Goal: Task Accomplishment & Management: Complete application form

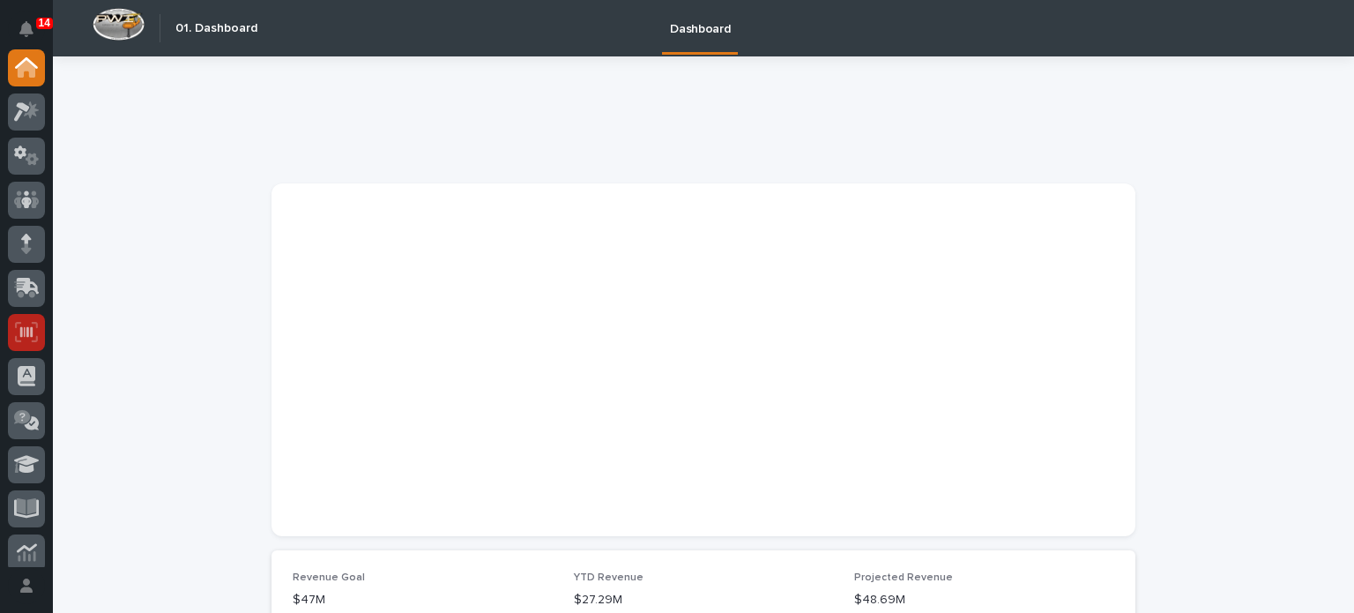
click at [32, 324] on icon at bounding box center [26, 332] width 23 height 20
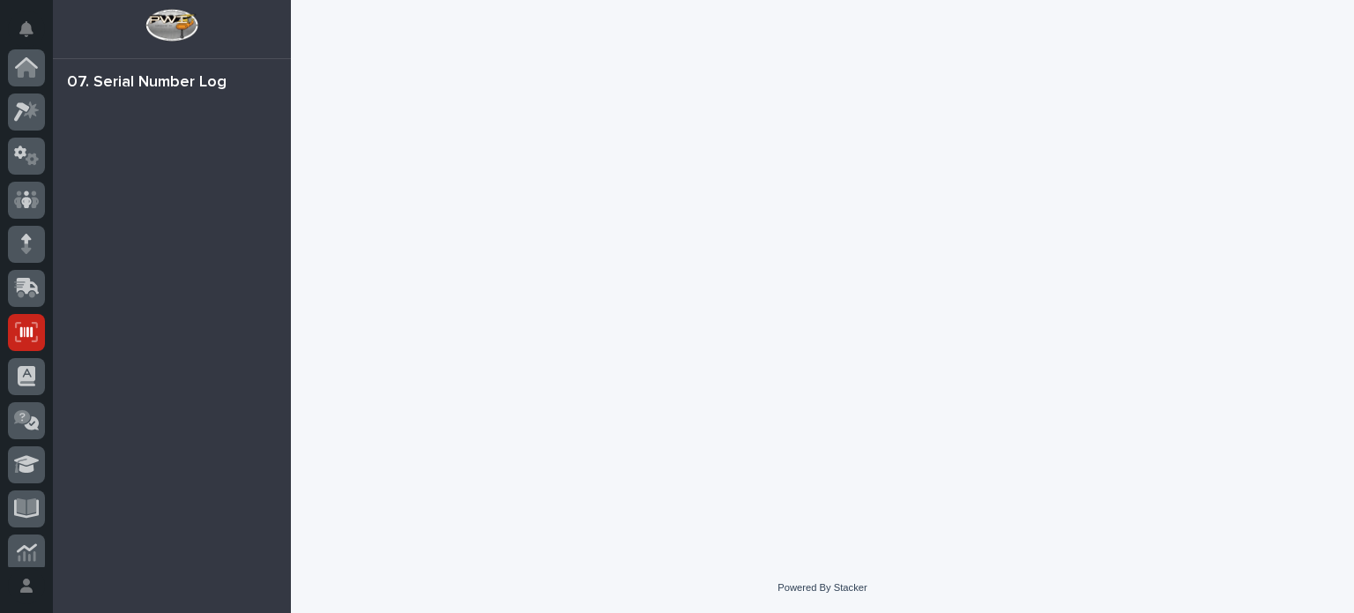
scroll to position [265, 0]
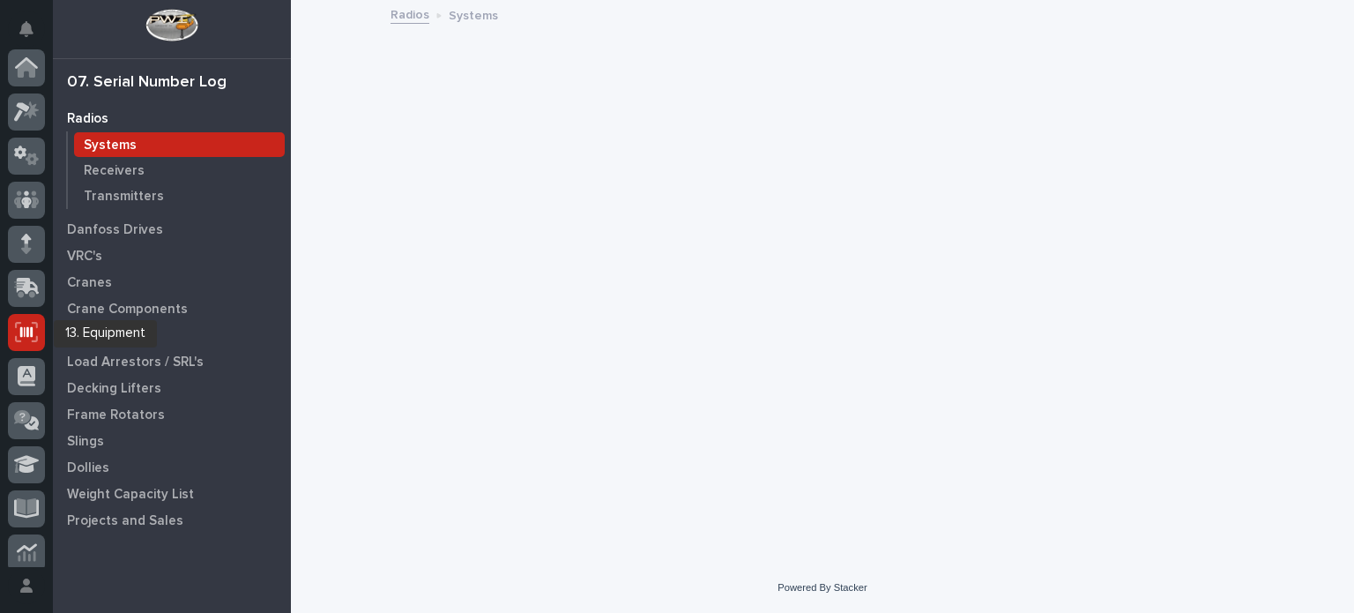
scroll to position [265, 0]
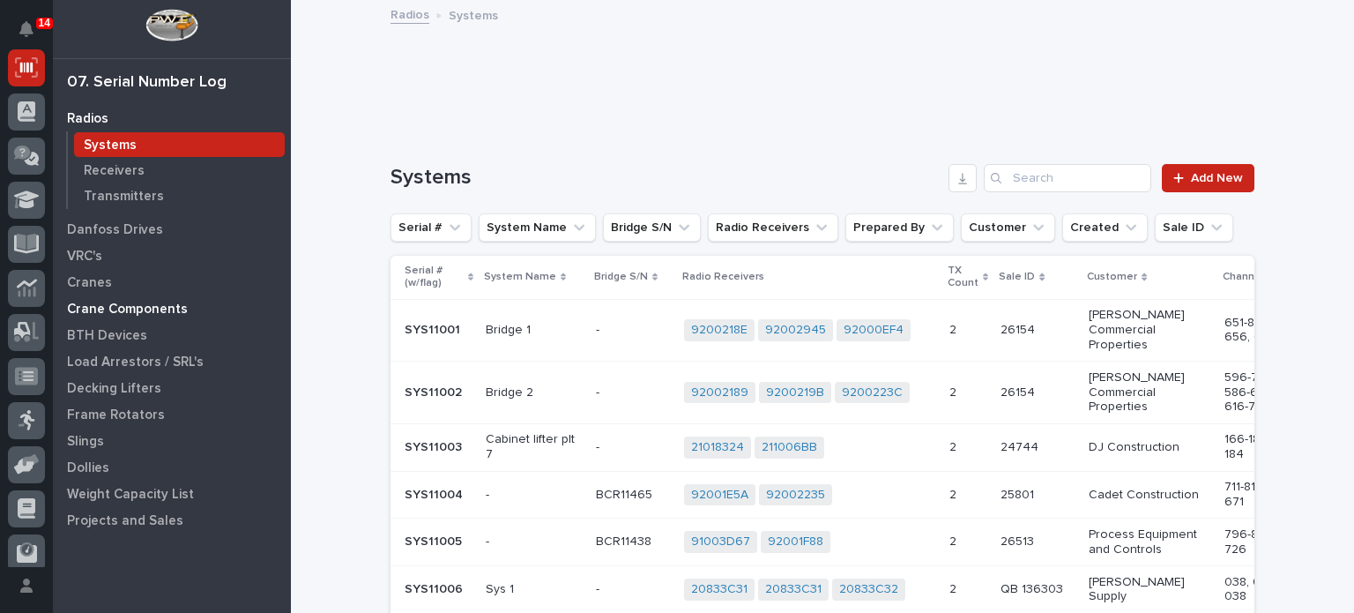
click at [115, 305] on p "Crane Components" at bounding box center [127, 310] width 121 height 16
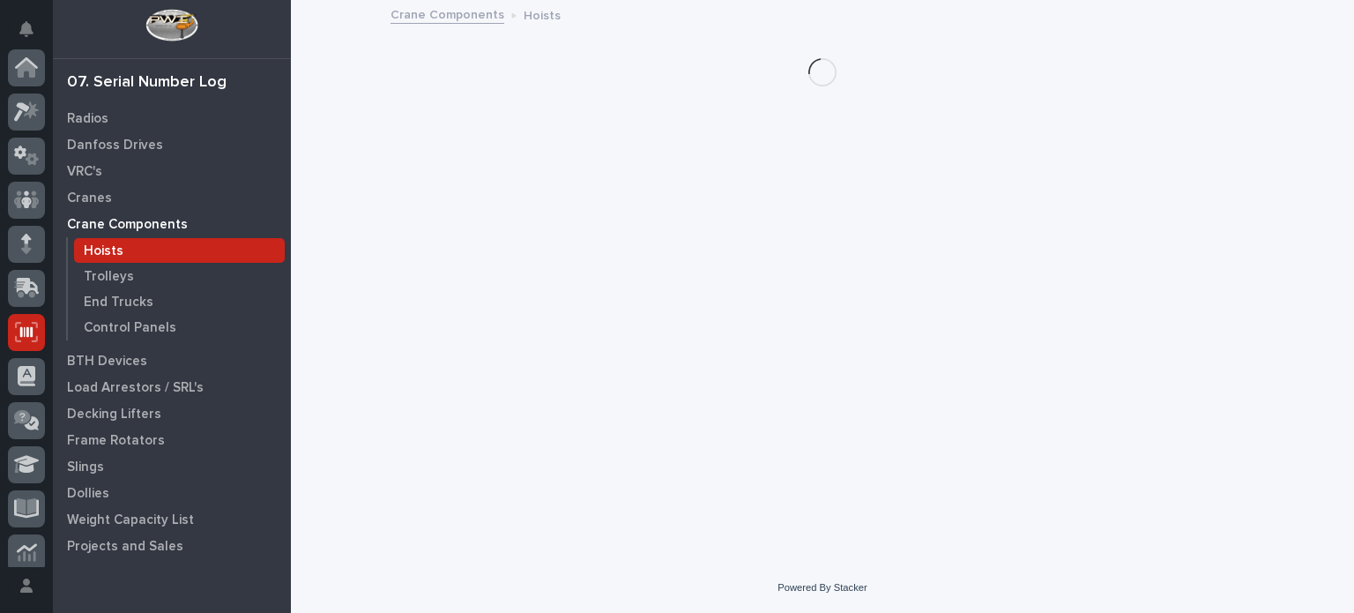
scroll to position [265, 0]
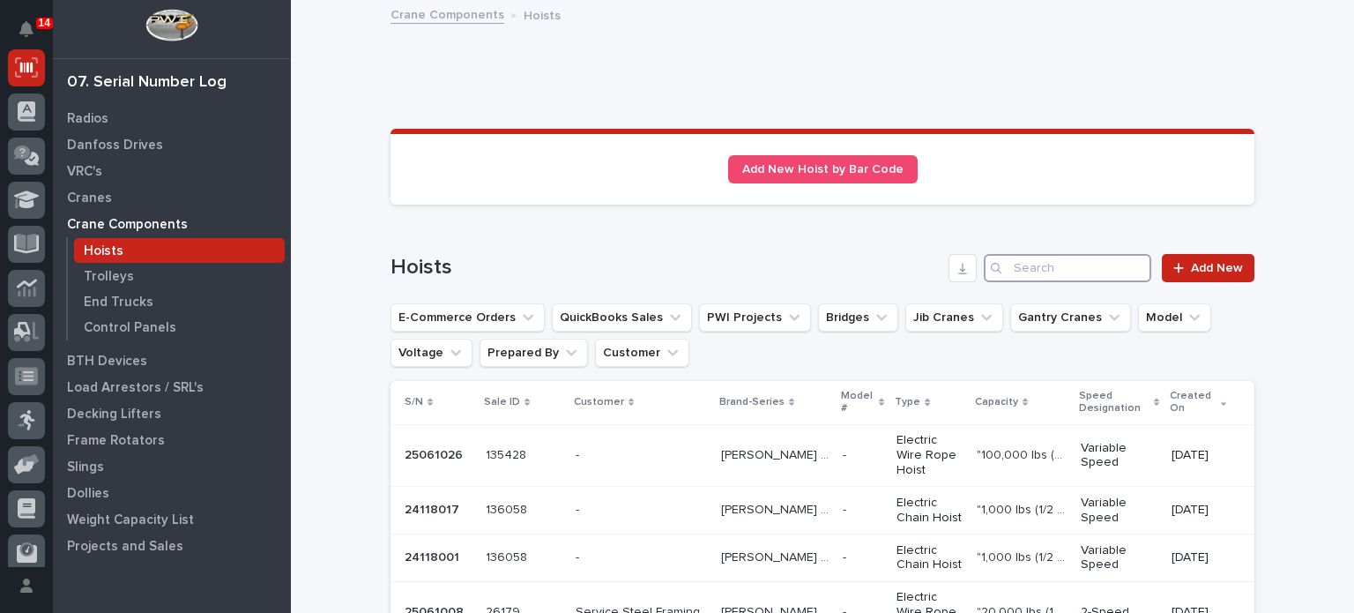
click at [1047, 272] on input "Search" at bounding box center [1068, 268] width 168 height 28
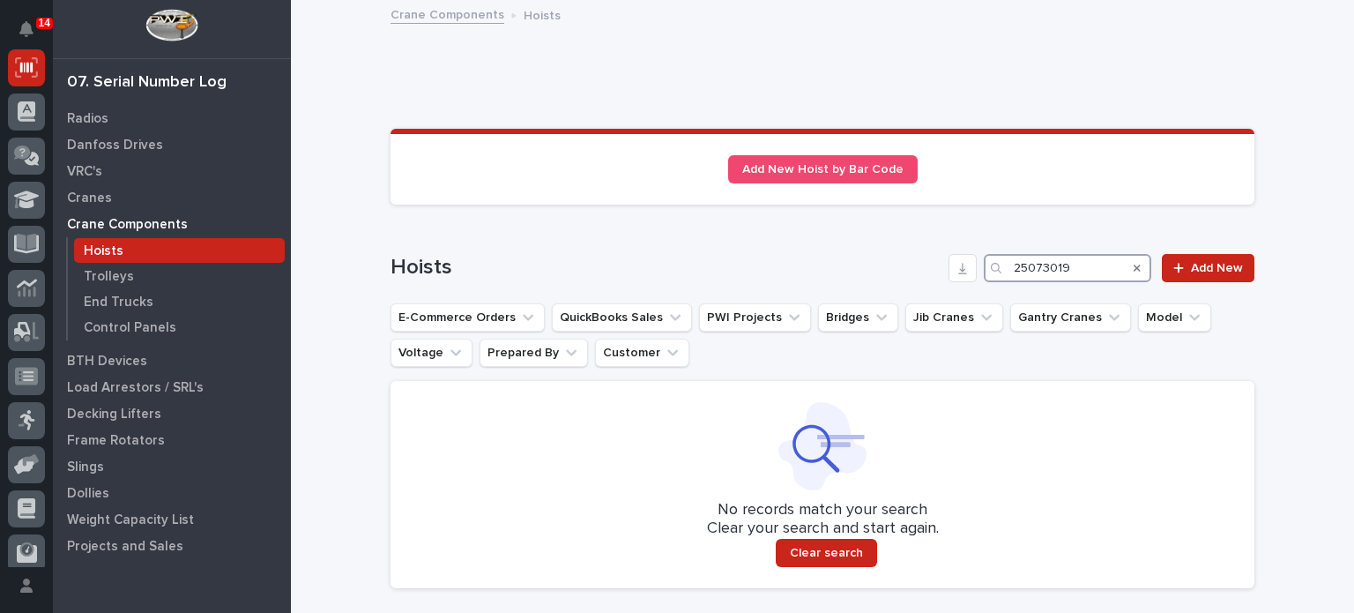
drag, startPoint x: 1086, startPoint y: 264, endPoint x: 708, endPoint y: 280, distance: 378.6
click at [708, 280] on div "Hoists 25073019 Add New" at bounding box center [823, 268] width 864 height 28
paste input "4128118"
type input "24128118"
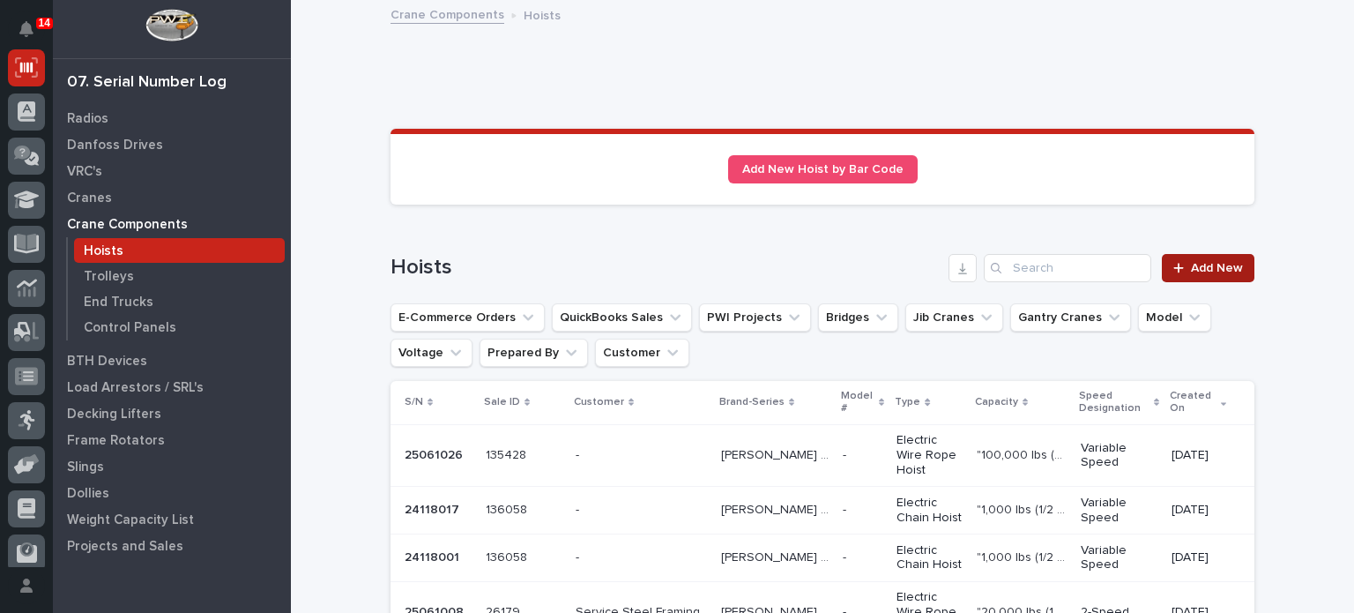
click at [1182, 260] on link "Add New" at bounding box center [1208, 268] width 93 height 28
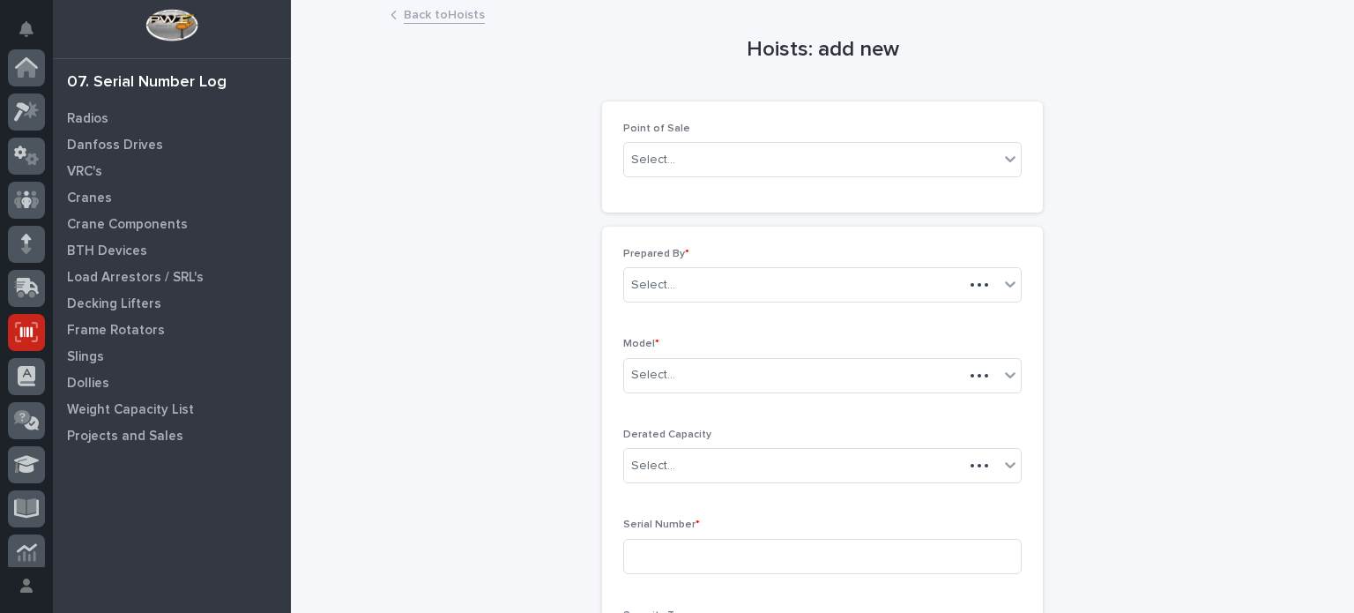
scroll to position [265, 0]
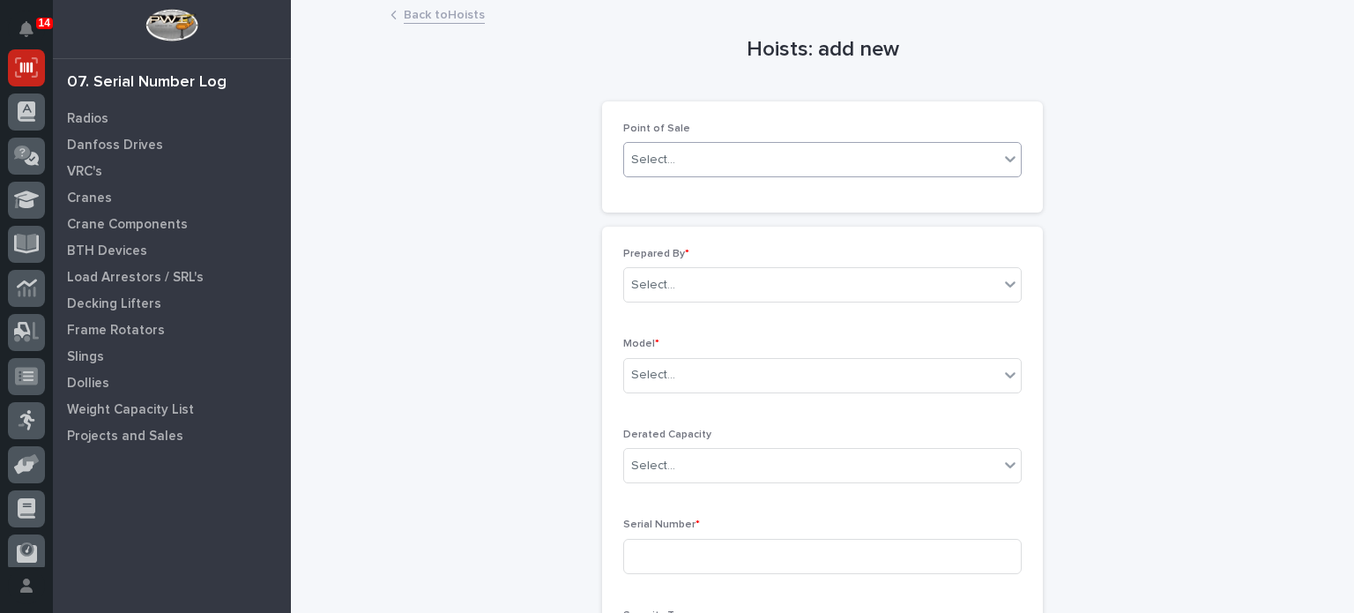
click at [884, 161] on div "Select..." at bounding box center [811, 159] width 375 height 29
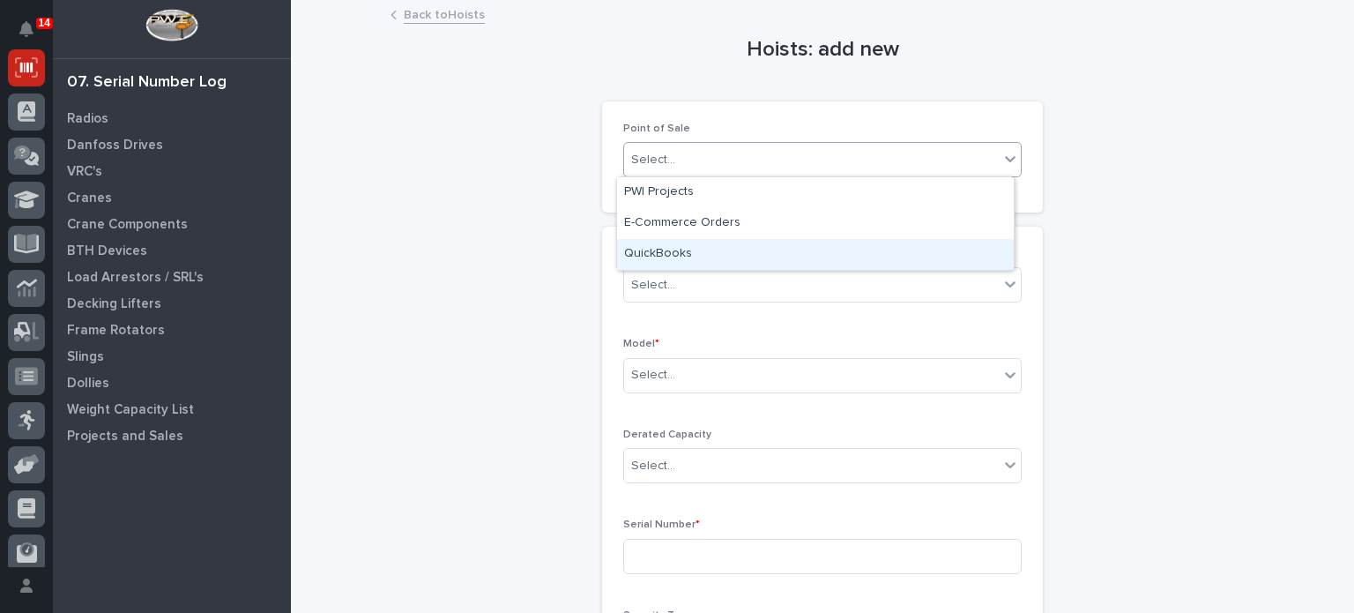
click at [801, 260] on div "QuickBooks" at bounding box center [815, 254] width 397 height 31
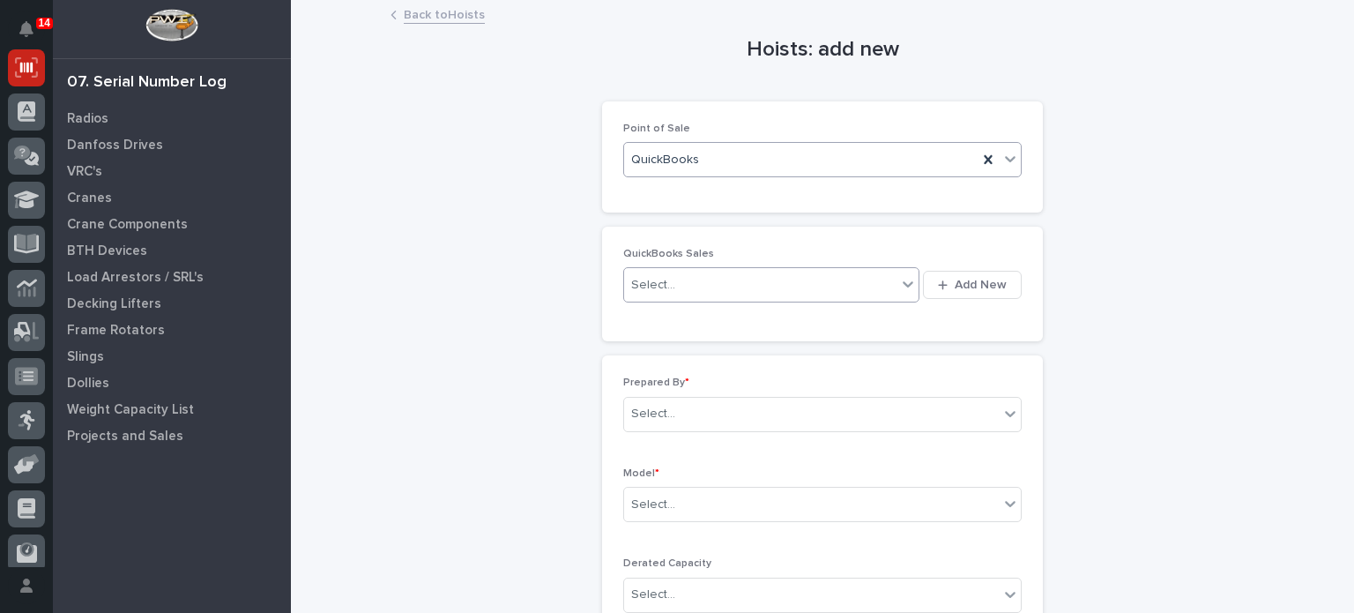
click at [743, 282] on div "Select..." at bounding box center [760, 285] width 272 height 29
type input "******"
click at [967, 277] on span "Add New" at bounding box center [981, 285] width 52 height 16
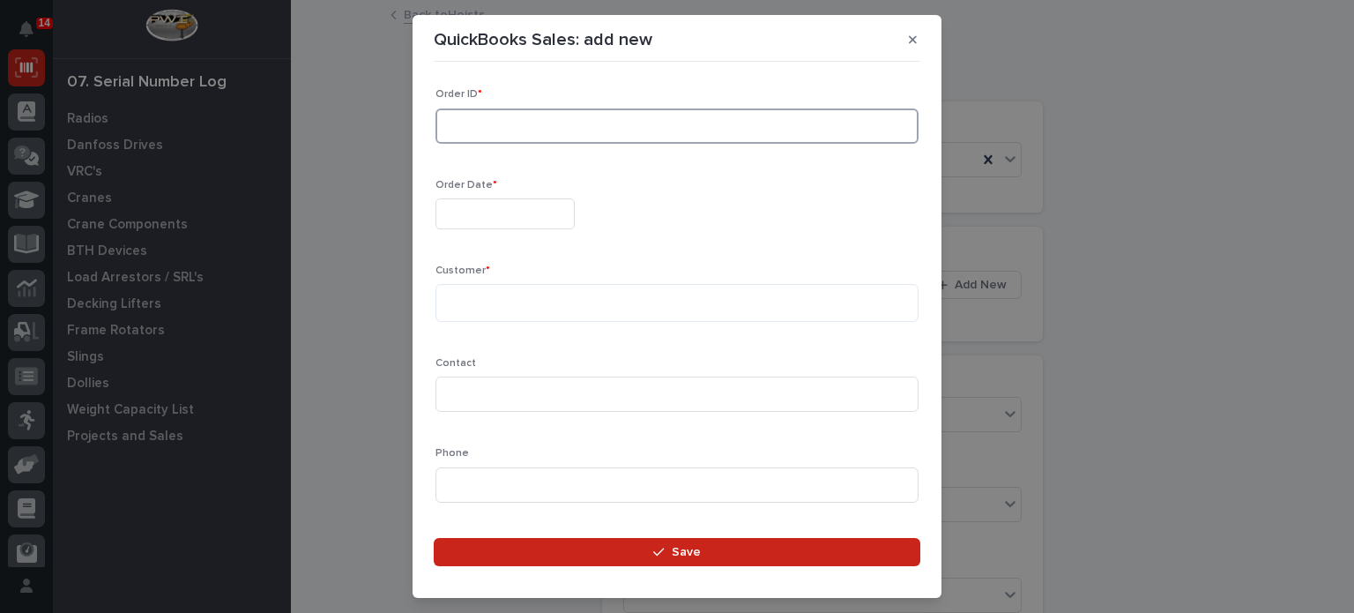
click at [679, 129] on input at bounding box center [677, 125] width 483 height 35
type input "`"
type input "13660"
click at [557, 215] on input "text" at bounding box center [505, 213] width 139 height 31
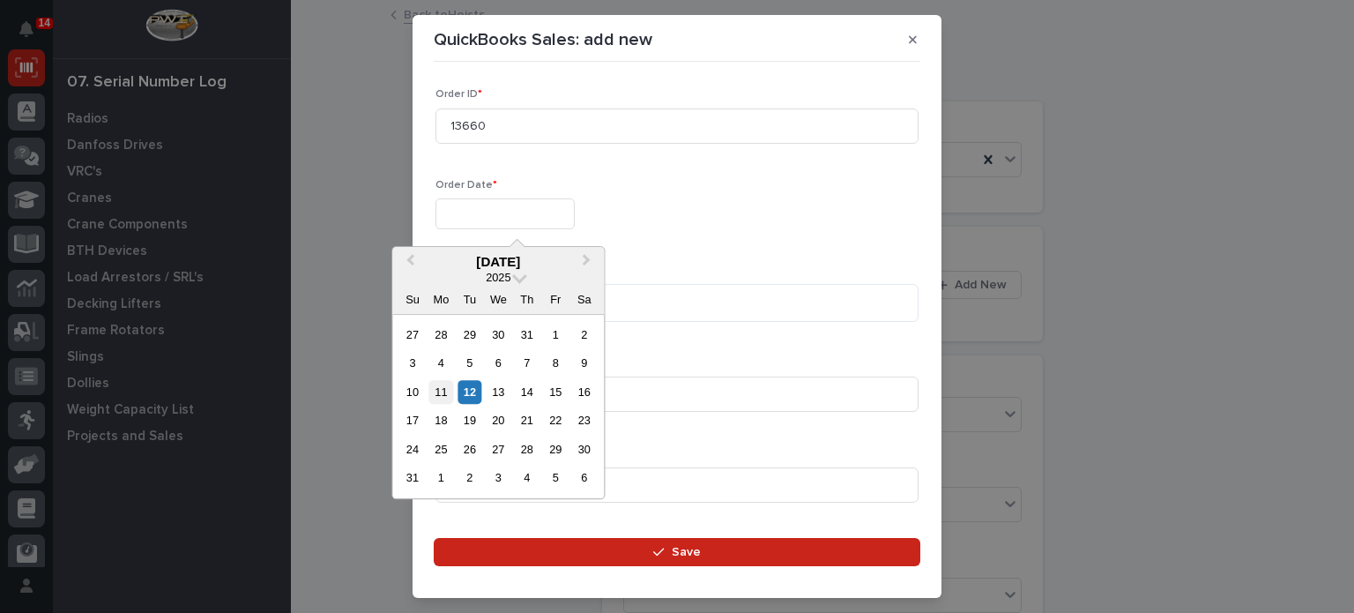
click at [442, 394] on div "11" at bounding box center [441, 392] width 24 height 24
type input "**********"
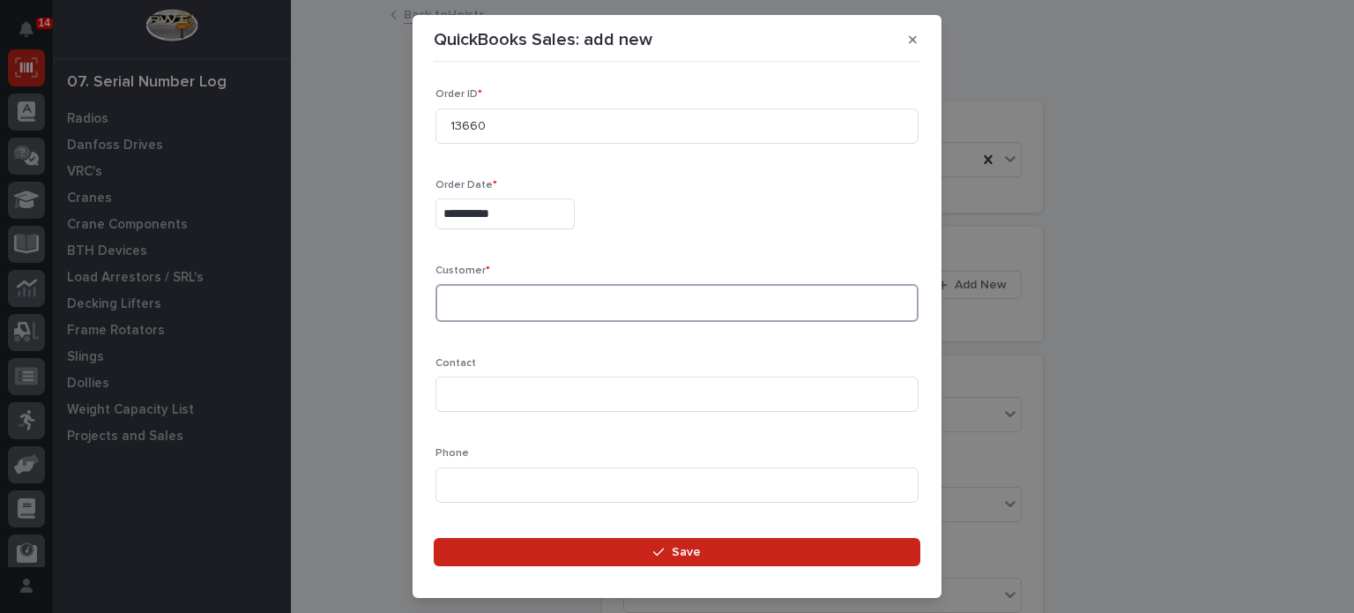
click at [526, 309] on textarea at bounding box center [677, 303] width 483 height 38
click at [526, 309] on textarea "**********" at bounding box center [671, 303] width 470 height 38
click at [533, 309] on textarea "**********" at bounding box center [671, 303] width 470 height 38
click at [529, 303] on textarea "**********" at bounding box center [671, 303] width 470 height 38
type textarea "**********"
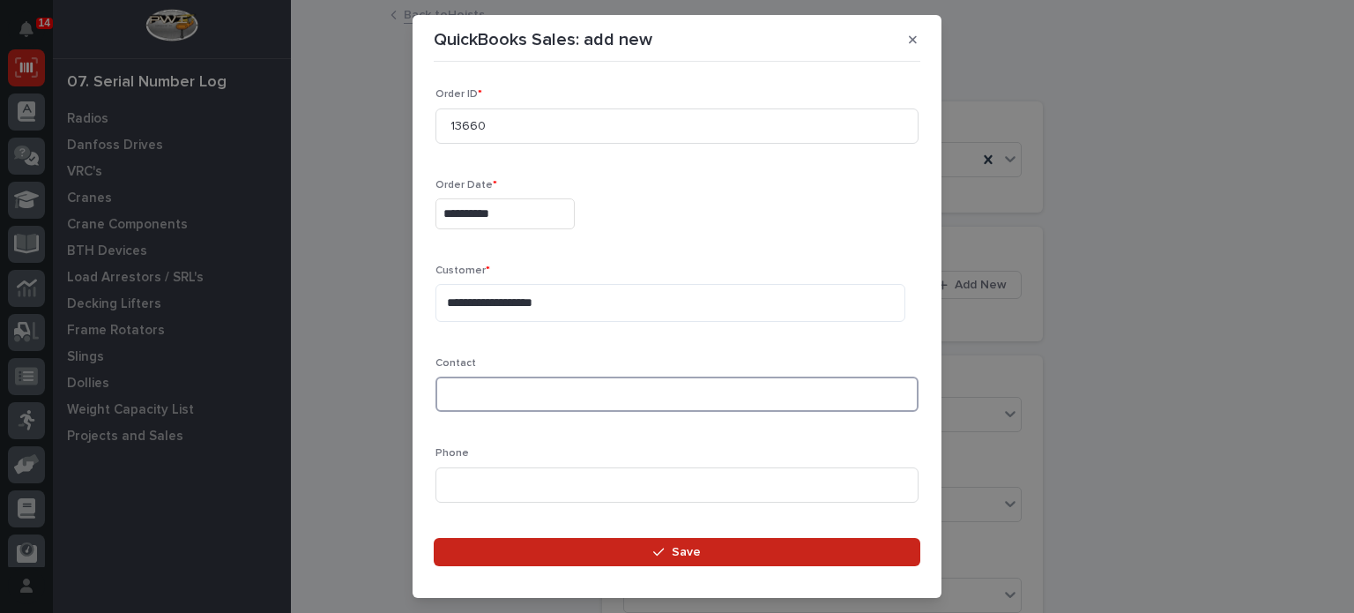
click at [528, 389] on input at bounding box center [677, 393] width 483 height 35
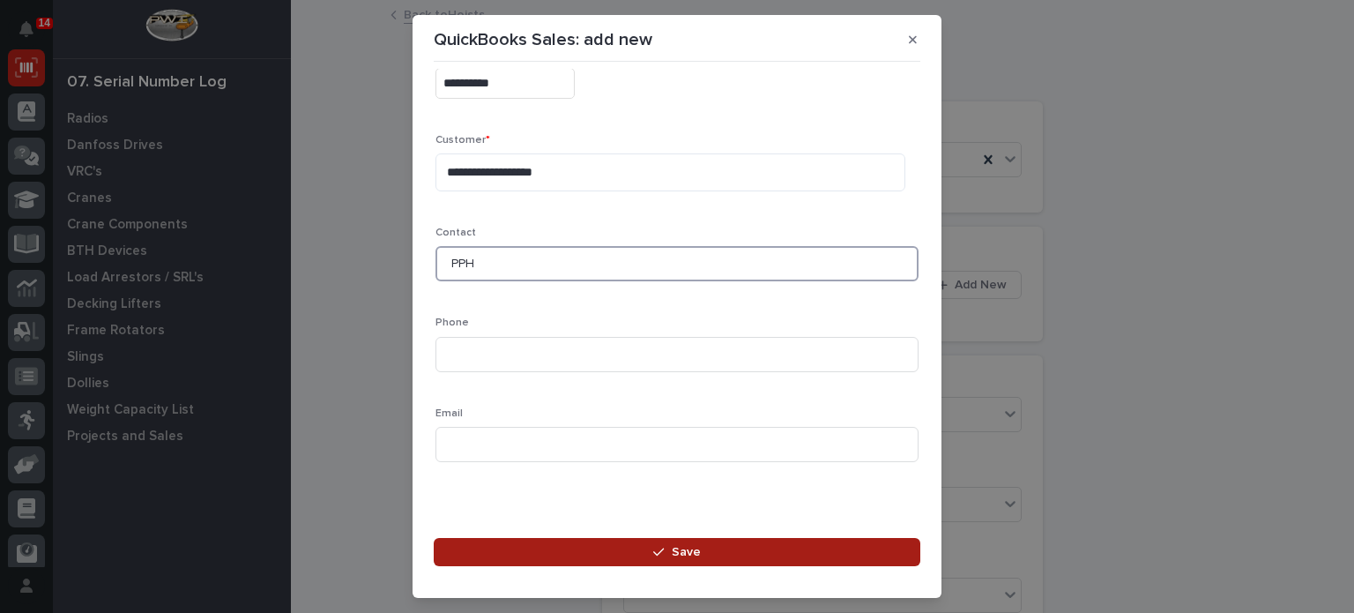
type input "PPH"
click at [515, 542] on button "Save" at bounding box center [677, 552] width 487 height 28
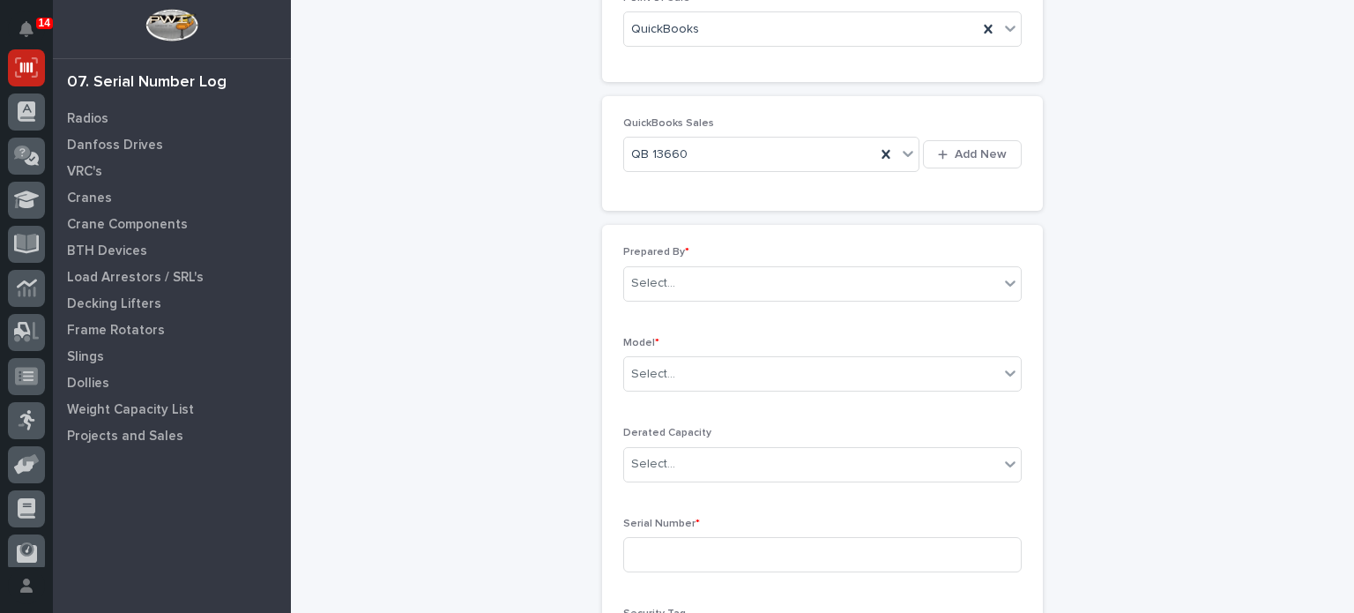
scroll to position [143, 0]
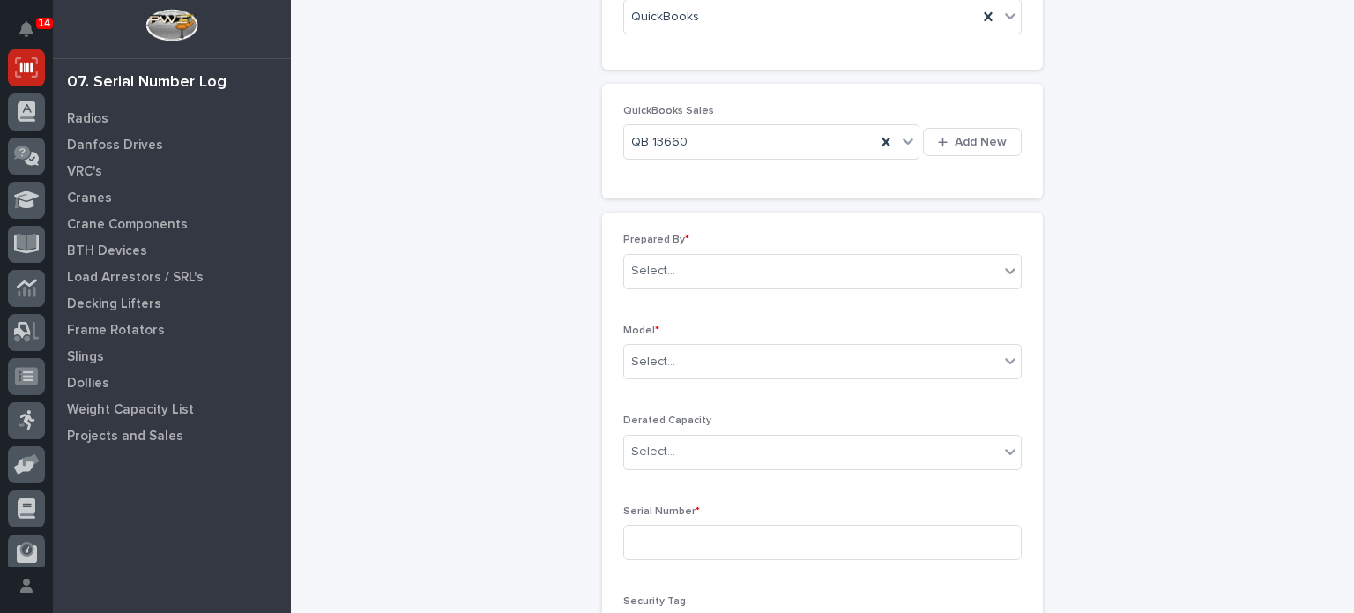
click at [878, 295] on div "Prepared By * Select..." at bounding box center [822, 268] width 399 height 69
click at [879, 288] on div "Prepared By * Select..." at bounding box center [822, 268] width 399 height 69
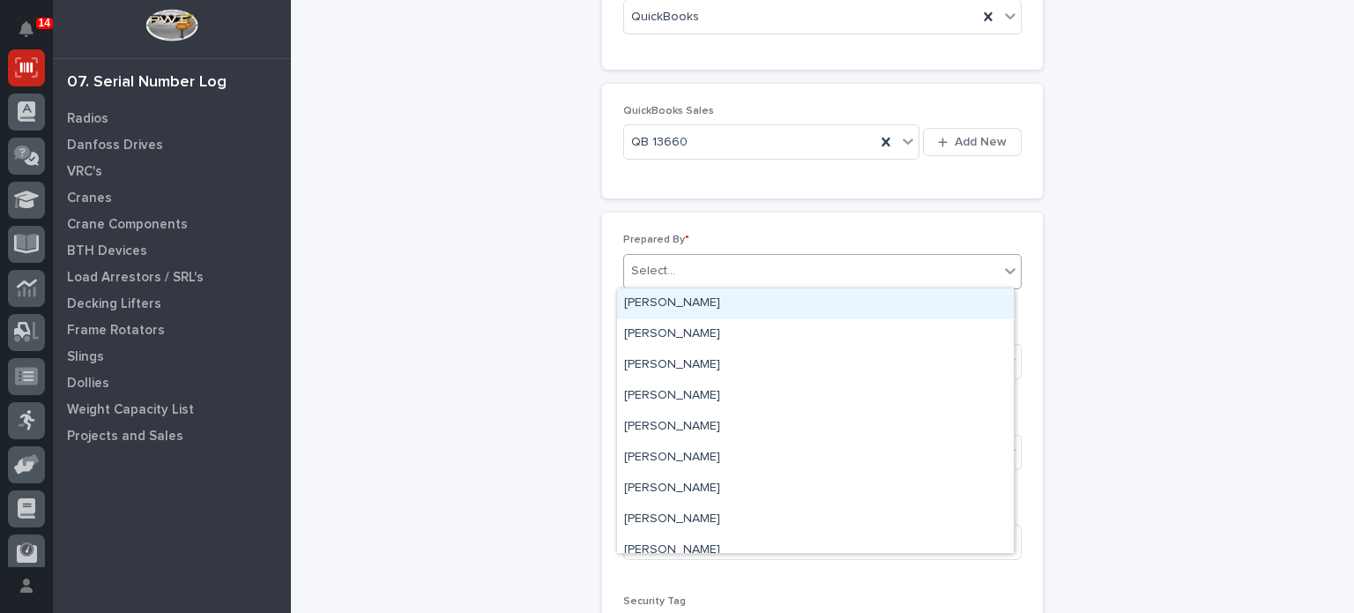
click at [883, 277] on div "Select..." at bounding box center [811, 271] width 375 height 29
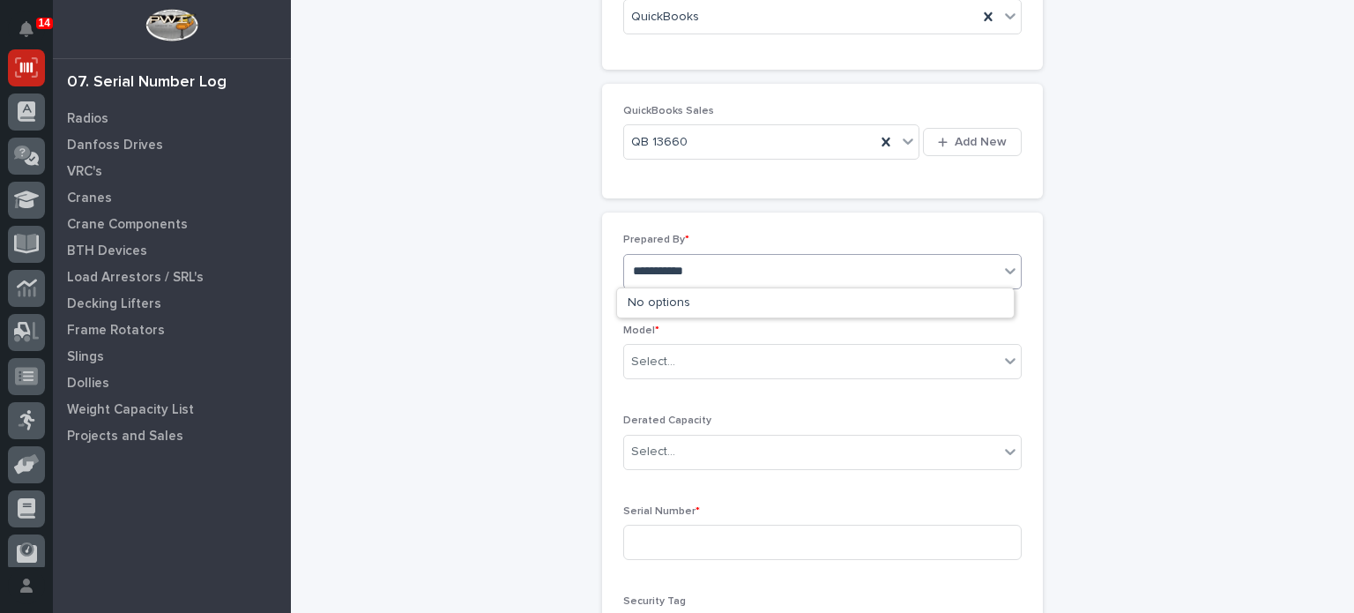
type input "**********"
click at [732, 359] on div "Select..." at bounding box center [811, 361] width 375 height 29
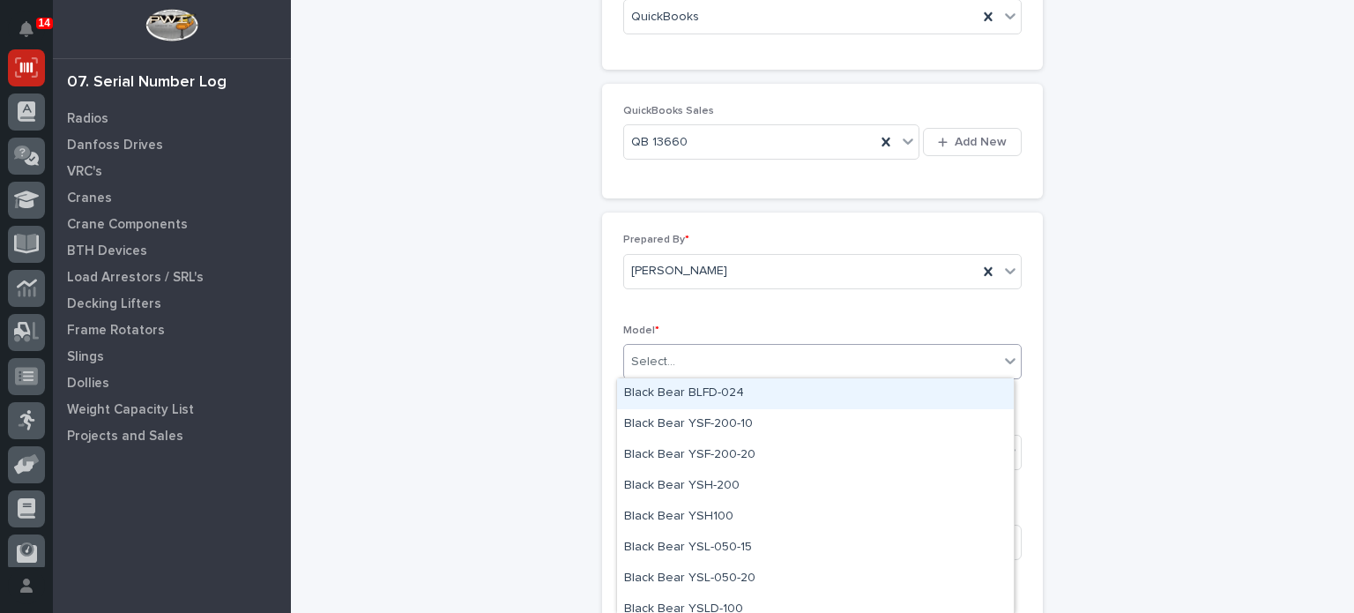
type input "*"
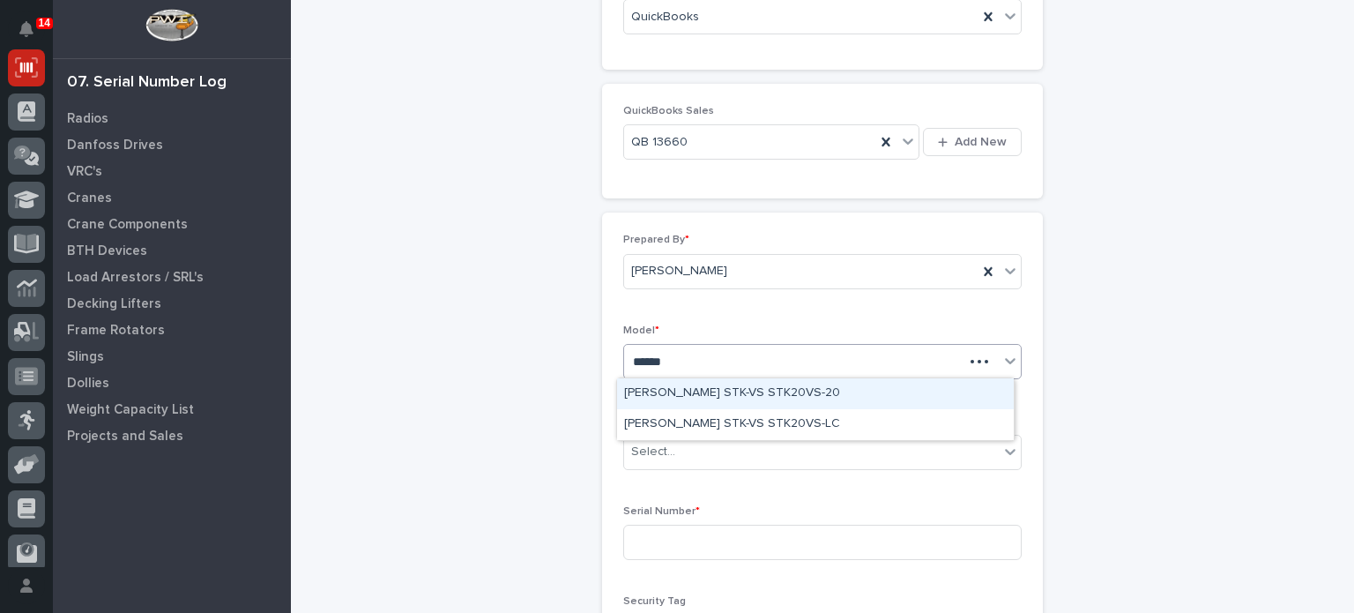
type input "*******"
click at [738, 384] on div "[PERSON_NAME] STK-VS STK20VS-20" at bounding box center [815, 393] width 397 height 31
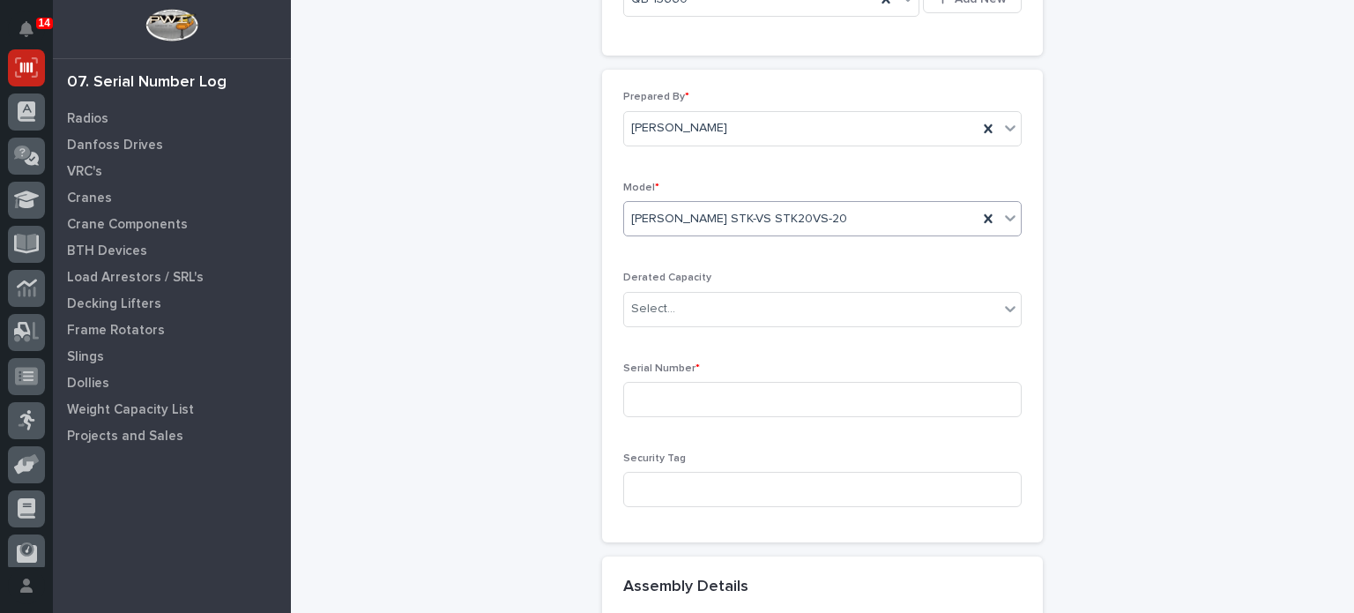
scroll to position [284, 0]
click at [736, 391] on input at bounding box center [822, 401] width 399 height 35
paste input "2"
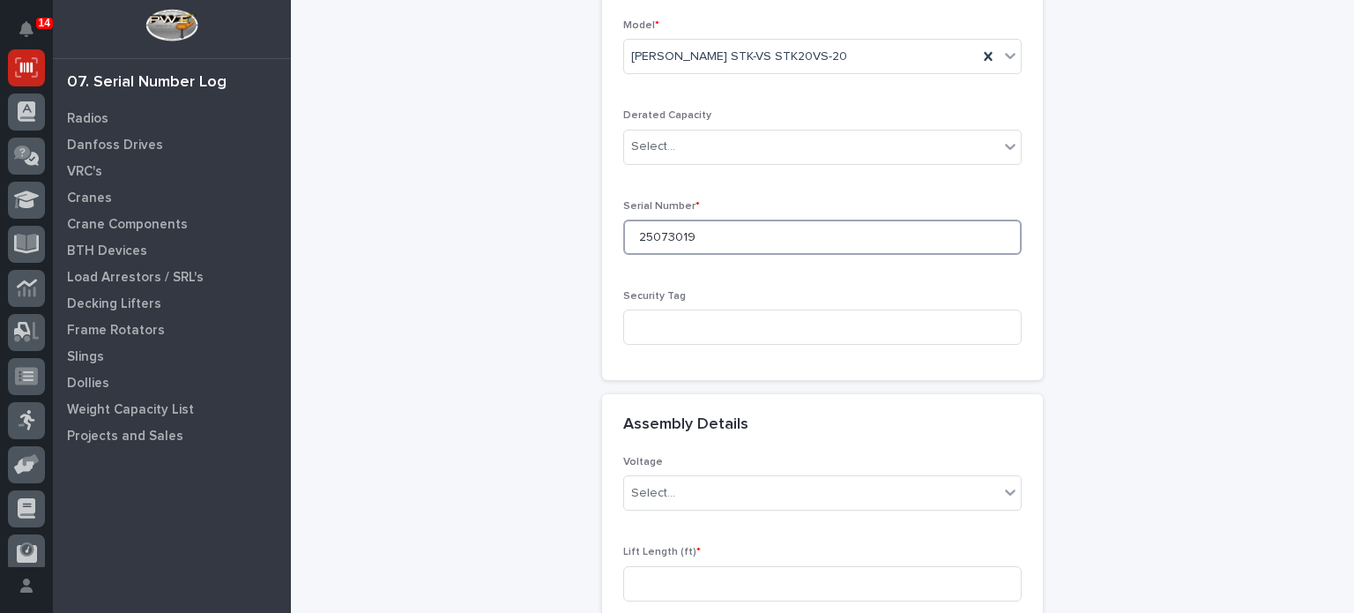
scroll to position [473, 0]
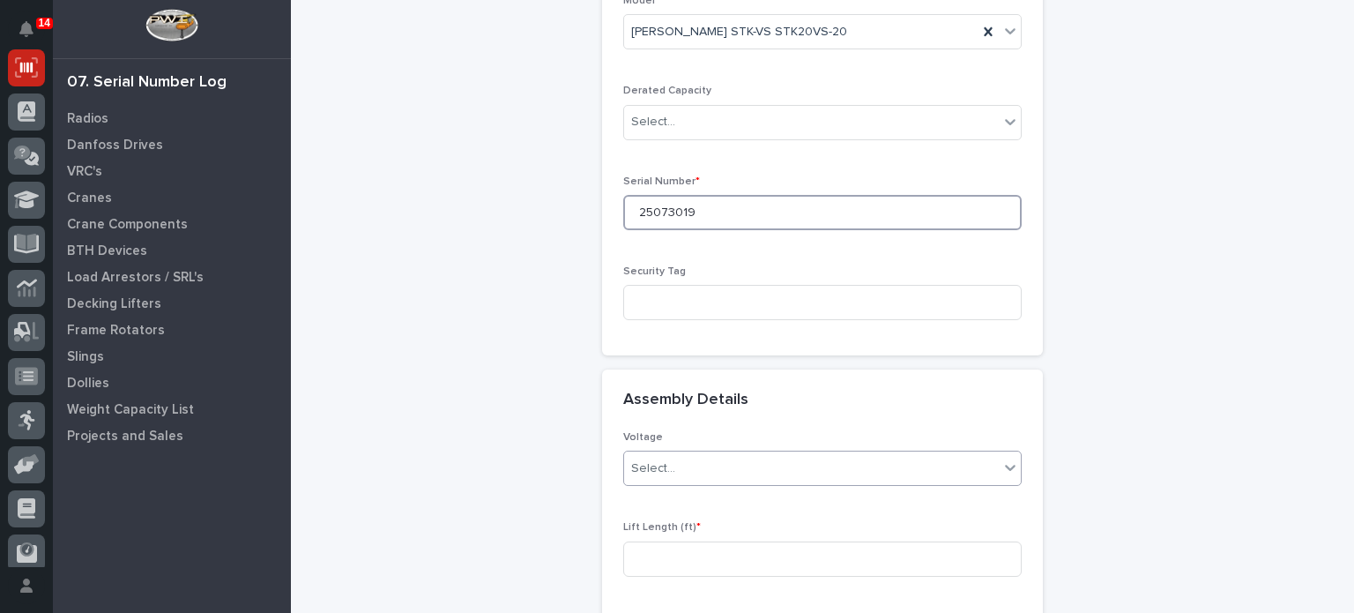
type input "25073019"
click at [714, 465] on div "Select..." at bounding box center [811, 468] width 375 height 29
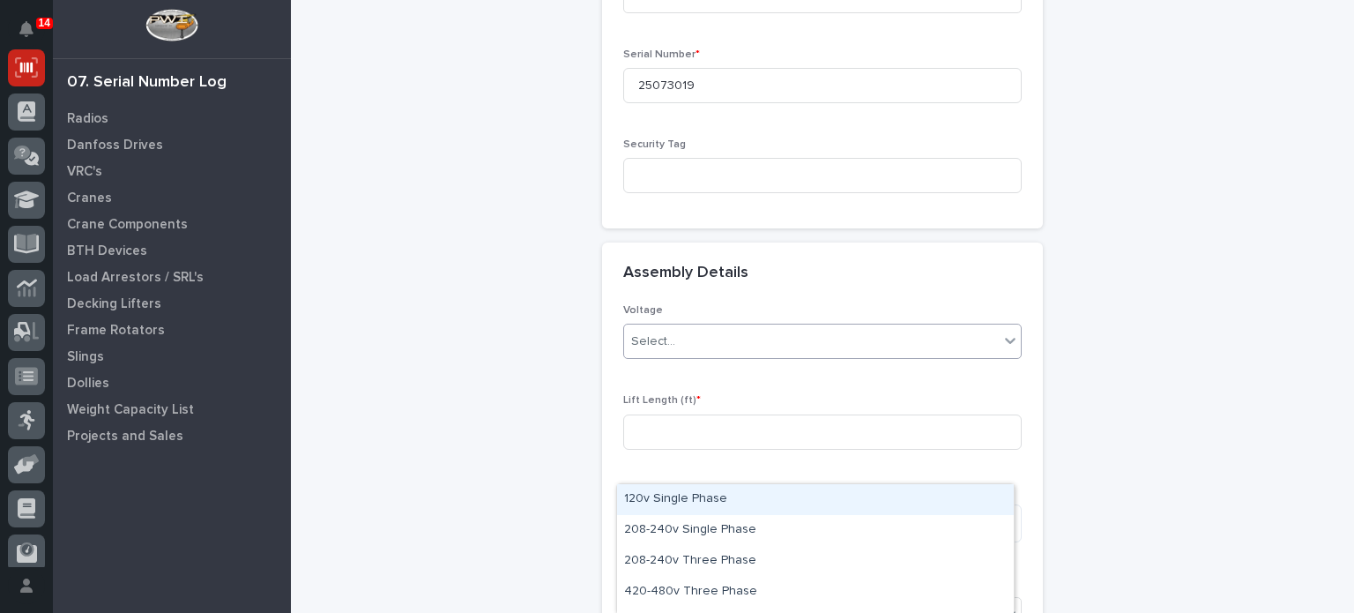
scroll to position [607, 0]
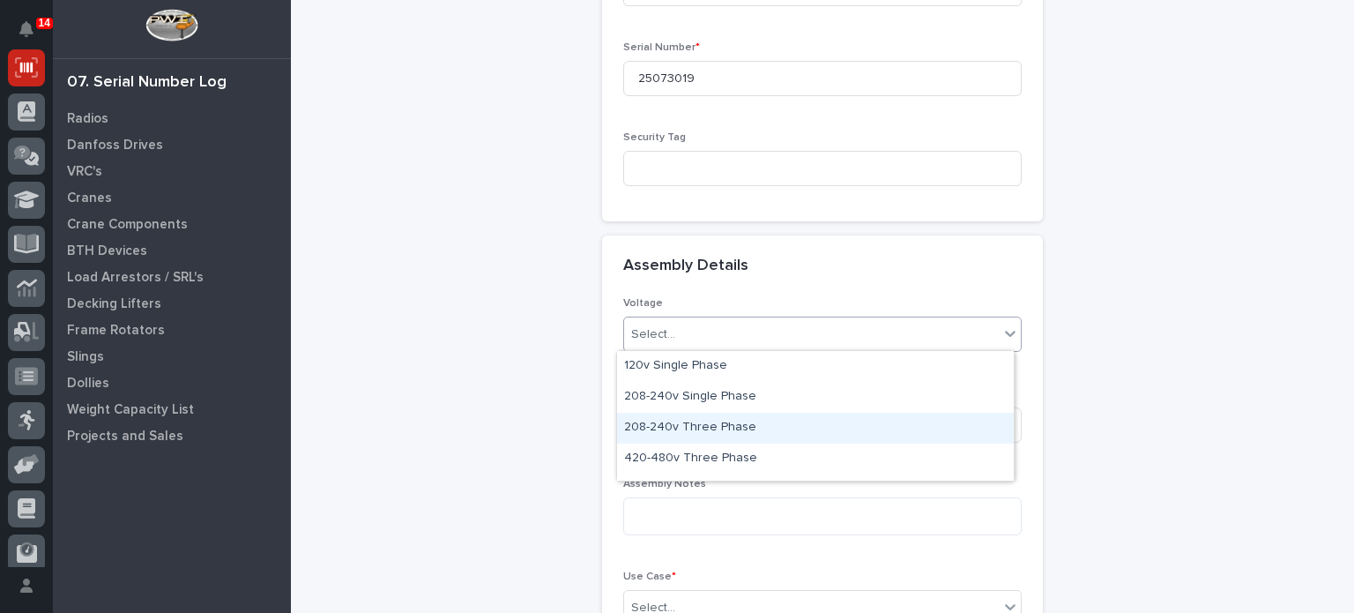
click at [748, 437] on div "208-240v Three Phase" at bounding box center [815, 428] width 397 height 31
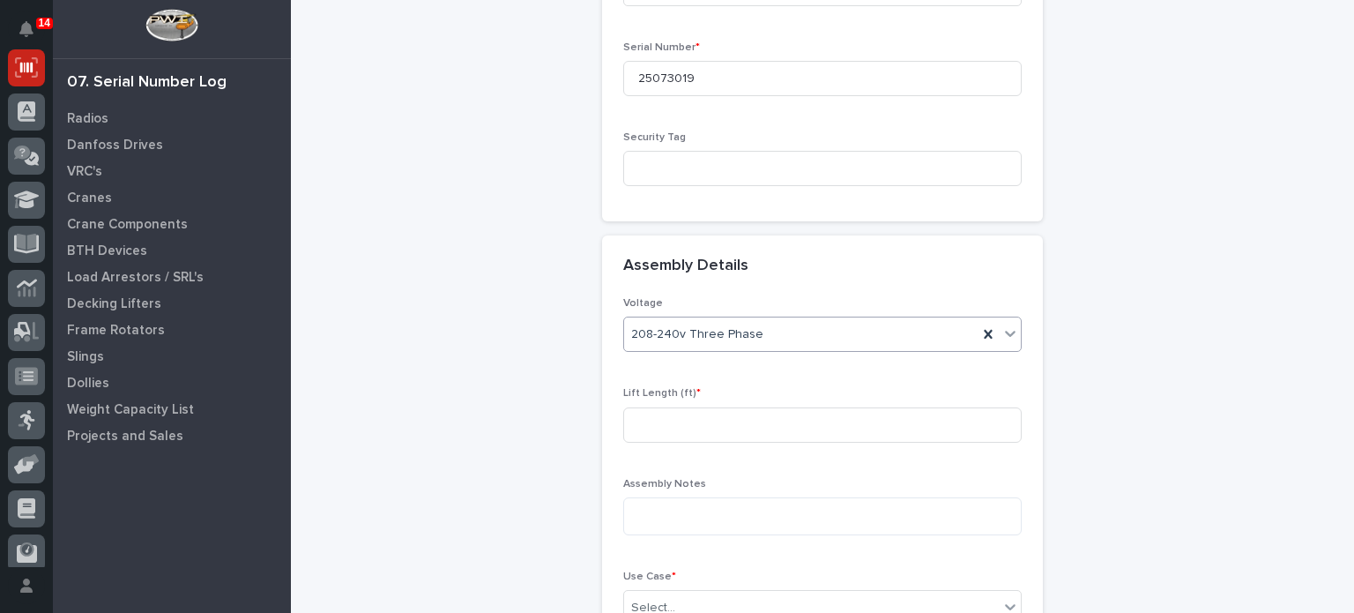
scroll to position [628, 0]
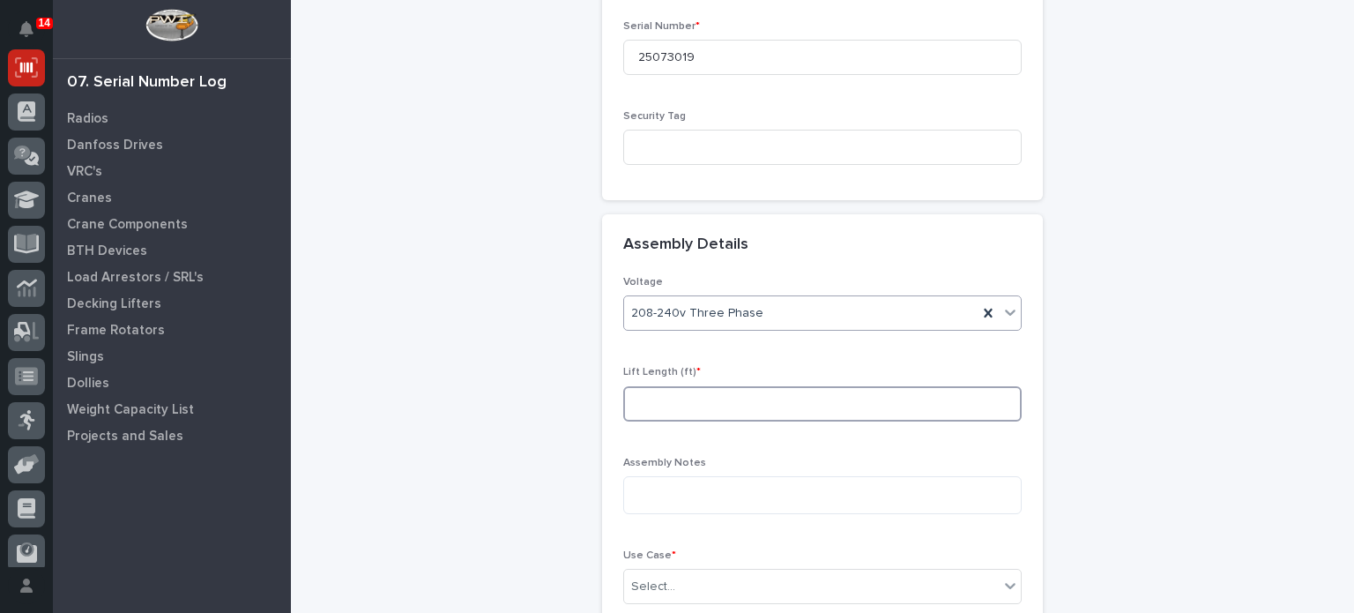
click at [734, 393] on input at bounding box center [822, 403] width 399 height 35
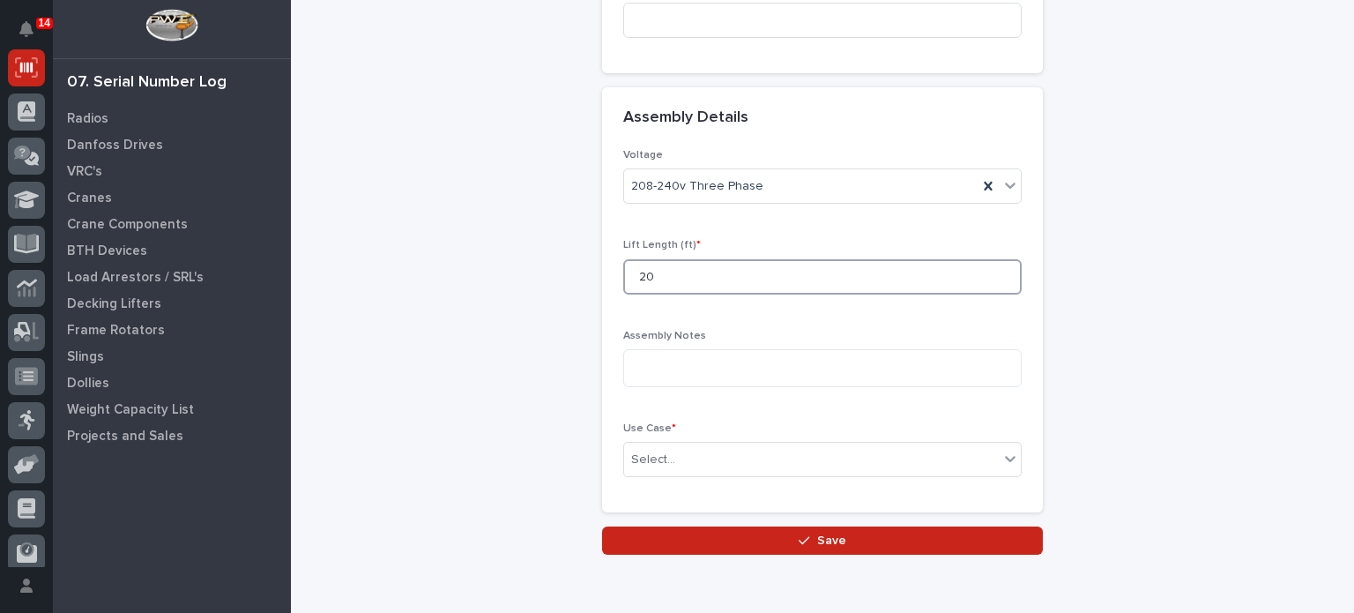
scroll to position [776, 0]
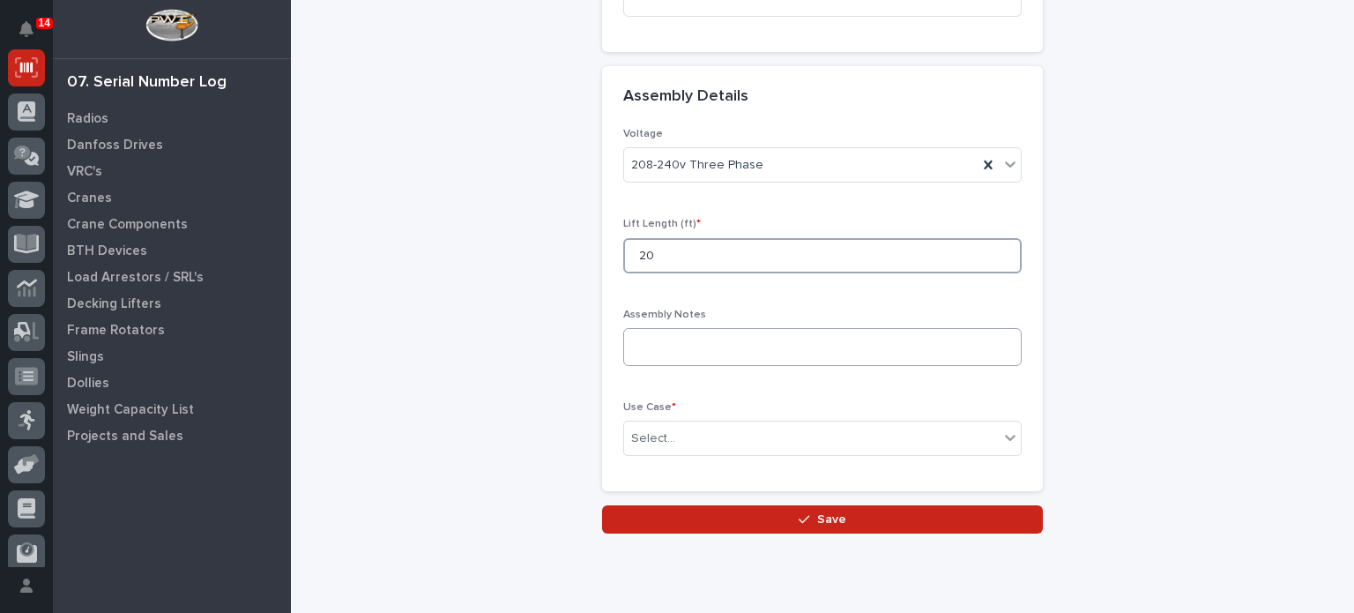
type input "20"
click at [733, 334] on textarea at bounding box center [822, 347] width 399 height 38
type textarea "*"
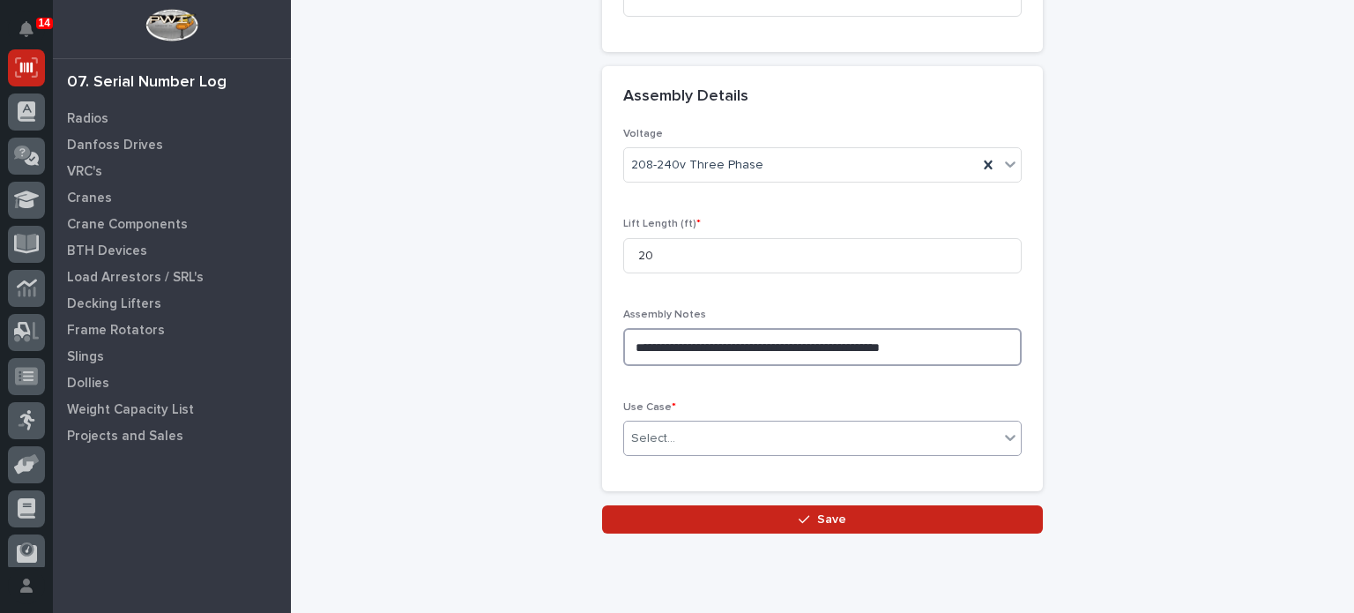
type textarea "**********"
click at [749, 424] on div "Select..." at bounding box center [811, 438] width 375 height 29
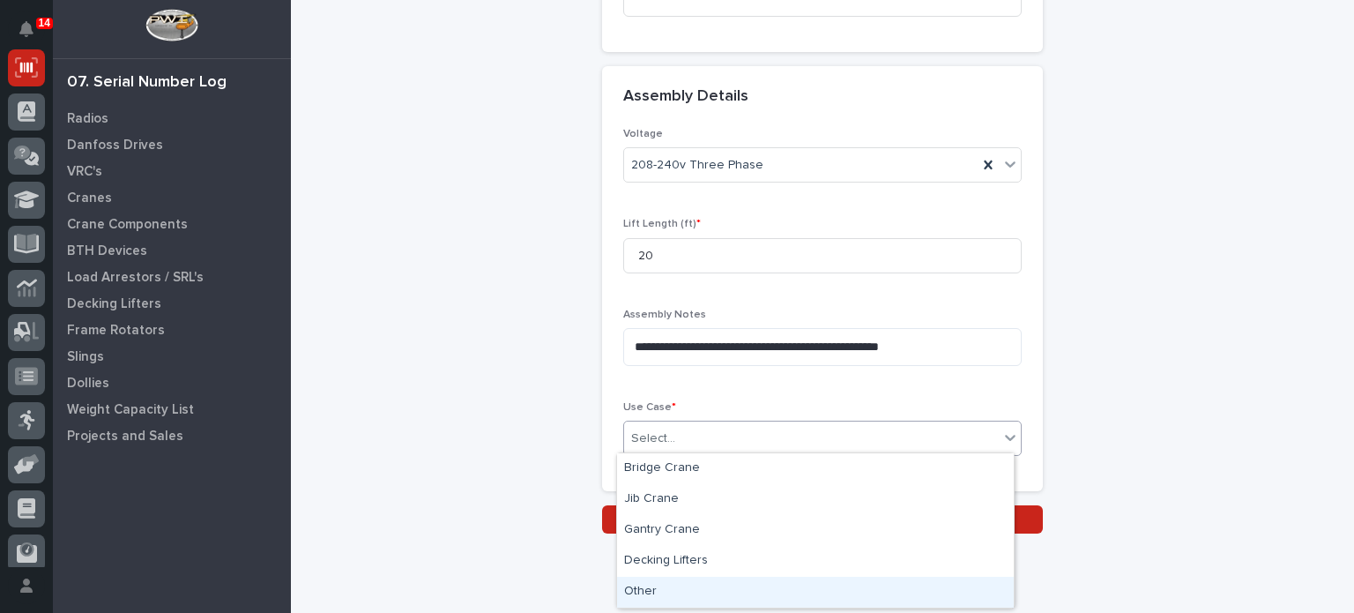
click at [691, 587] on div "Other" at bounding box center [815, 592] width 397 height 31
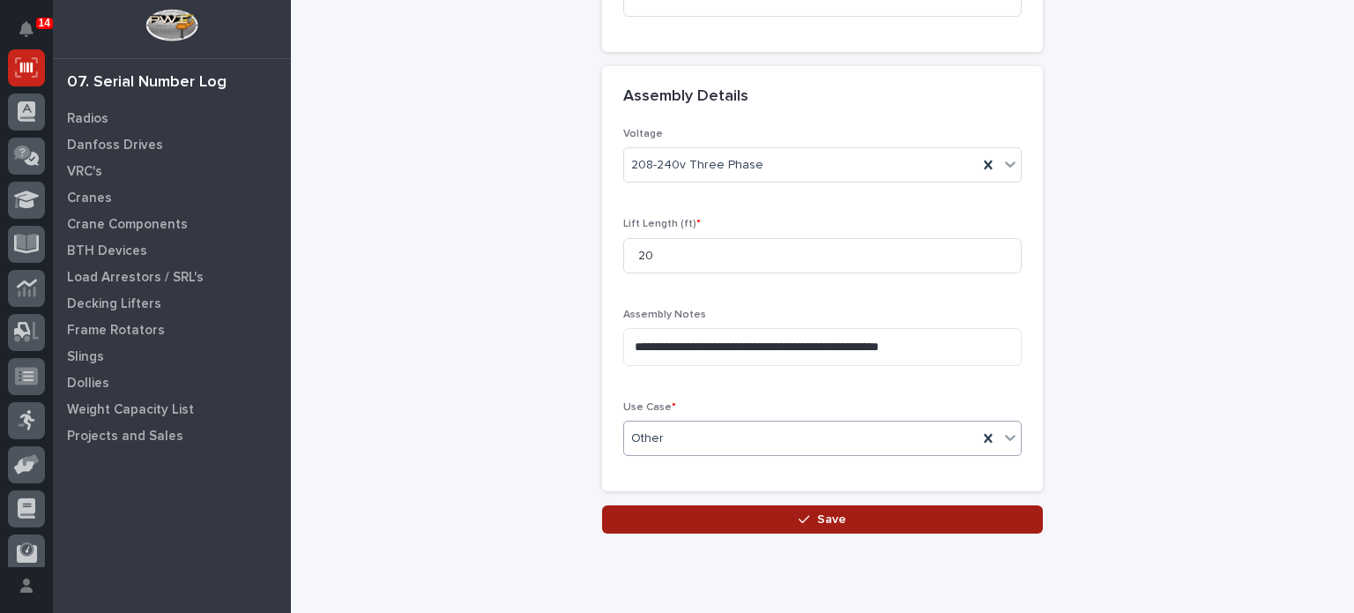
click at [786, 508] on button "Save" at bounding box center [822, 519] width 441 height 28
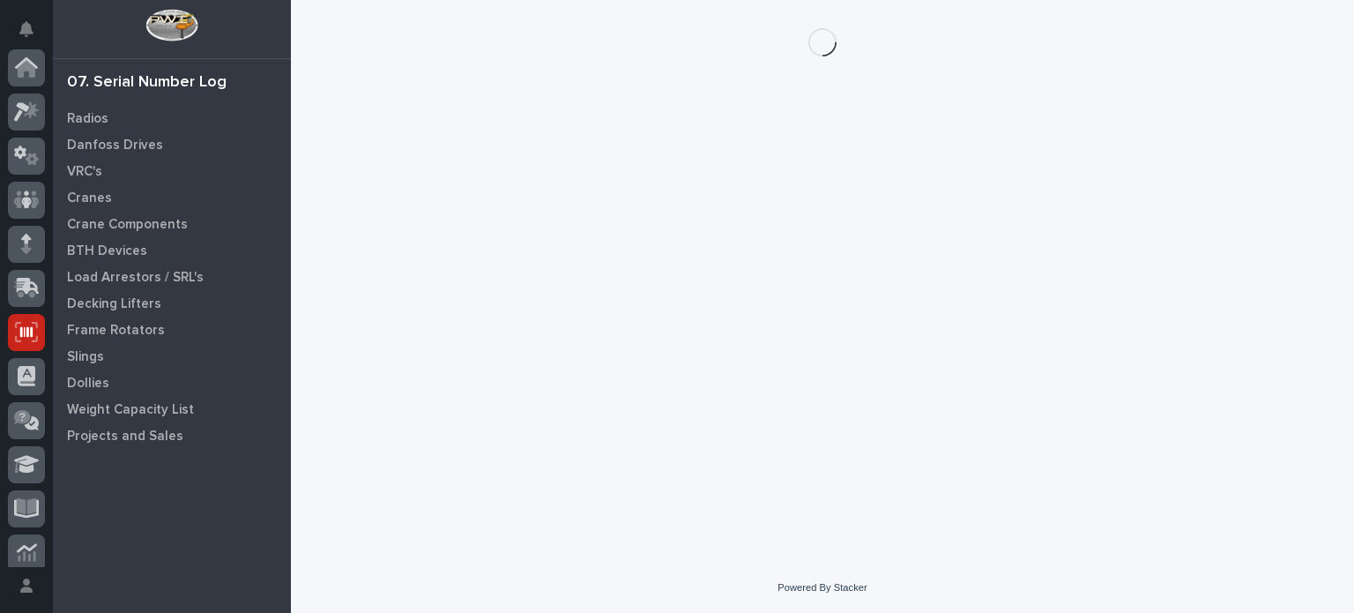
scroll to position [265, 0]
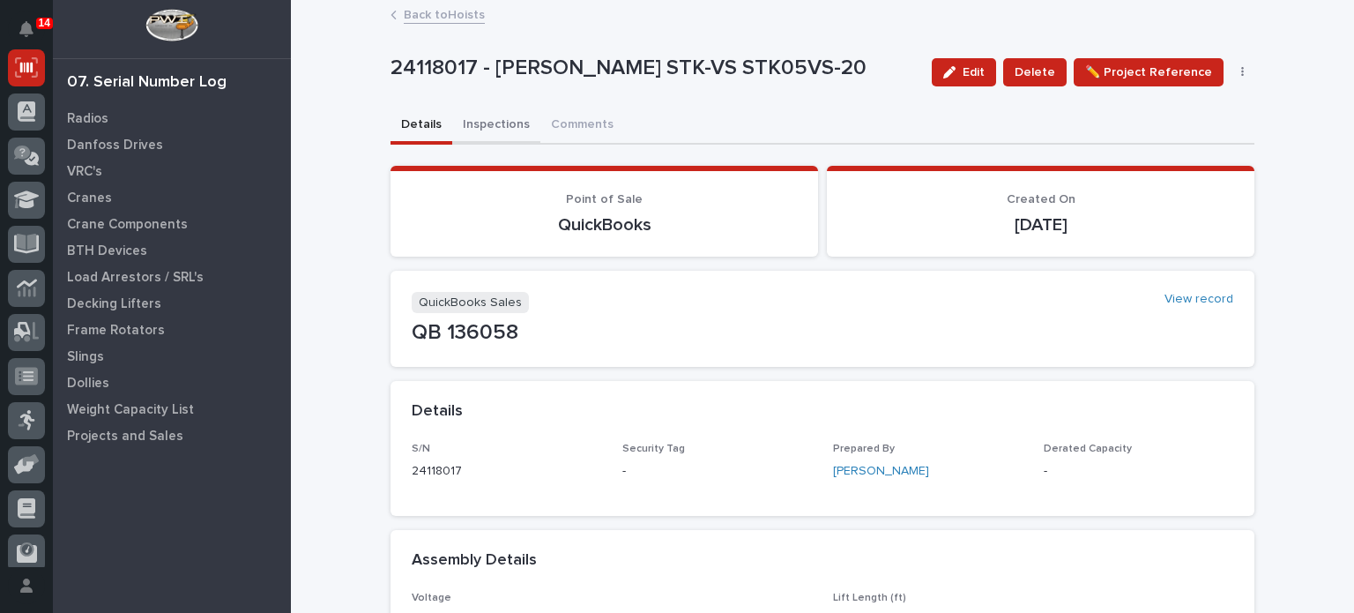
click at [510, 135] on button "Inspections" at bounding box center [496, 126] width 88 height 37
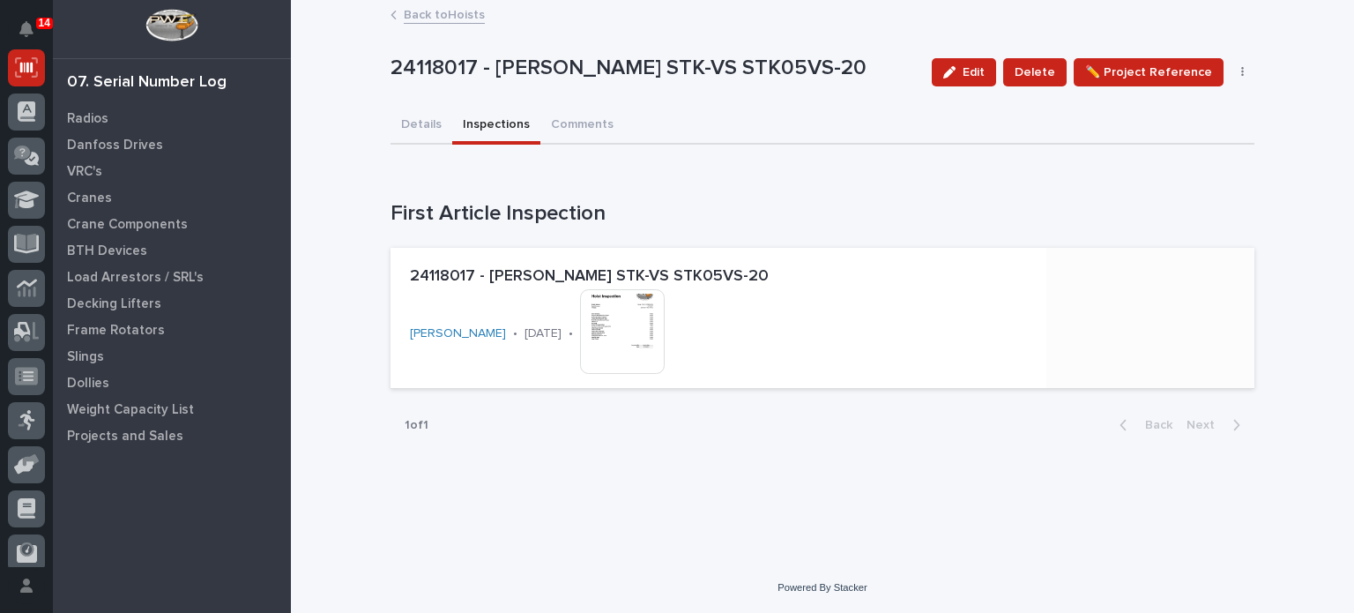
click at [596, 321] on img at bounding box center [622, 331] width 85 height 85
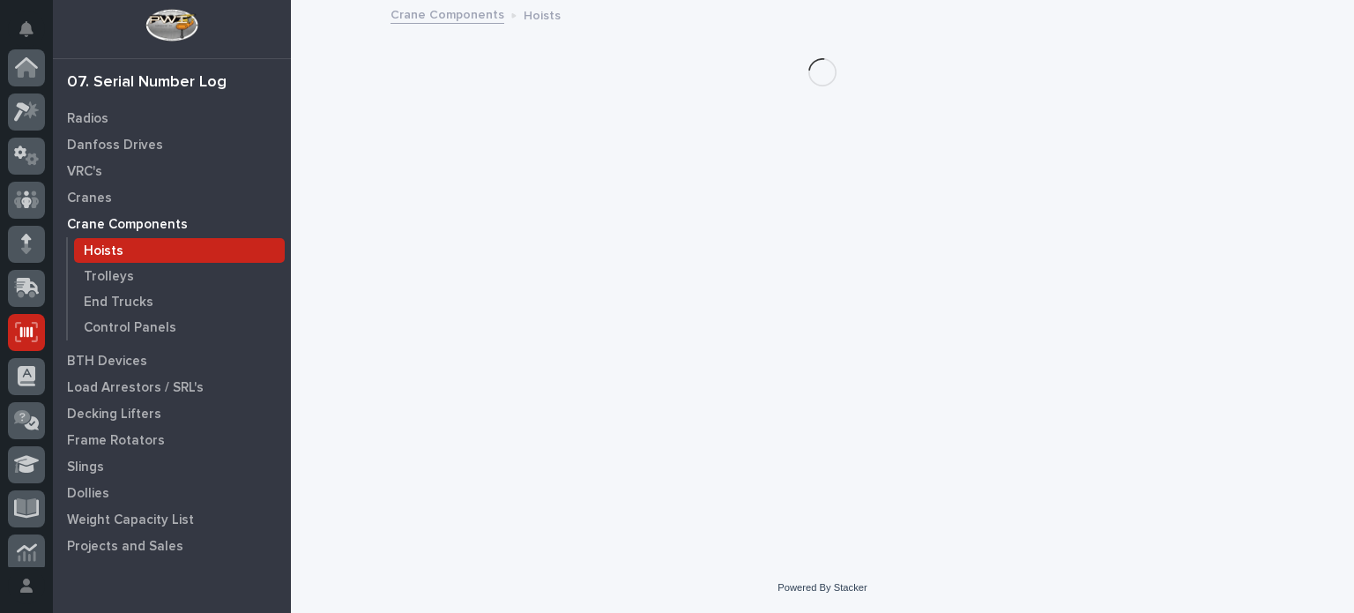
scroll to position [265, 0]
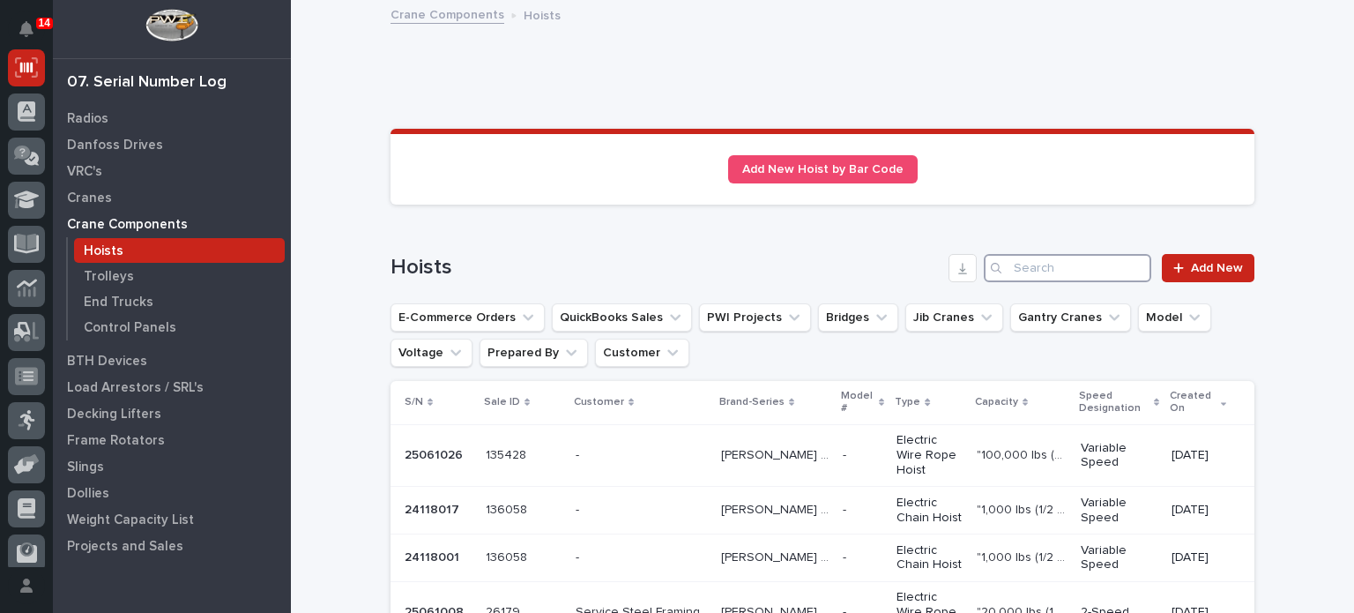
click at [1022, 259] on input "Search" at bounding box center [1068, 268] width 168 height 28
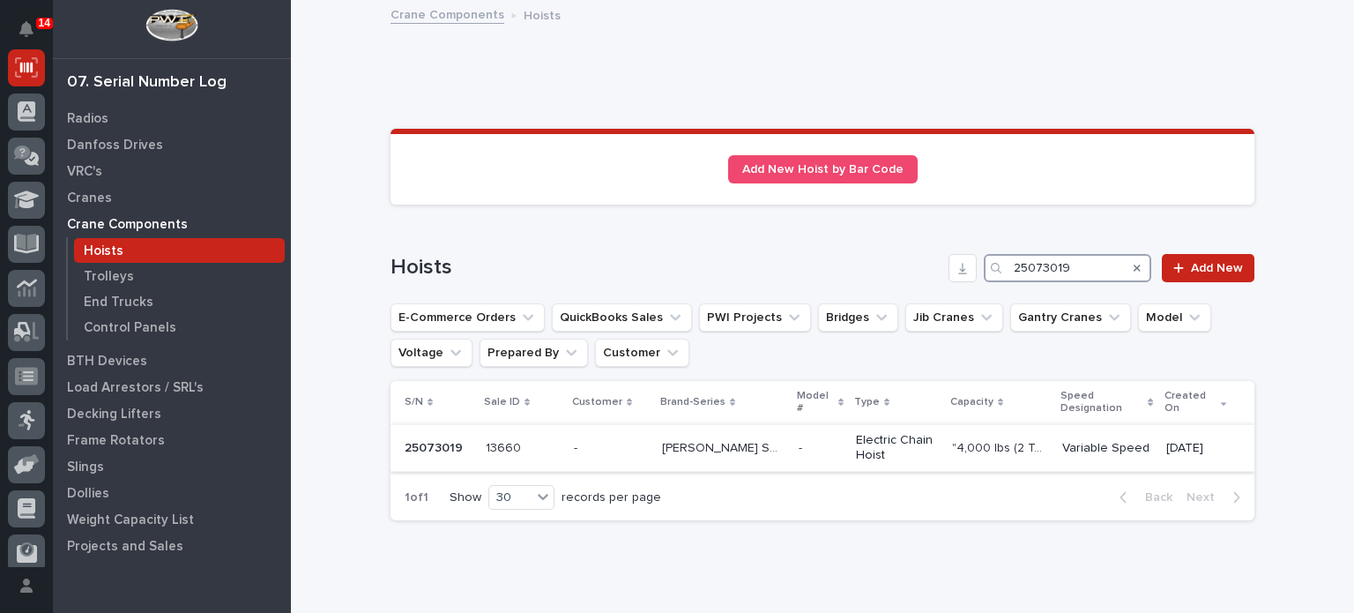
type input "25073019"
click at [910, 433] on p "Electric Chain Hoist" at bounding box center [897, 448] width 82 height 30
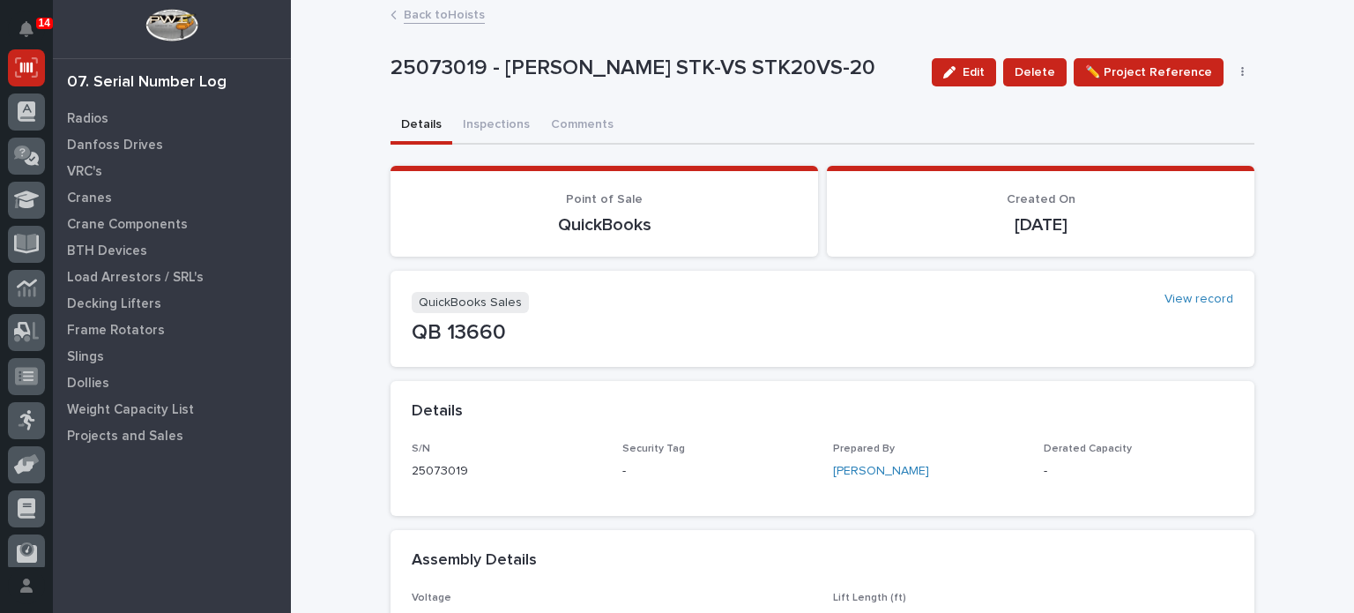
scroll to position [32, 0]
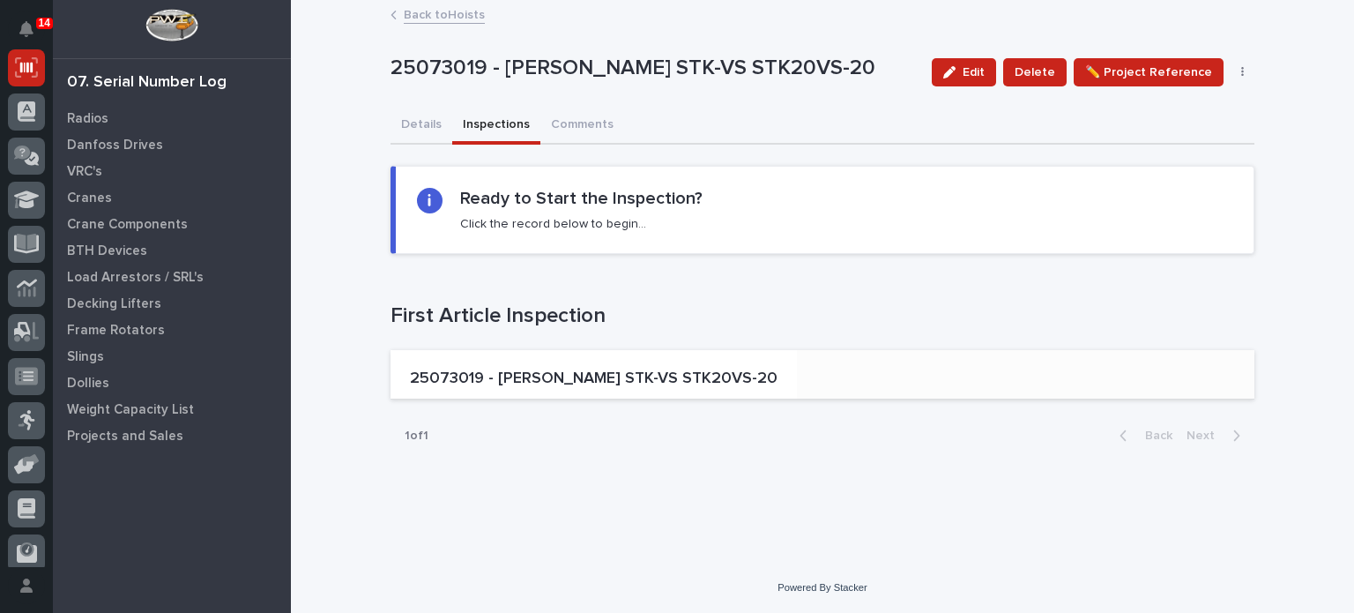
click at [548, 369] on p "25073019 - [PERSON_NAME] STK-VS STK20VS-20" at bounding box center [594, 378] width 368 height 19
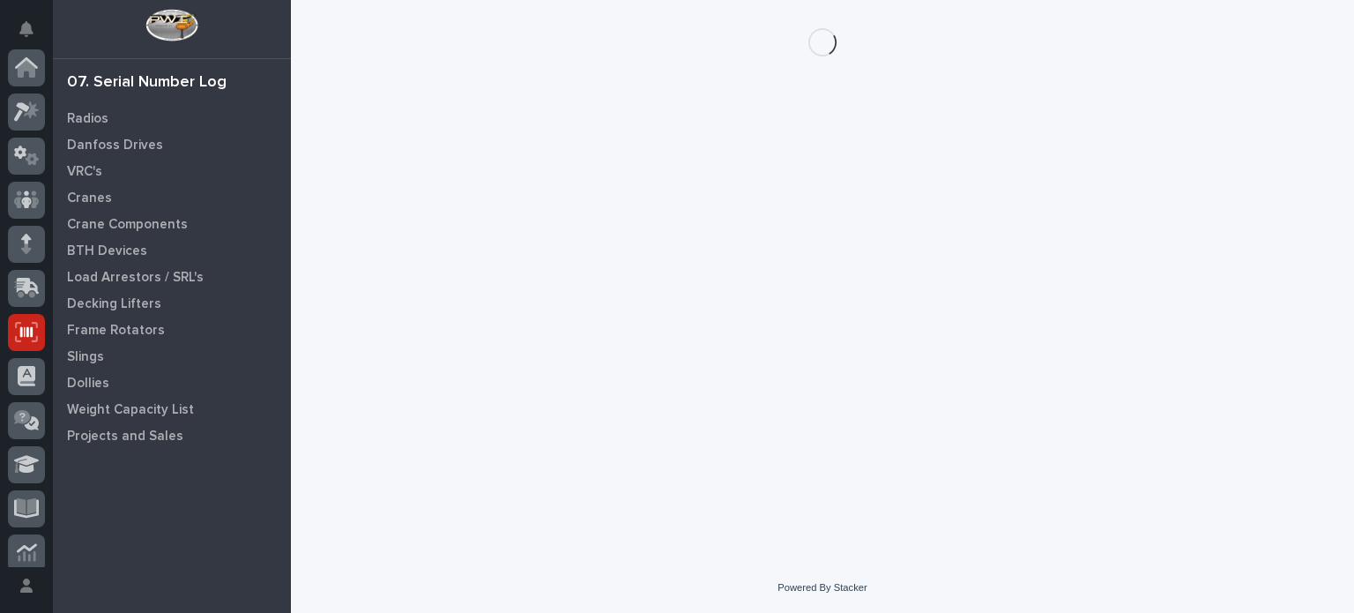
scroll to position [265, 0]
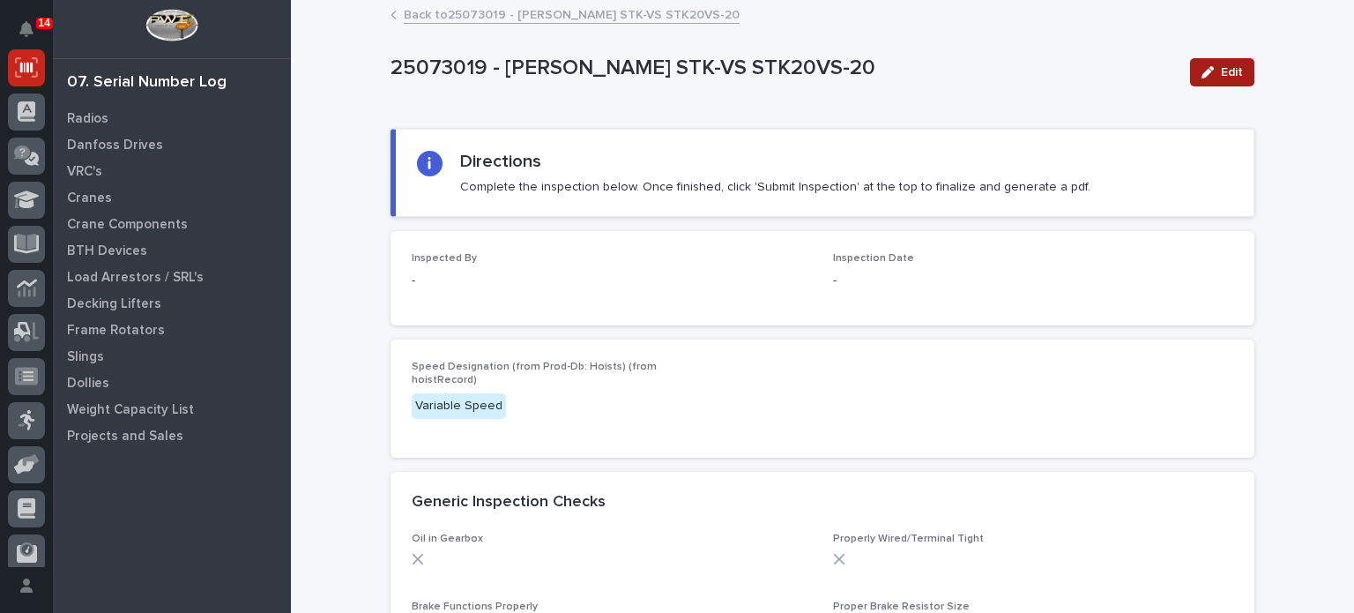
click at [1213, 63] on button "Edit" at bounding box center [1222, 72] width 64 height 28
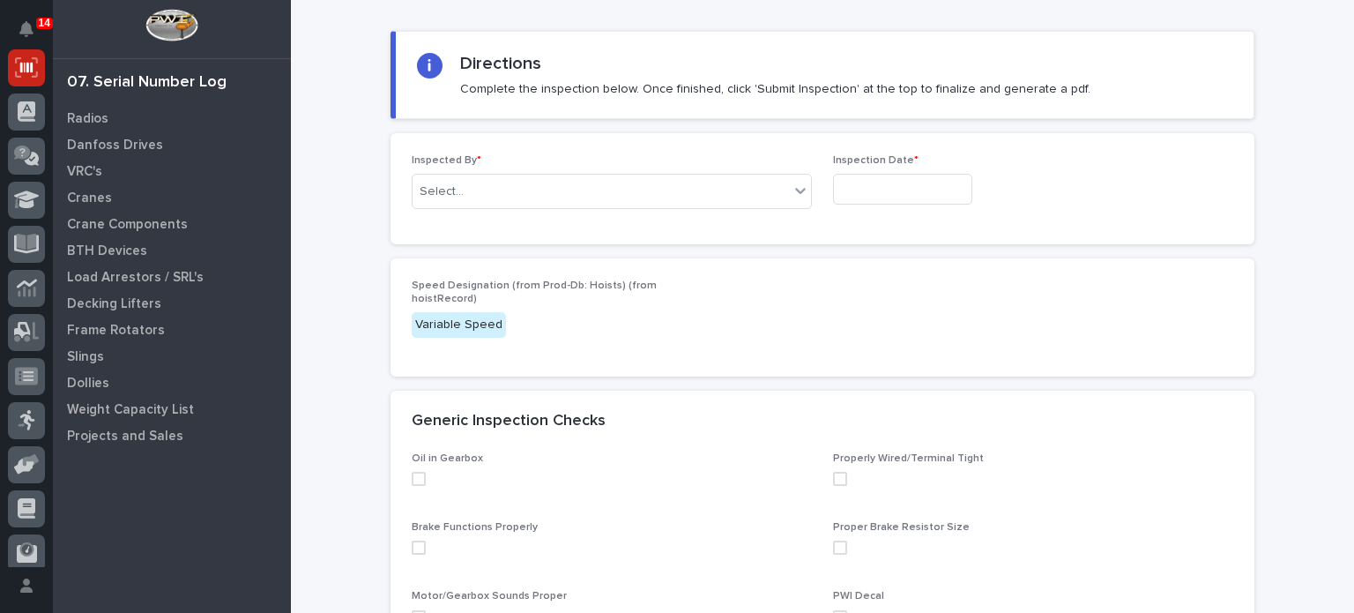
scroll to position [99, 0]
click at [412, 475] on span at bounding box center [419, 478] width 14 height 14
click at [412, 550] on span at bounding box center [419, 547] width 14 height 14
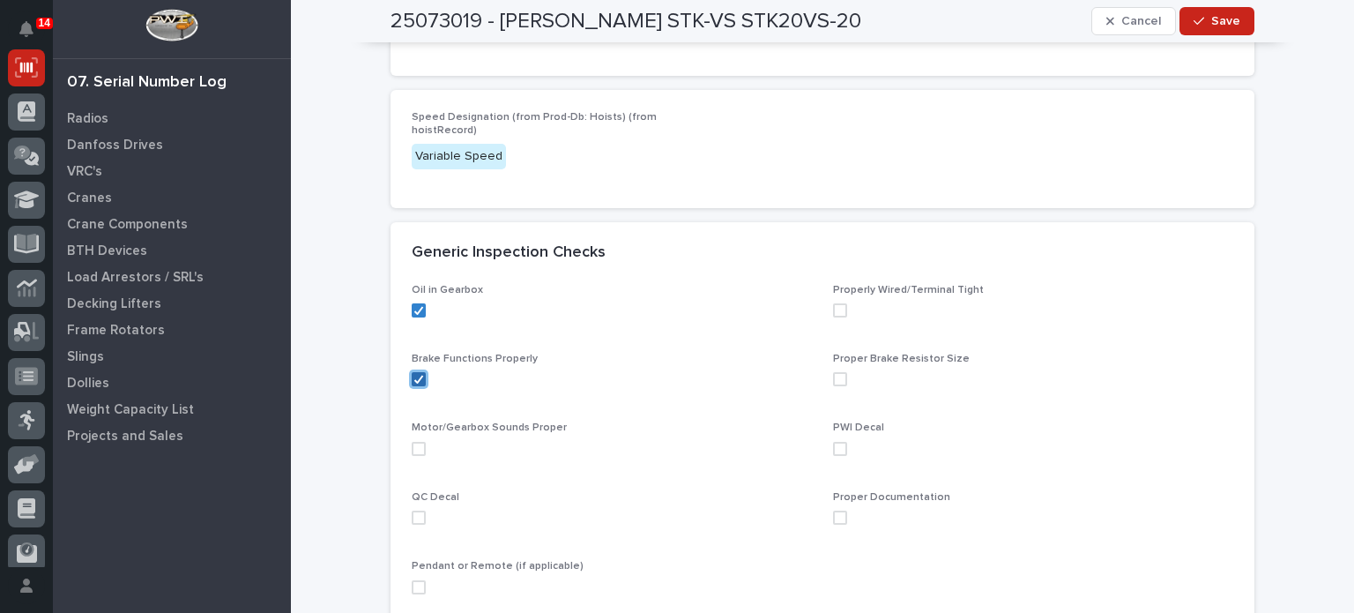
scroll to position [265, 0]
click at [412, 446] on span at bounding box center [419, 451] width 14 height 14
click at [412, 515] on span at bounding box center [419, 519] width 14 height 14
click at [412, 587] on span at bounding box center [419, 589] width 14 height 14
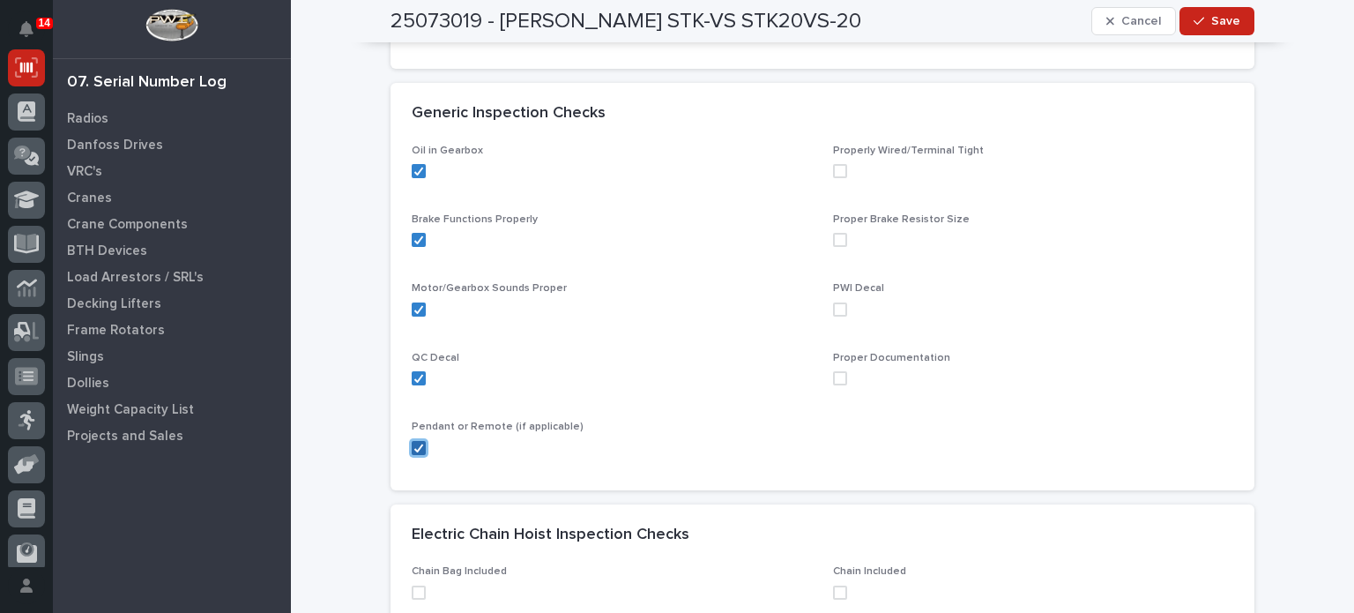
scroll to position [406, 0]
click at [836, 168] on span at bounding box center [840, 171] width 14 height 14
click at [834, 240] on span at bounding box center [840, 240] width 14 height 14
click at [835, 237] on icon at bounding box center [840, 239] width 11 height 9
click at [836, 316] on div "PWI Decal" at bounding box center [1033, 306] width 400 height 48
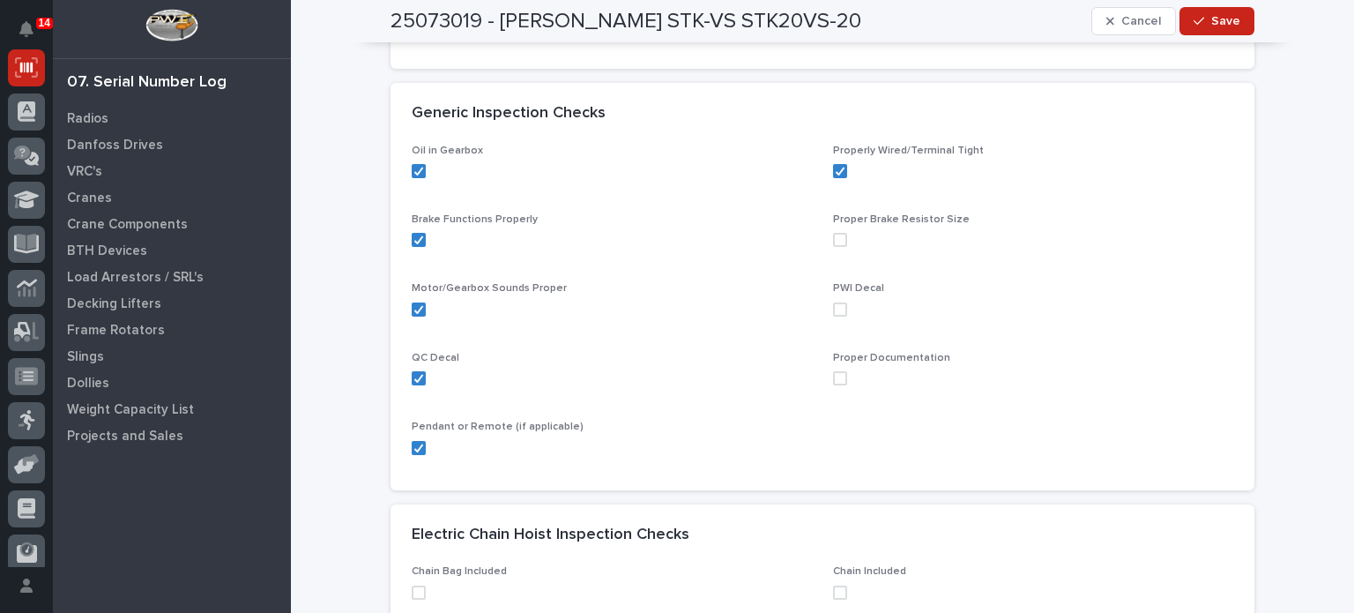
click at [836, 316] on div "PWI Decal" at bounding box center [1033, 306] width 400 height 48
click at [833, 306] on span at bounding box center [840, 309] width 14 height 14
click at [833, 371] on span at bounding box center [840, 378] width 14 height 14
drag, startPoint x: 913, startPoint y: 196, endPoint x: 898, endPoint y: 91, distance: 105.9
click at [898, 91] on section "Generic Inspection Checks Oil in Gearbox Properly Wired/Terminal Tight Brake Fu…" at bounding box center [823, 286] width 864 height 407
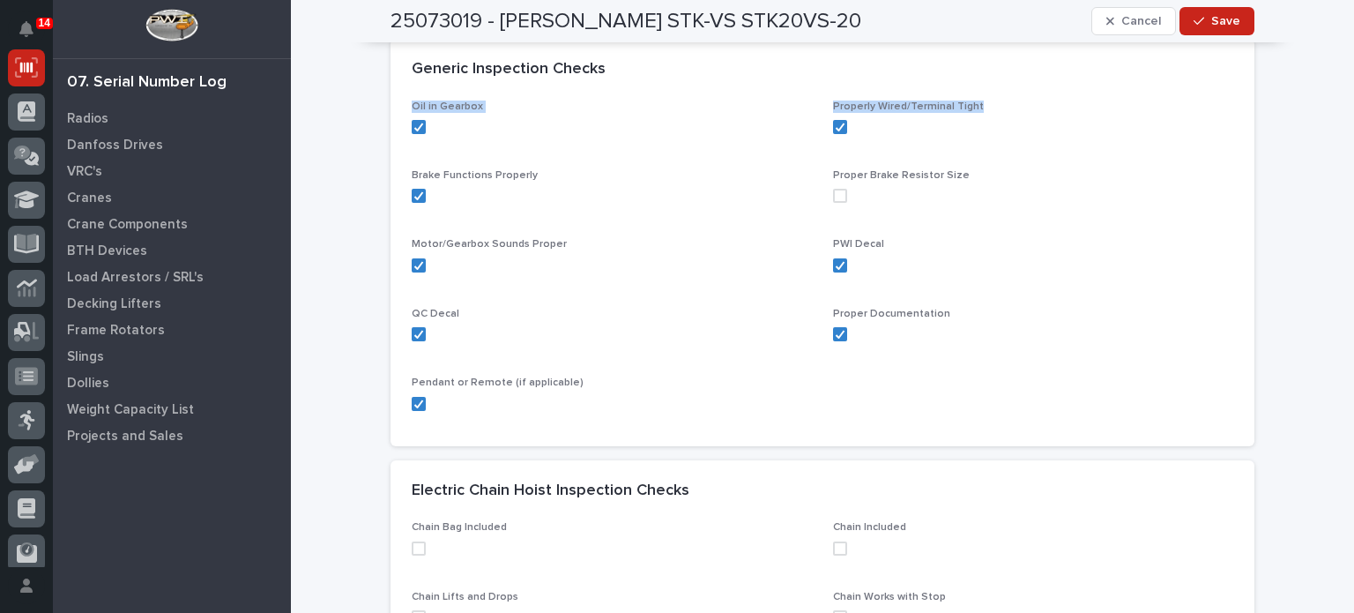
scroll to position [455, 0]
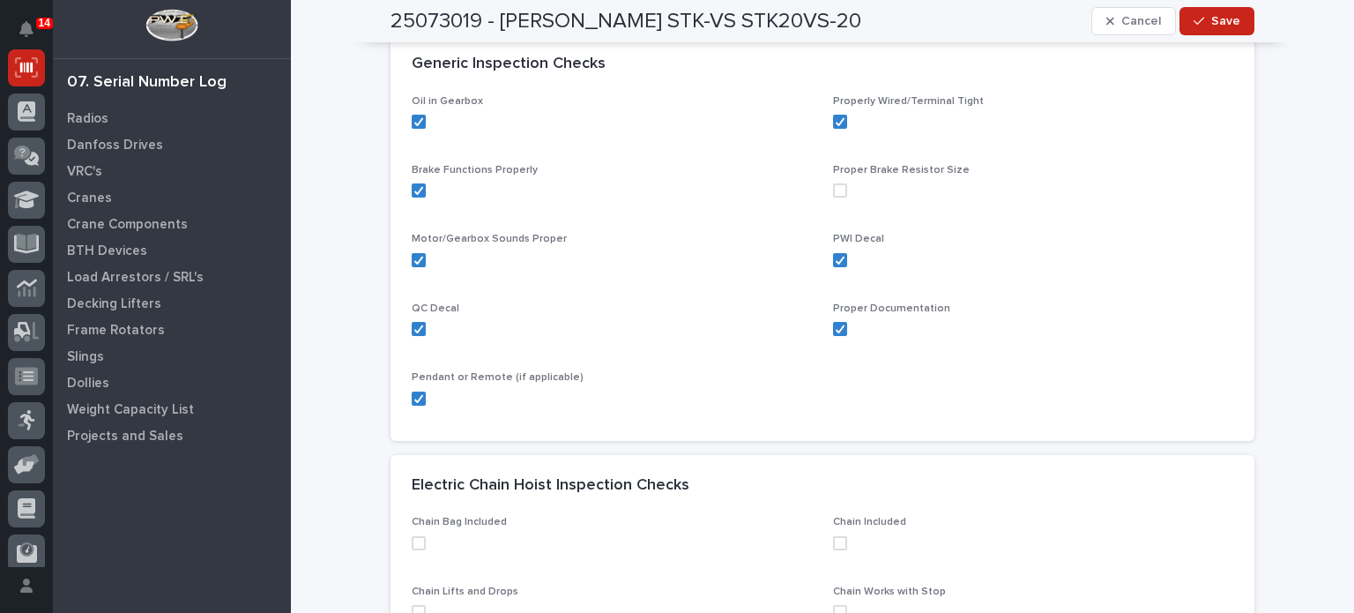
click at [412, 539] on span at bounding box center [419, 543] width 14 height 14
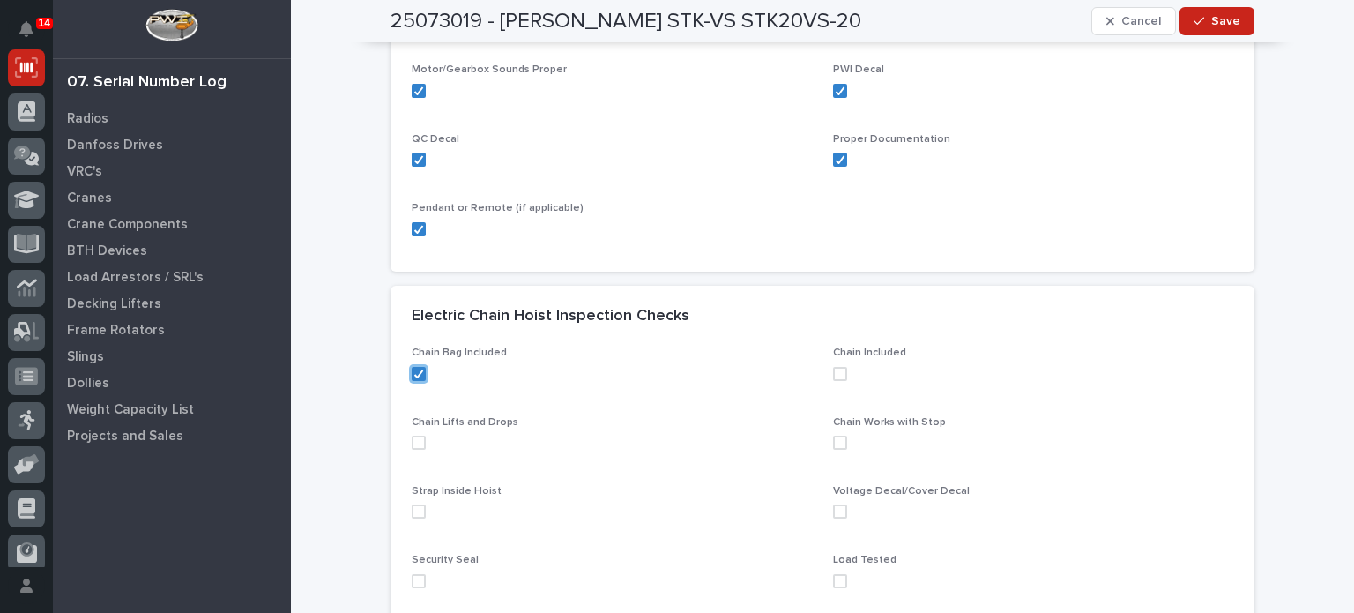
click at [416, 436] on span at bounding box center [419, 443] width 14 height 14
click at [412, 504] on span at bounding box center [419, 511] width 14 height 14
click at [412, 578] on span at bounding box center [419, 581] width 14 height 14
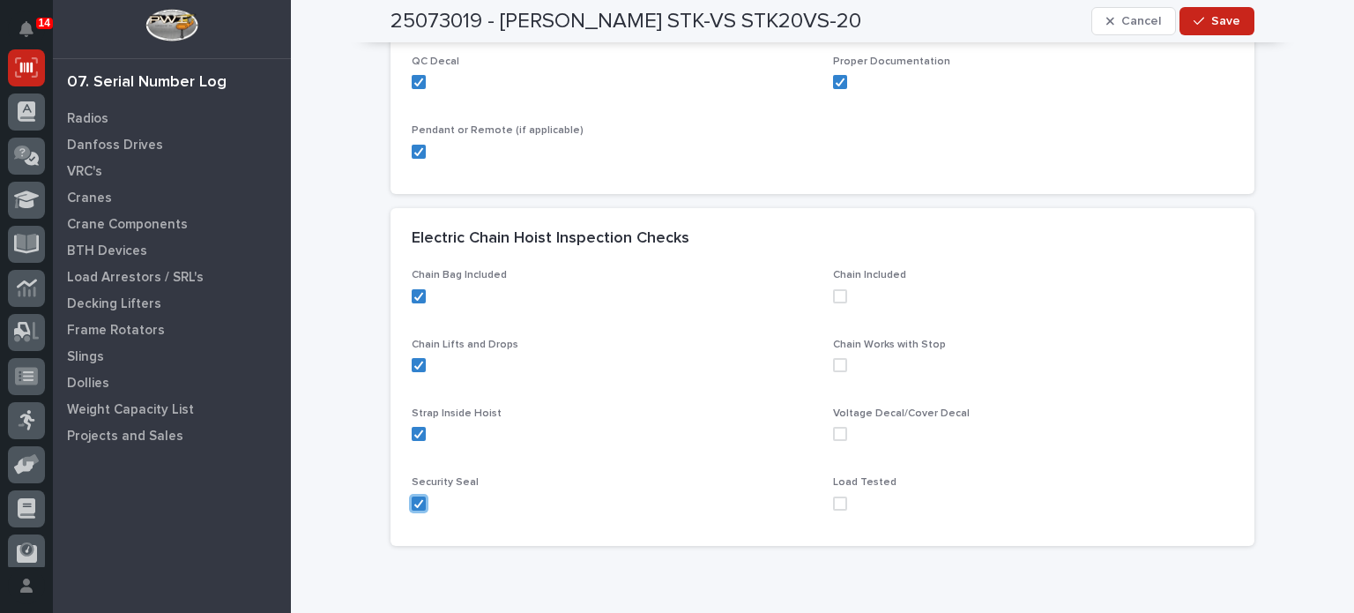
scroll to position [741, 0]
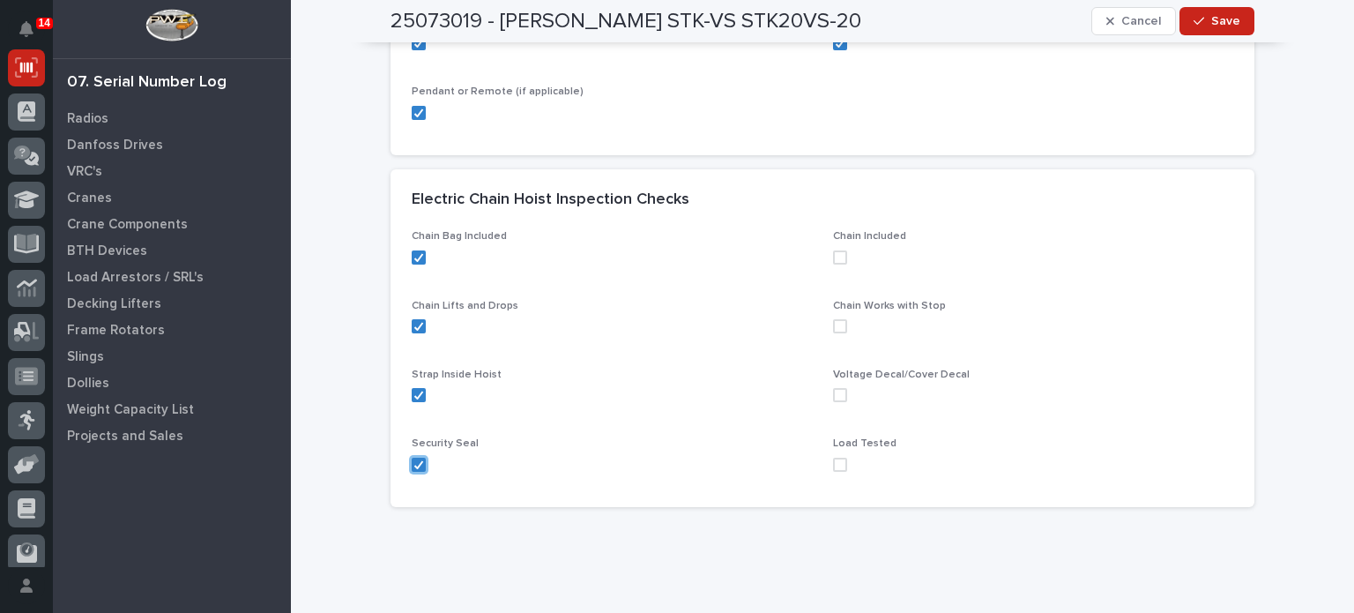
click at [833, 252] on span at bounding box center [840, 257] width 14 height 14
click at [833, 324] on span at bounding box center [840, 326] width 14 height 14
click at [833, 391] on span at bounding box center [840, 395] width 14 height 14
click at [833, 465] on span at bounding box center [840, 465] width 14 height 14
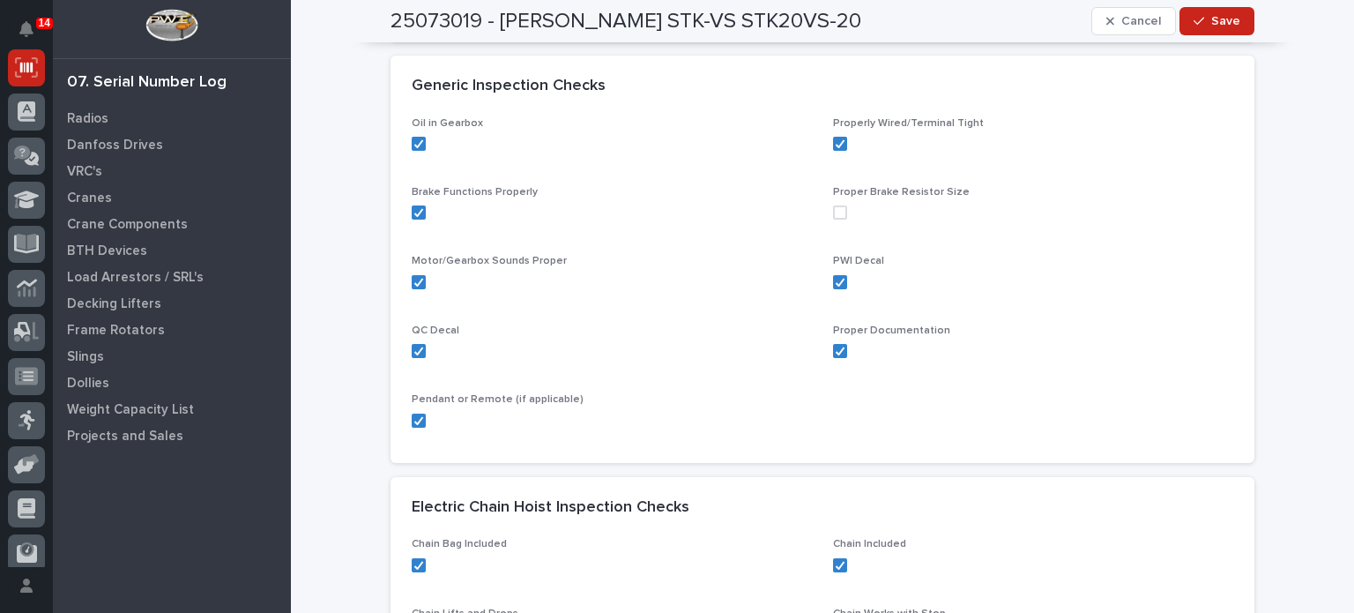
scroll to position [786, 0]
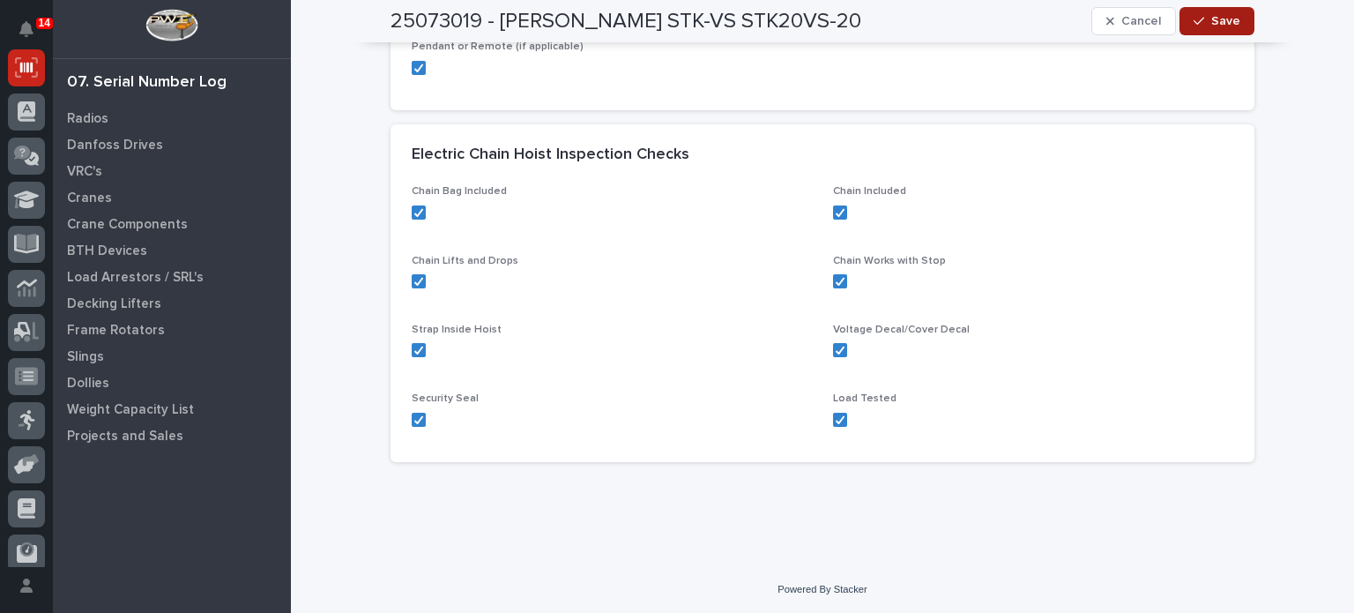
click at [1194, 23] on icon "button" at bounding box center [1199, 21] width 11 height 12
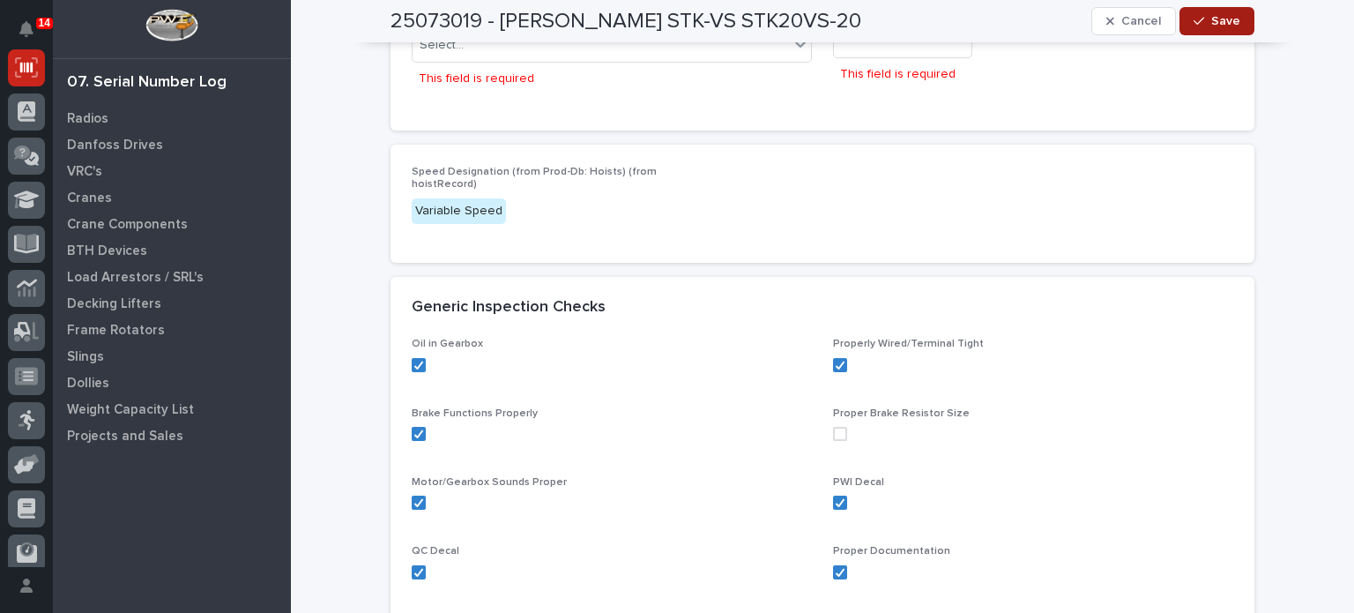
scroll to position [204, 0]
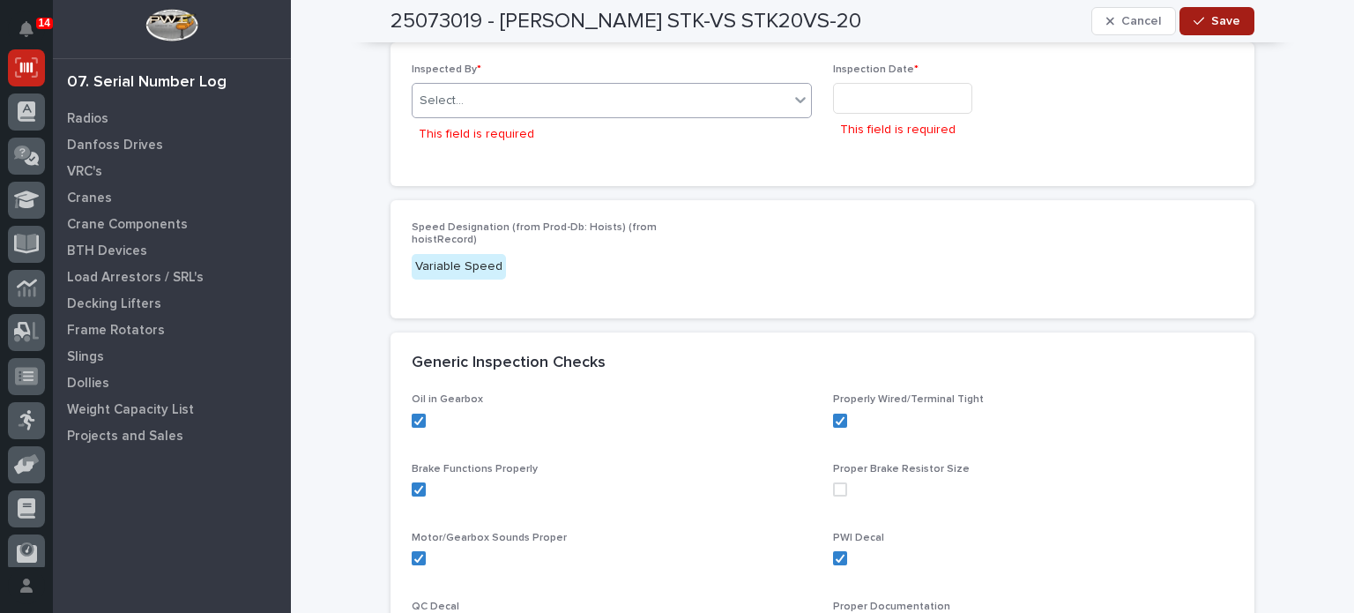
click at [674, 113] on div "Select..." at bounding box center [601, 100] width 376 height 29
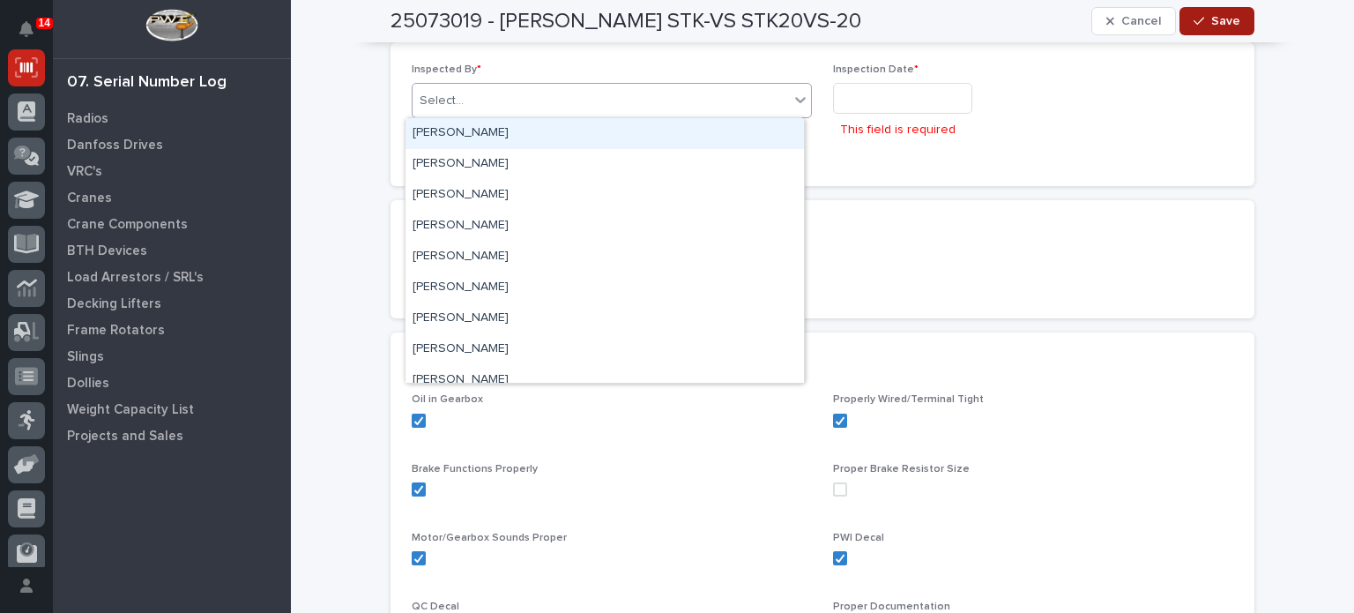
click at [676, 102] on div "Select..." at bounding box center [601, 100] width 376 height 29
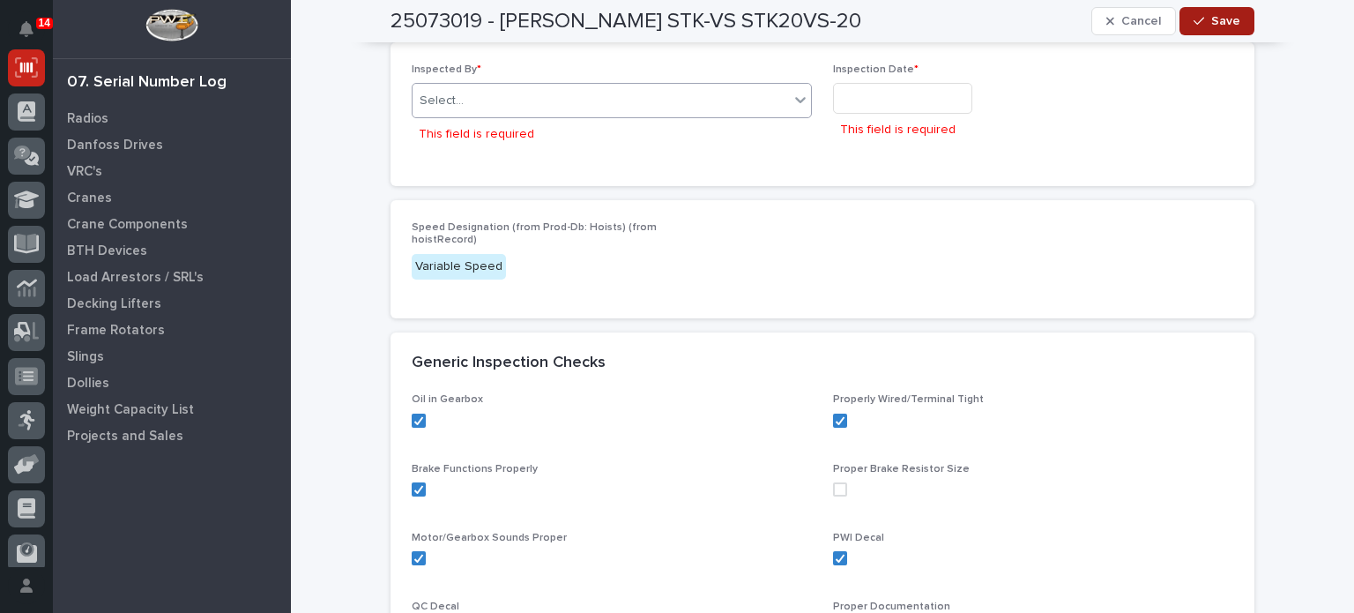
click at [676, 102] on div "Select..." at bounding box center [601, 100] width 376 height 29
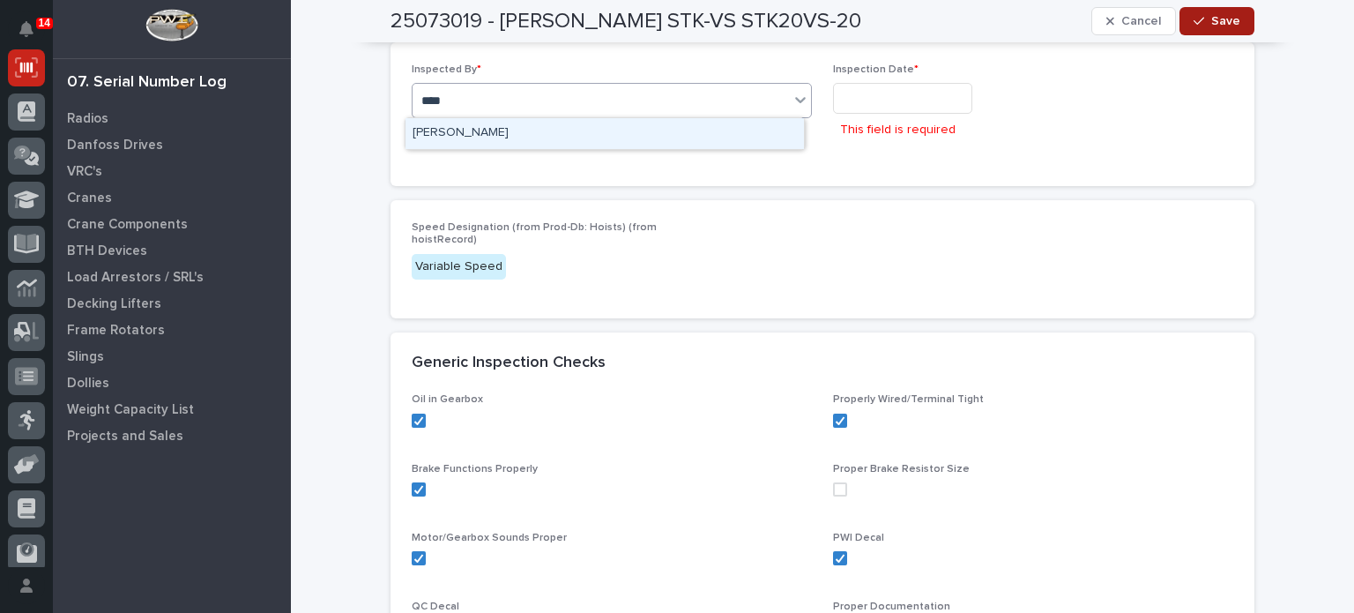
type input "*****"
click at [646, 122] on div "[PERSON_NAME]" at bounding box center [605, 133] width 399 height 31
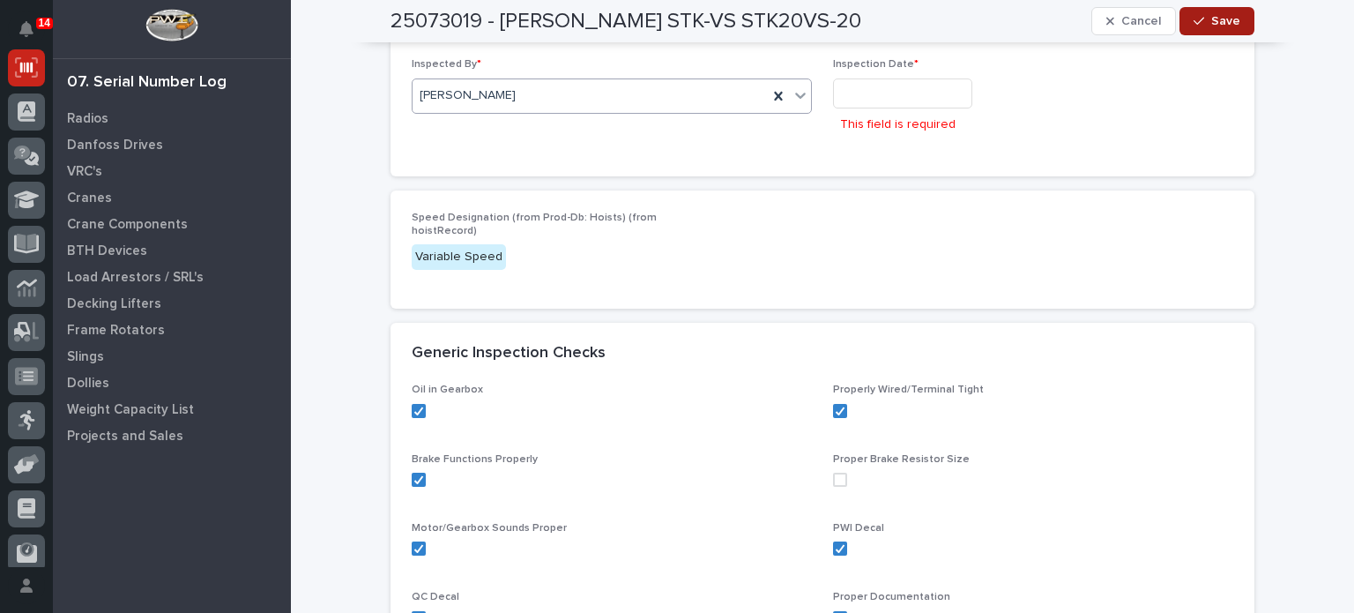
scroll to position [194, 0]
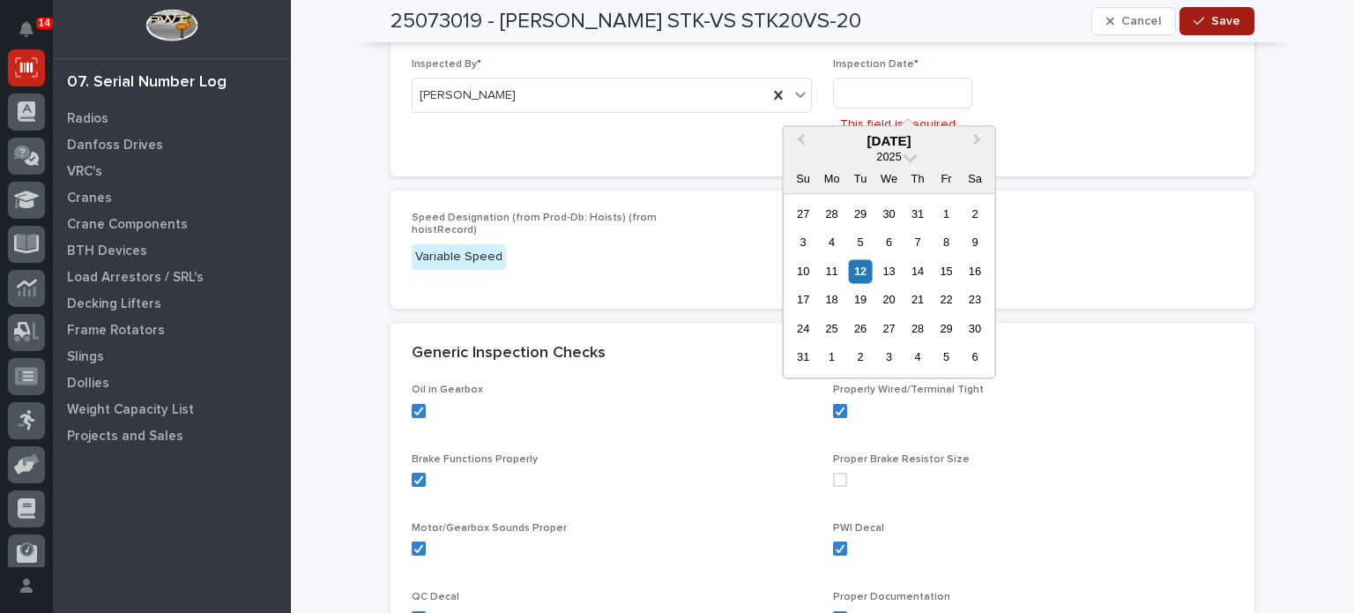
click at [943, 89] on input "text" at bounding box center [902, 93] width 139 height 31
click at [854, 264] on div "12" at bounding box center [861, 271] width 24 height 24
type input "**********"
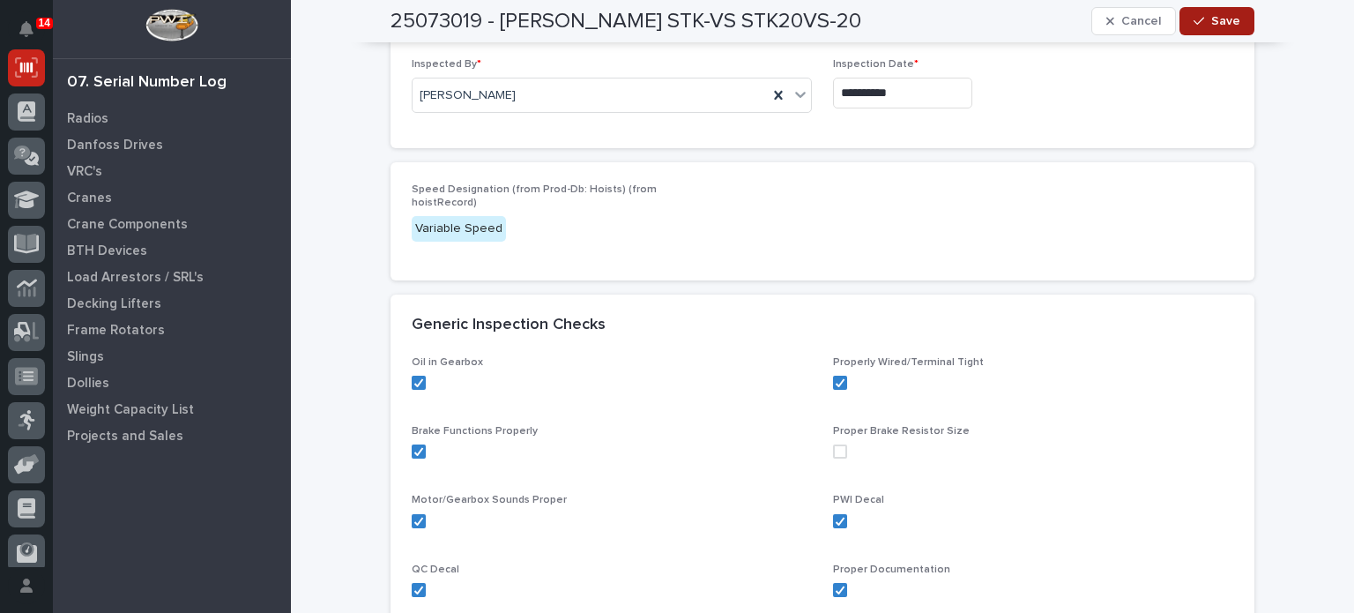
scroll to position [180, 0]
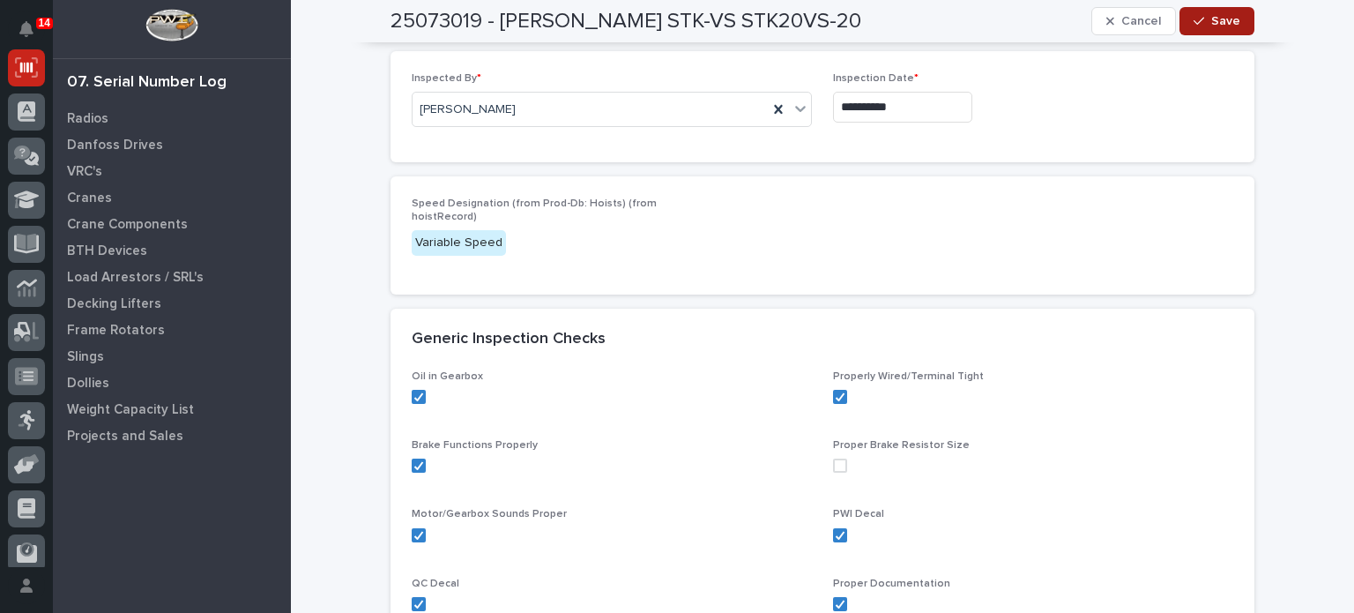
click at [1231, 18] on span "Save" at bounding box center [1225, 21] width 29 height 16
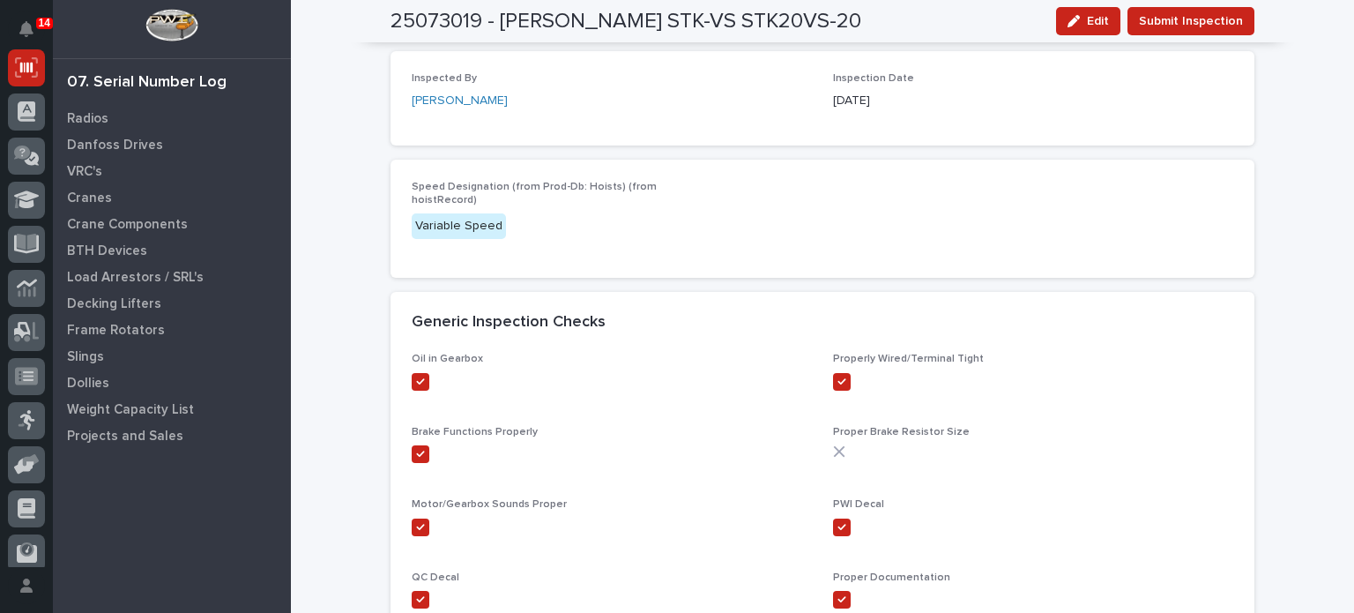
scroll to position [187, 0]
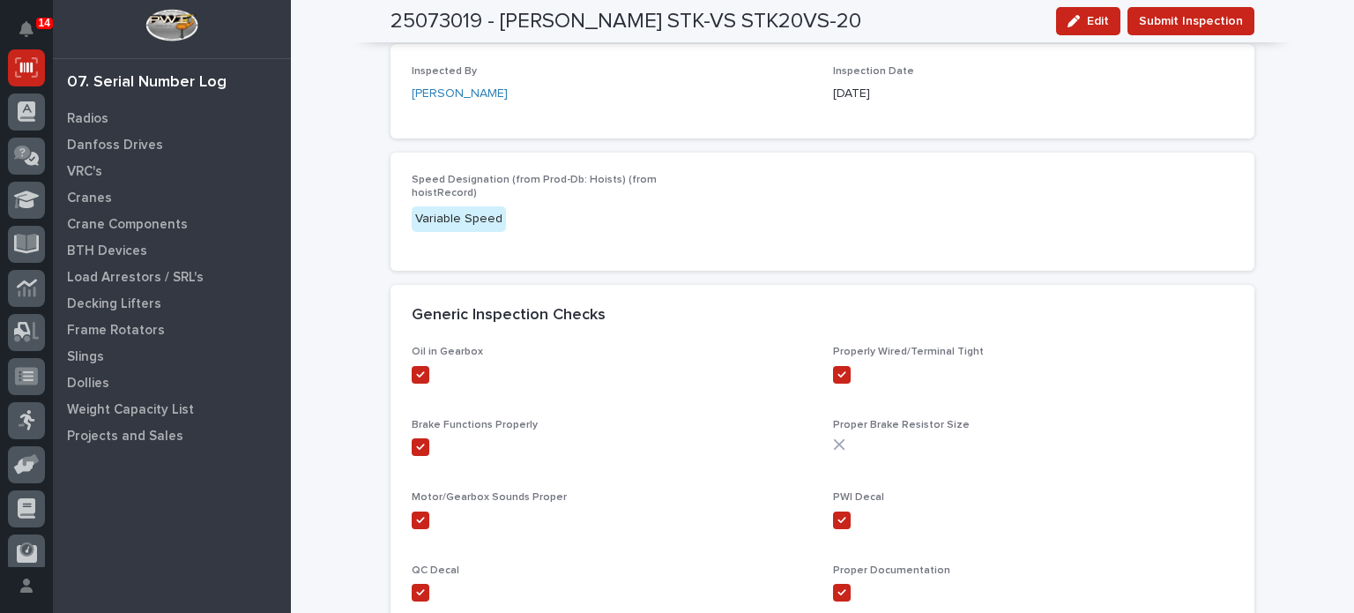
click at [1231, 18] on span "Submit Inspection" at bounding box center [1191, 21] width 104 height 21
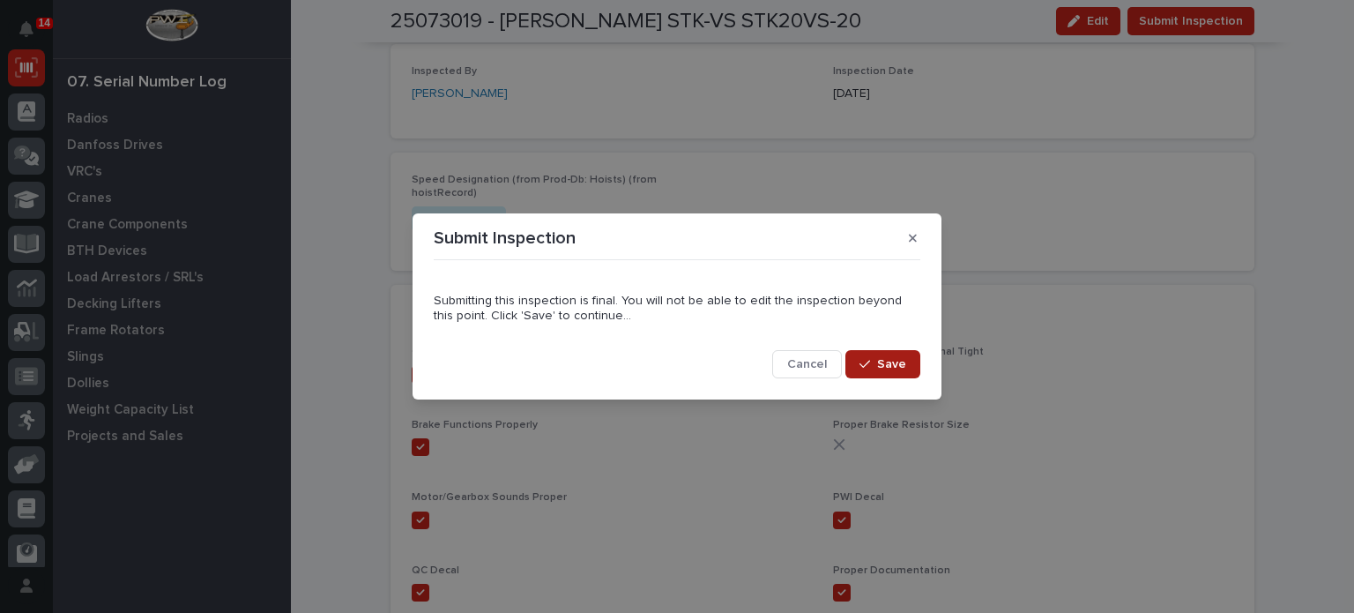
drag, startPoint x: 903, startPoint y: 362, endPoint x: 892, endPoint y: 361, distance: 10.6
click at [892, 361] on span "Save" at bounding box center [891, 364] width 29 height 16
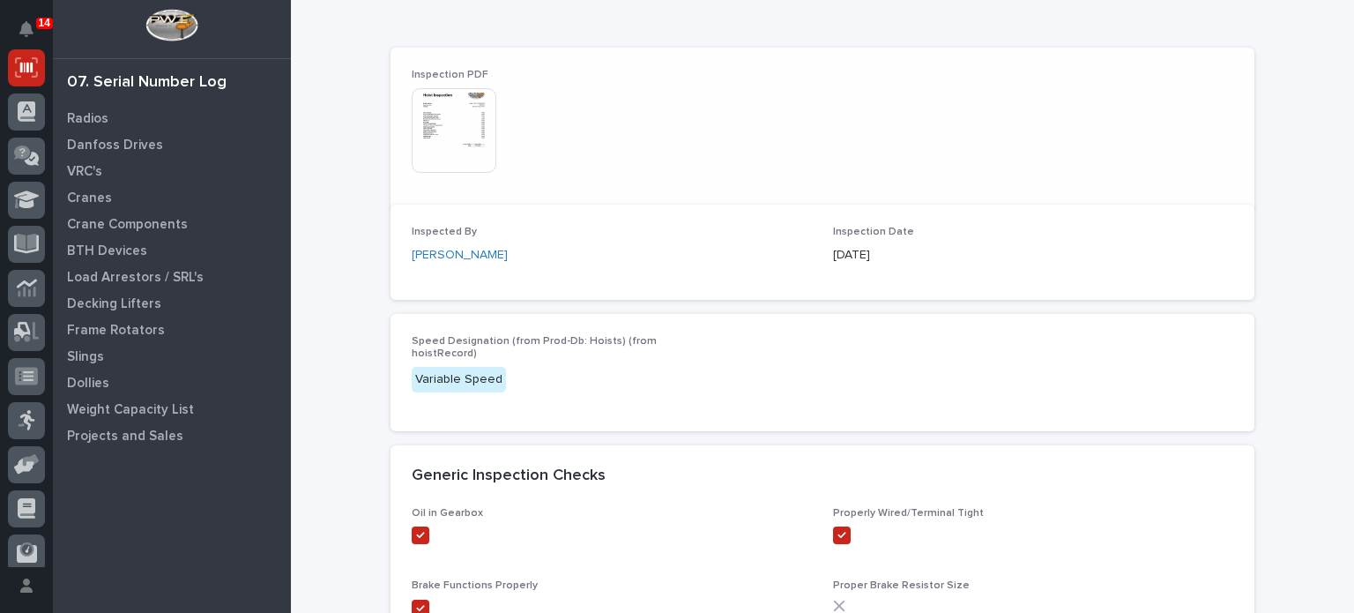
scroll to position [121, 0]
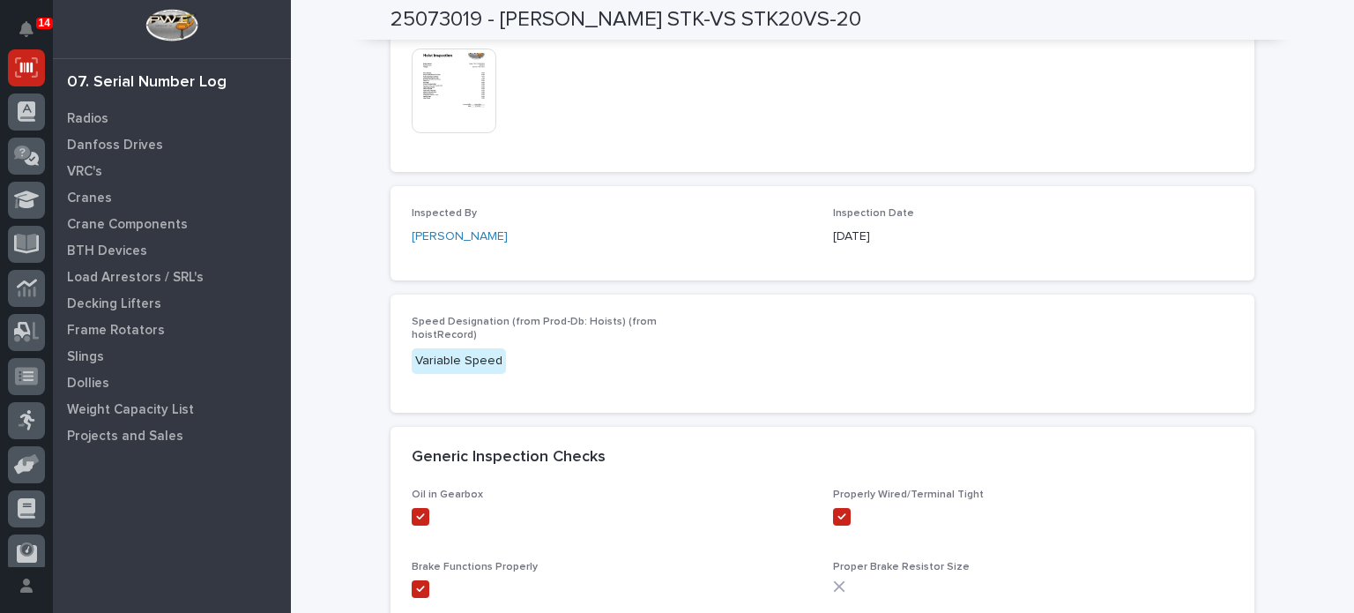
click at [419, 79] on img at bounding box center [454, 90] width 85 height 85
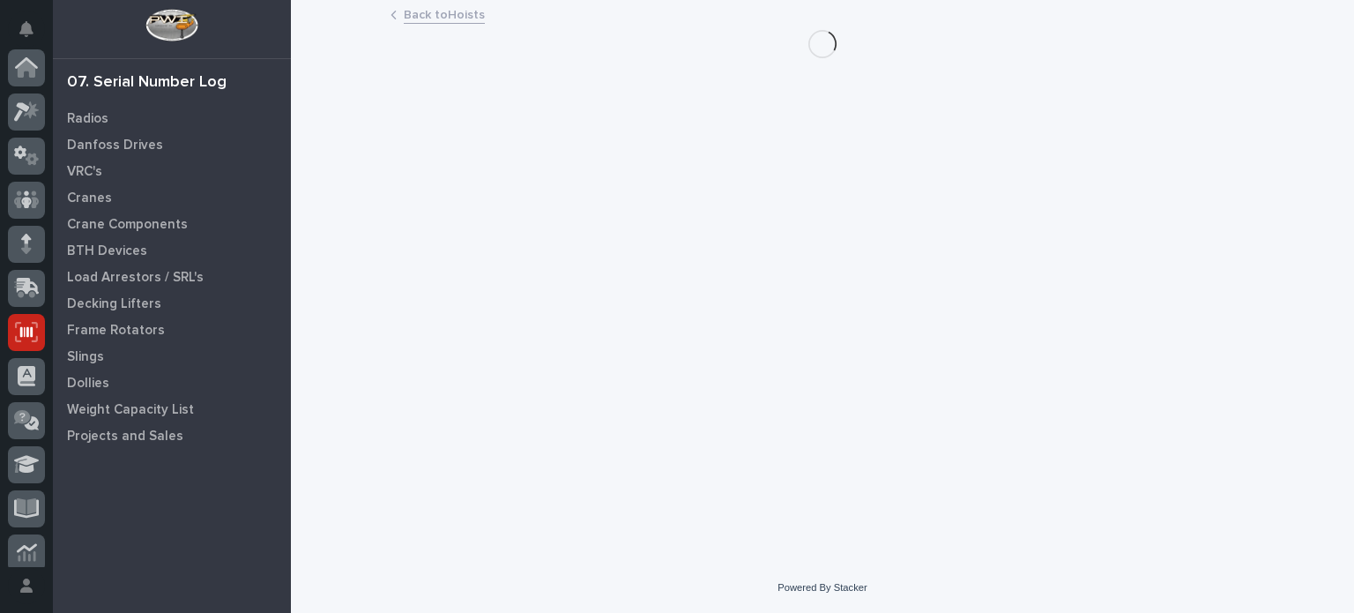
scroll to position [265, 0]
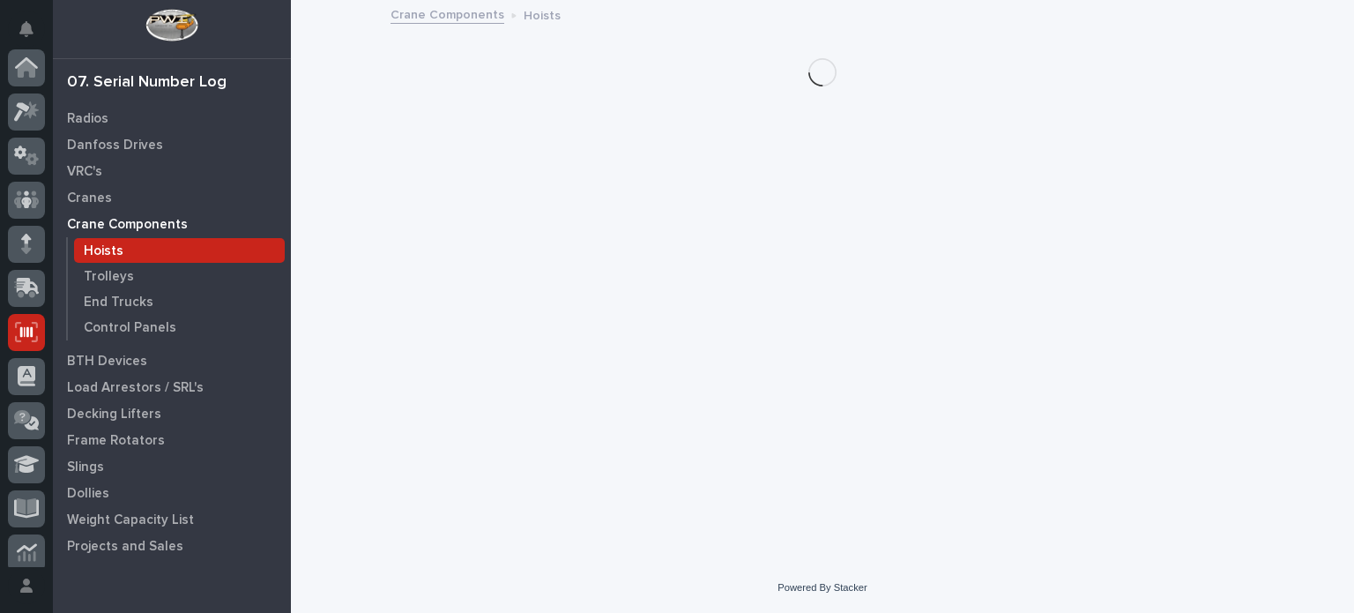
scroll to position [265, 0]
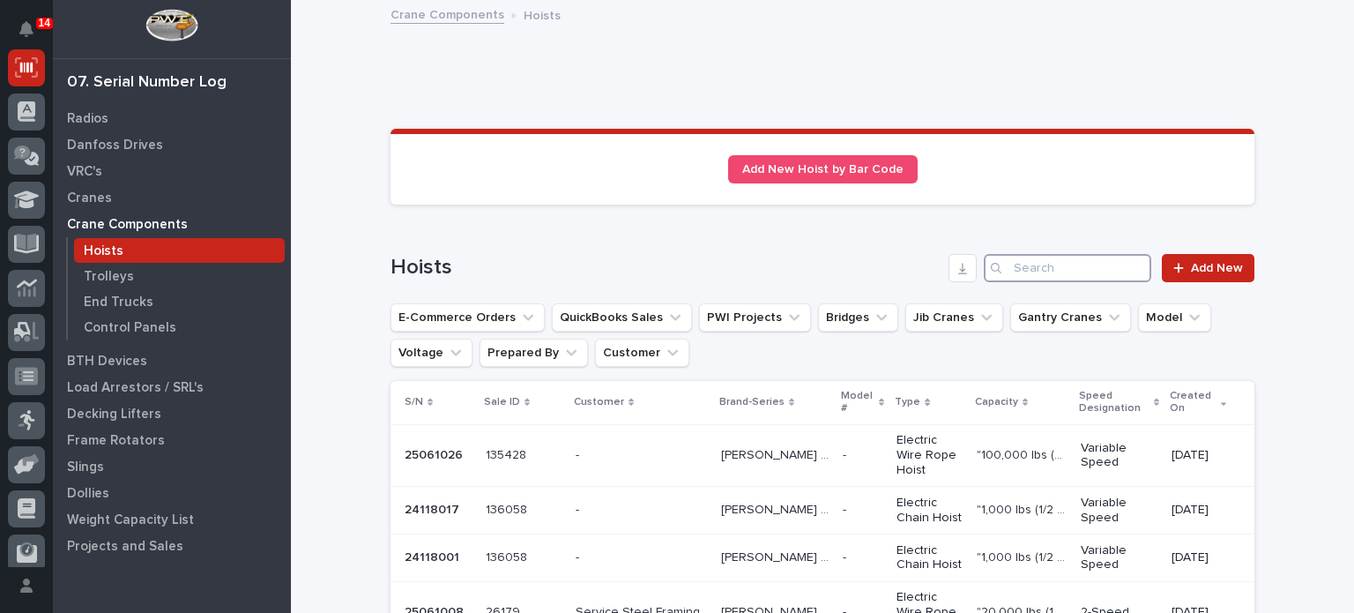
click at [1066, 265] on input "Search" at bounding box center [1068, 268] width 168 height 28
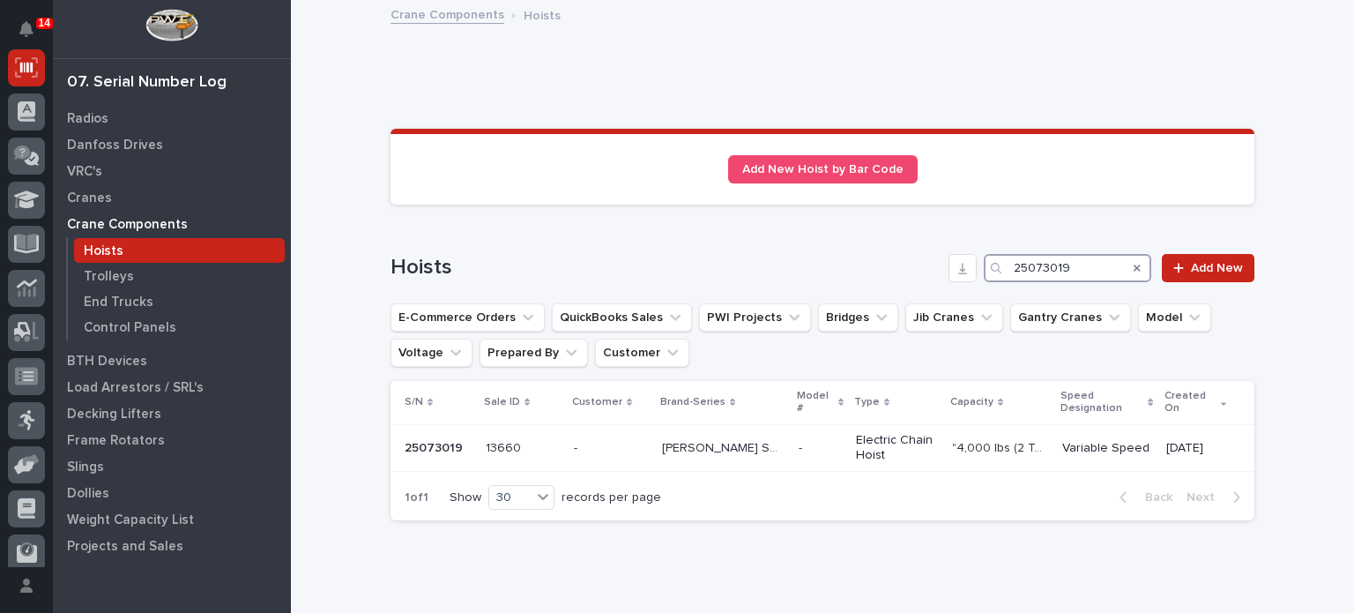
type input "25073019"
click at [436, 435] on div "25073019 25073019" at bounding box center [438, 448] width 67 height 29
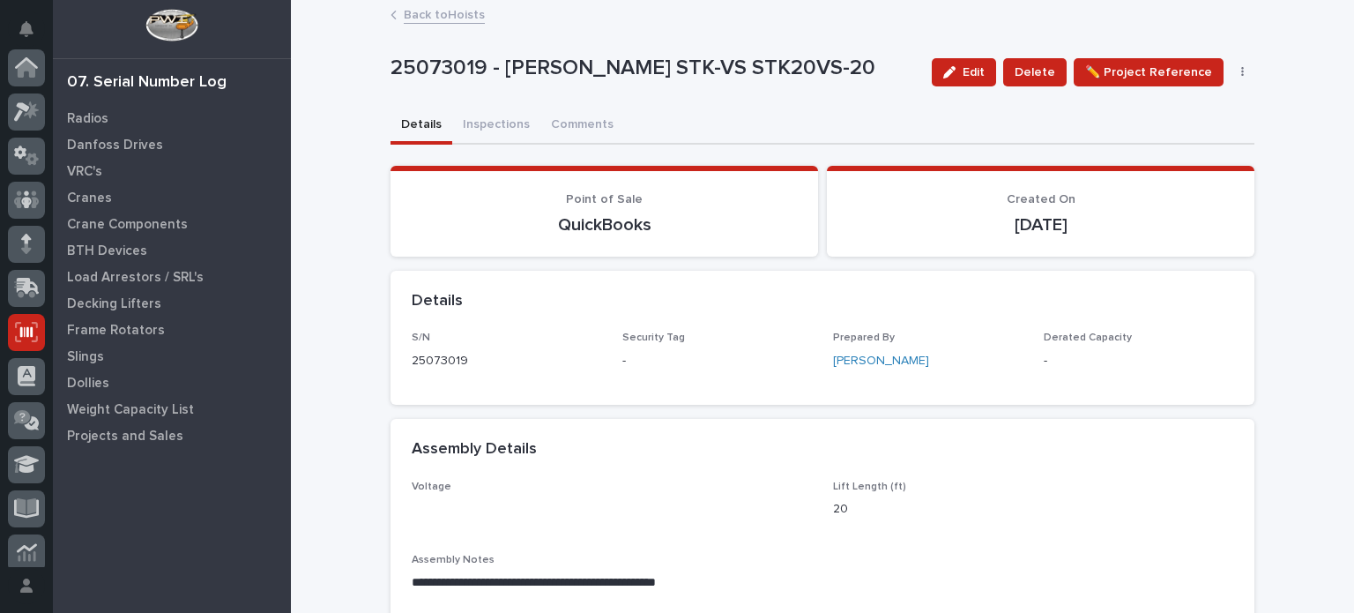
scroll to position [265, 0]
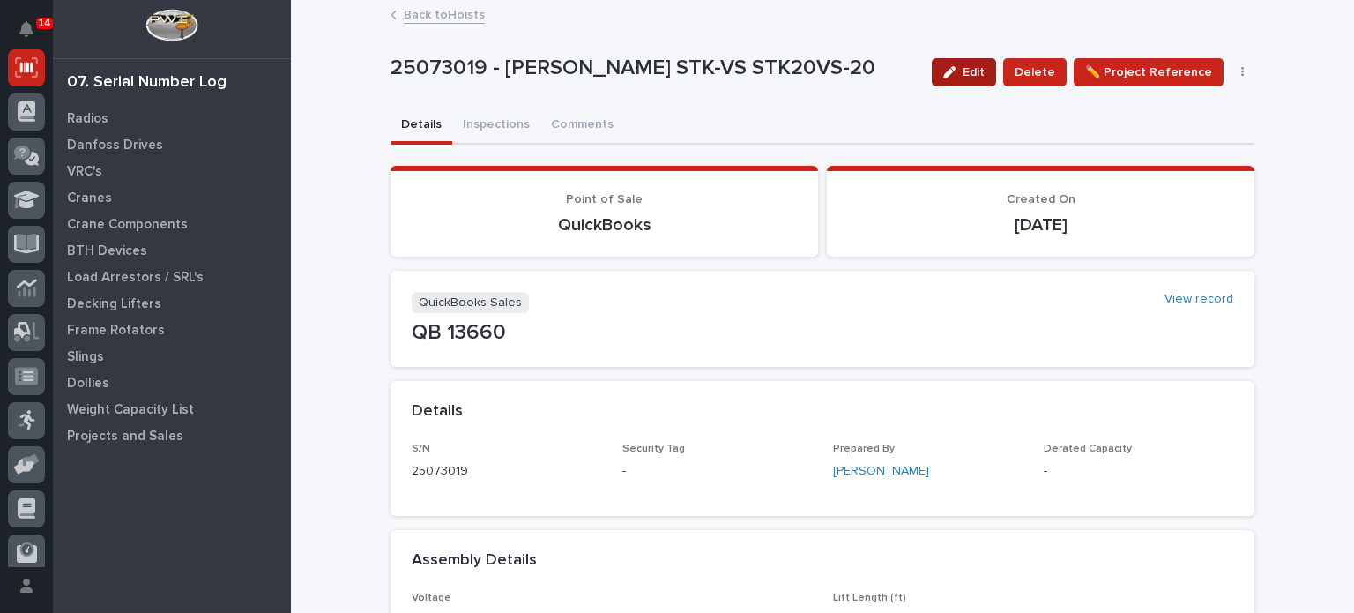
click at [976, 67] on span "Edit" at bounding box center [974, 72] width 22 height 16
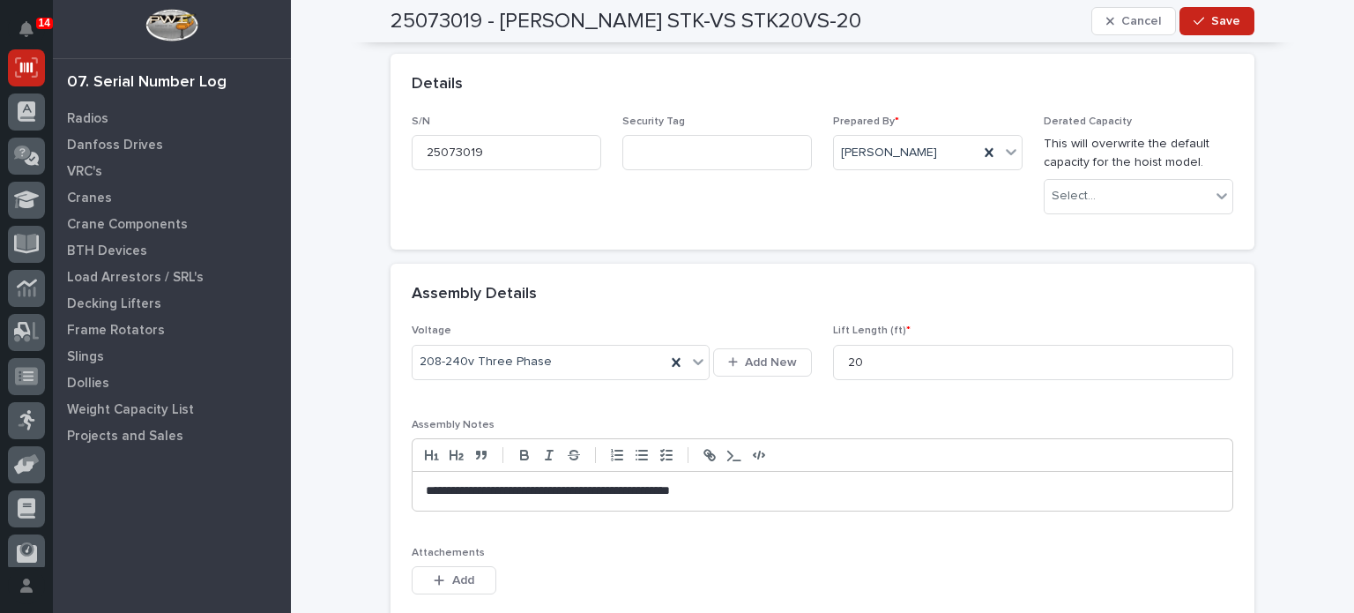
scroll to position [330, 0]
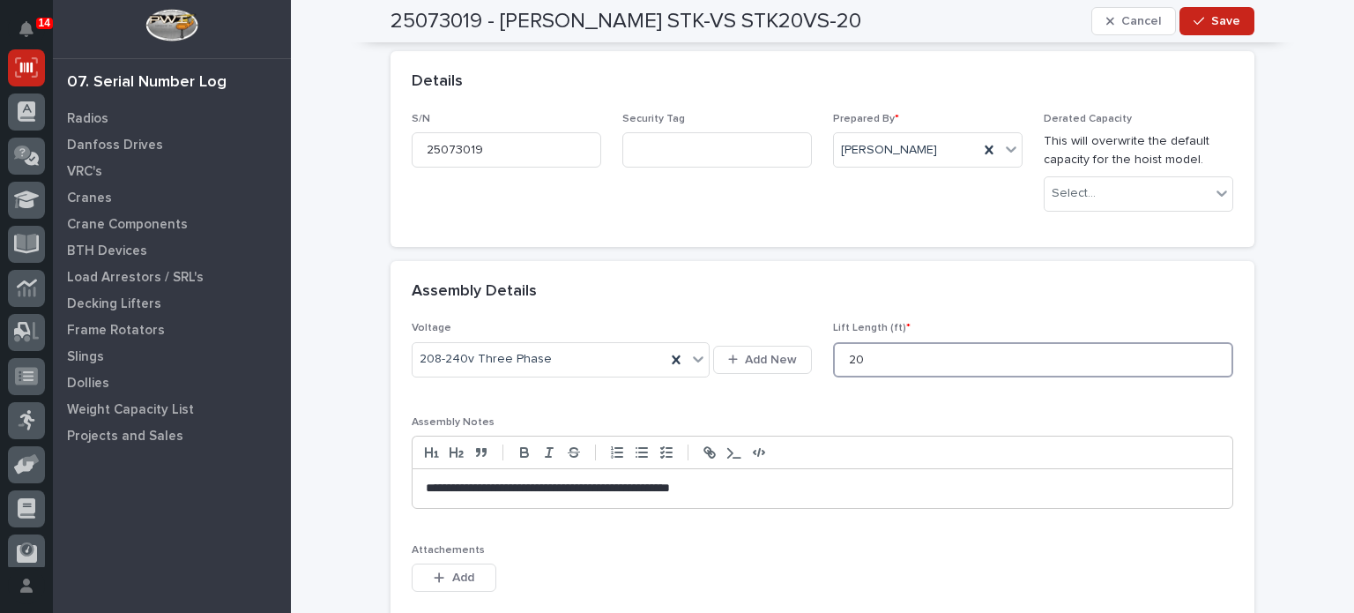
click at [865, 363] on input "20" at bounding box center [1033, 359] width 400 height 35
type input "2"
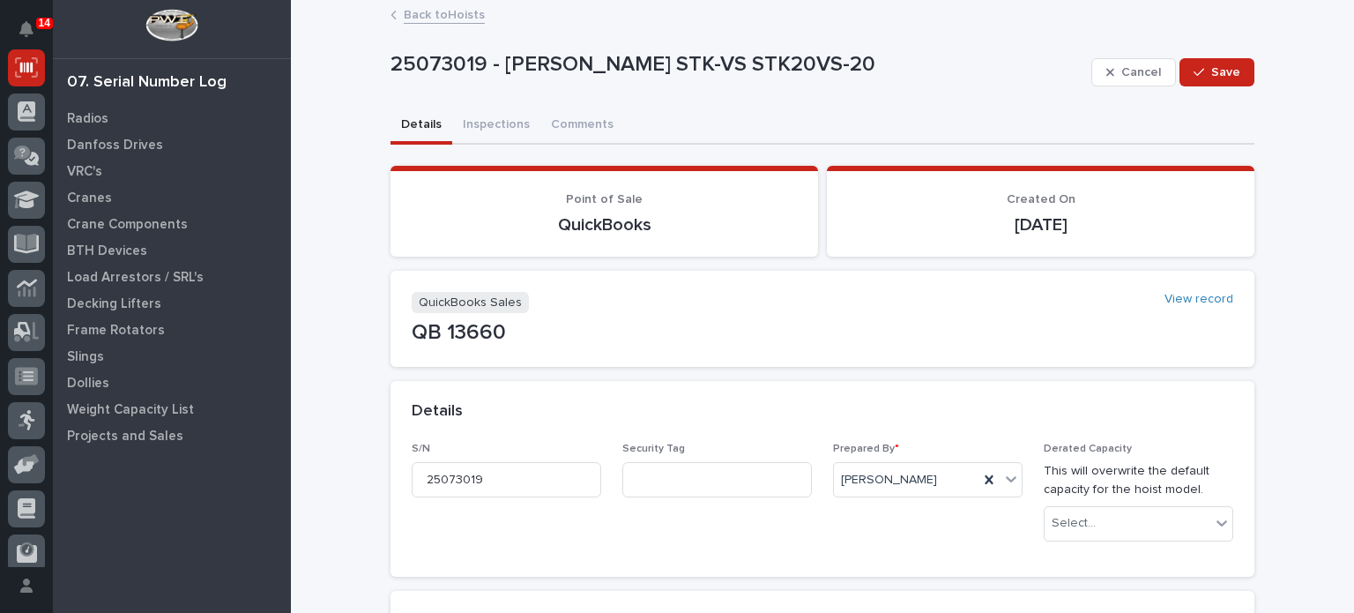
scroll to position [0, 0]
type input "15"
click at [1099, 62] on button "Cancel" at bounding box center [1134, 72] width 85 height 28
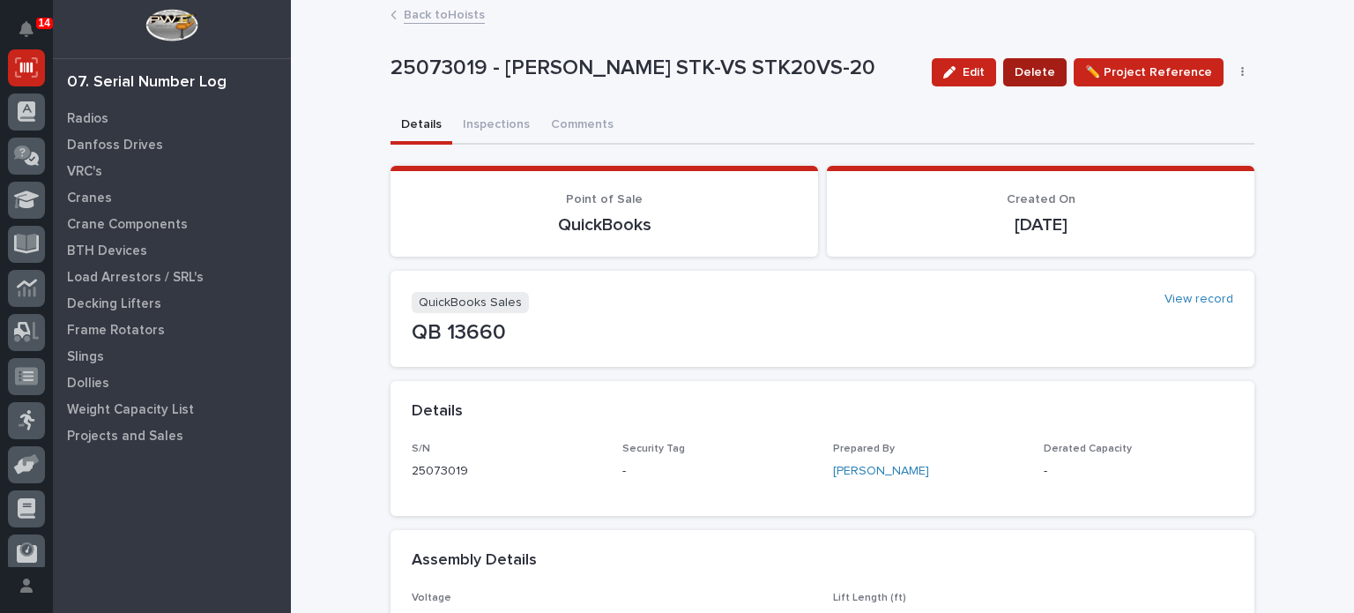
click at [1040, 63] on span "Delete" at bounding box center [1035, 72] width 41 height 21
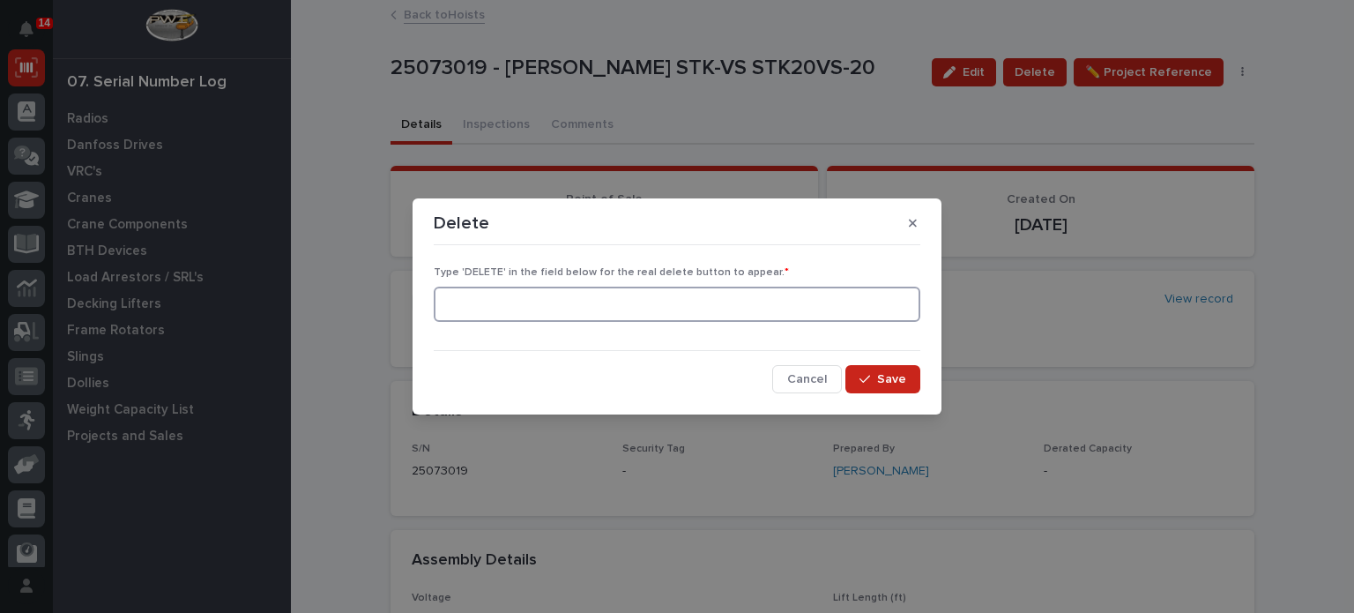
click at [668, 306] on input at bounding box center [677, 304] width 487 height 35
type input "DELETE"
click at [902, 373] on span "Save" at bounding box center [891, 379] width 29 height 16
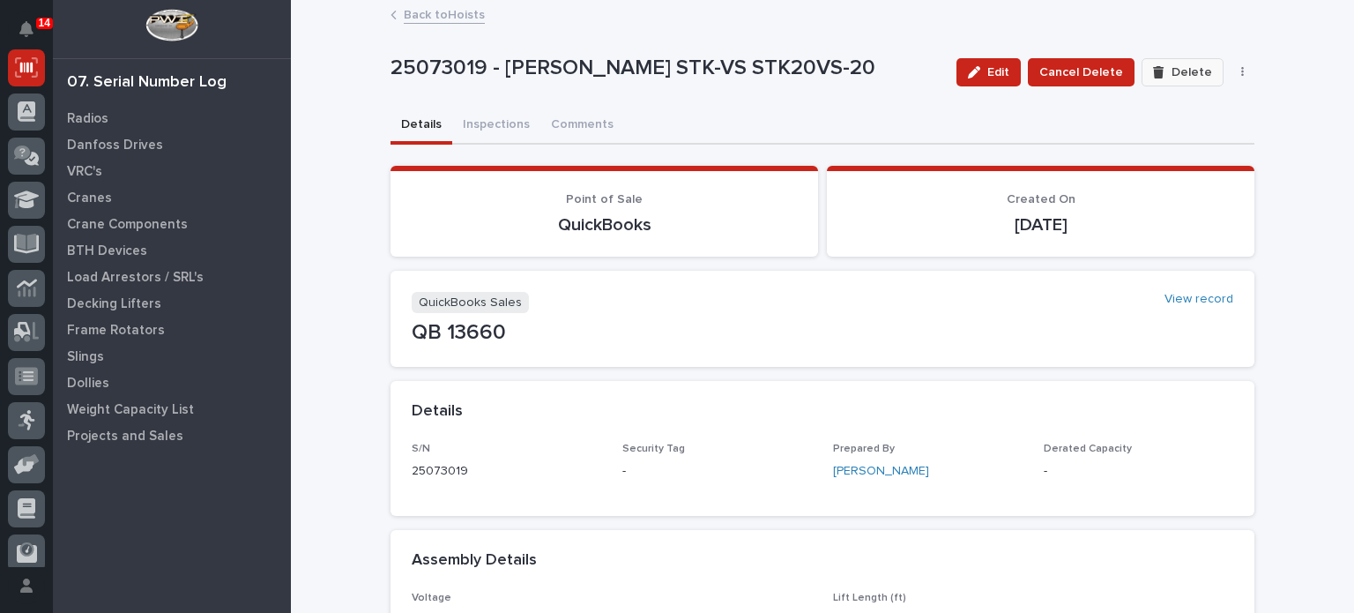
click at [1162, 70] on div "button" at bounding box center [1162, 72] width 18 height 12
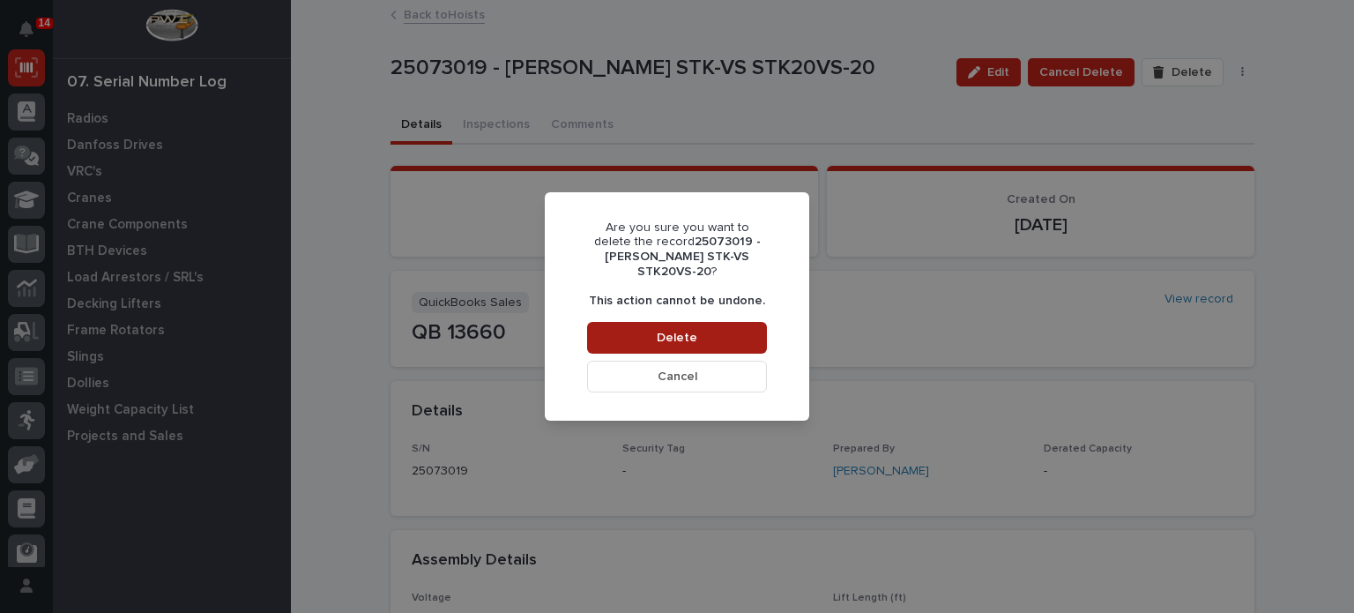
click at [694, 322] on button "Delete" at bounding box center [677, 338] width 180 height 32
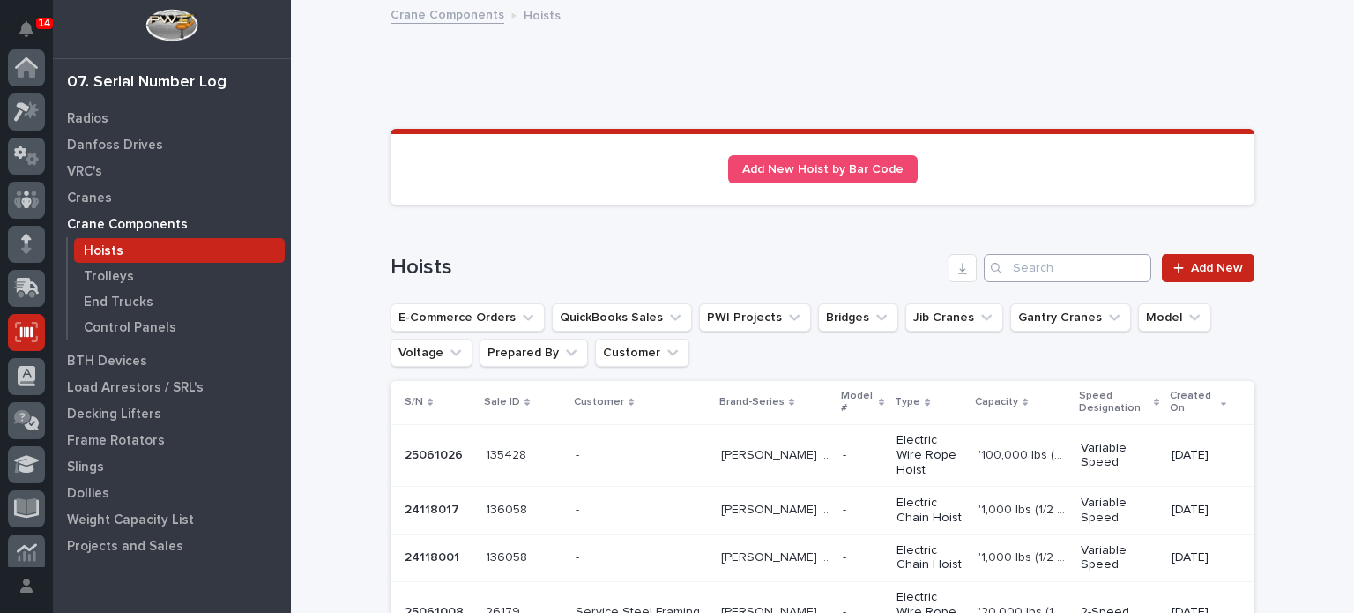
scroll to position [265, 0]
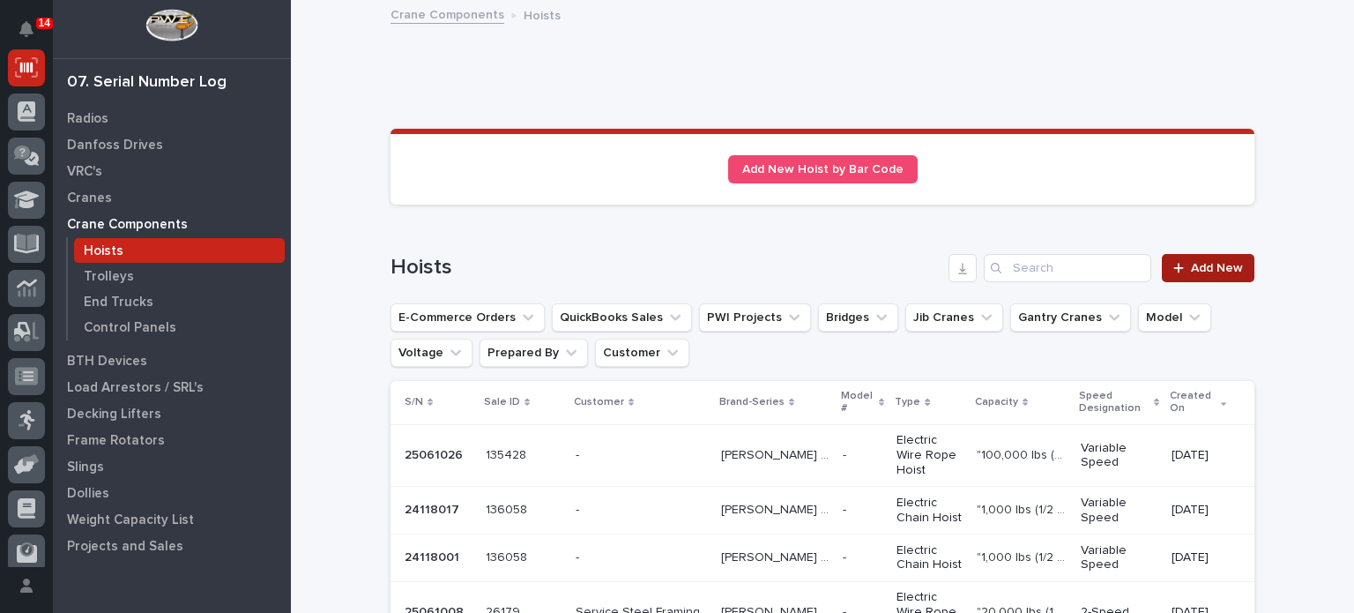
click at [1171, 278] on link "Add New" at bounding box center [1208, 268] width 93 height 28
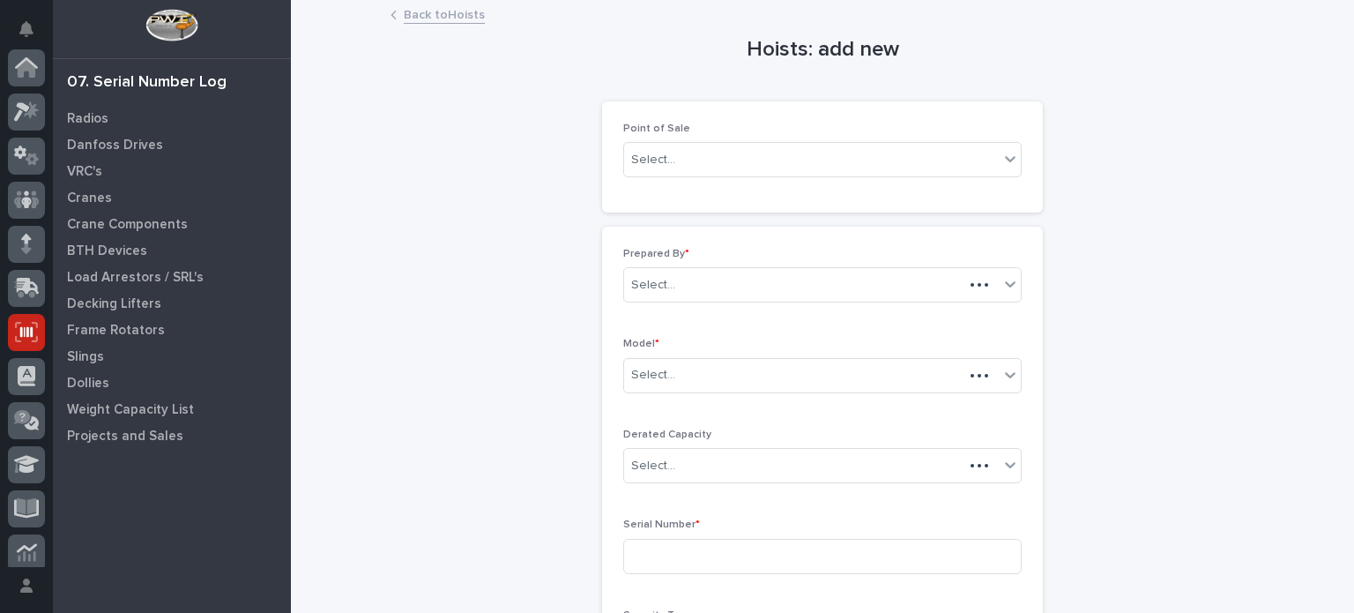
scroll to position [265, 0]
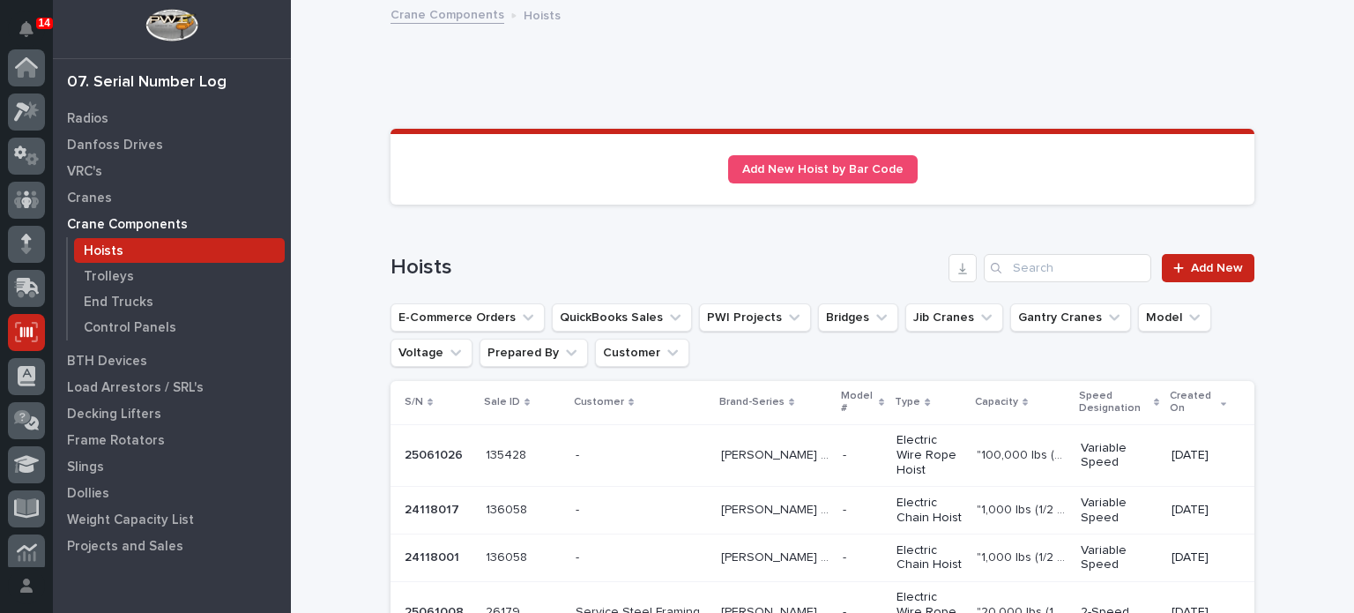
scroll to position [265, 0]
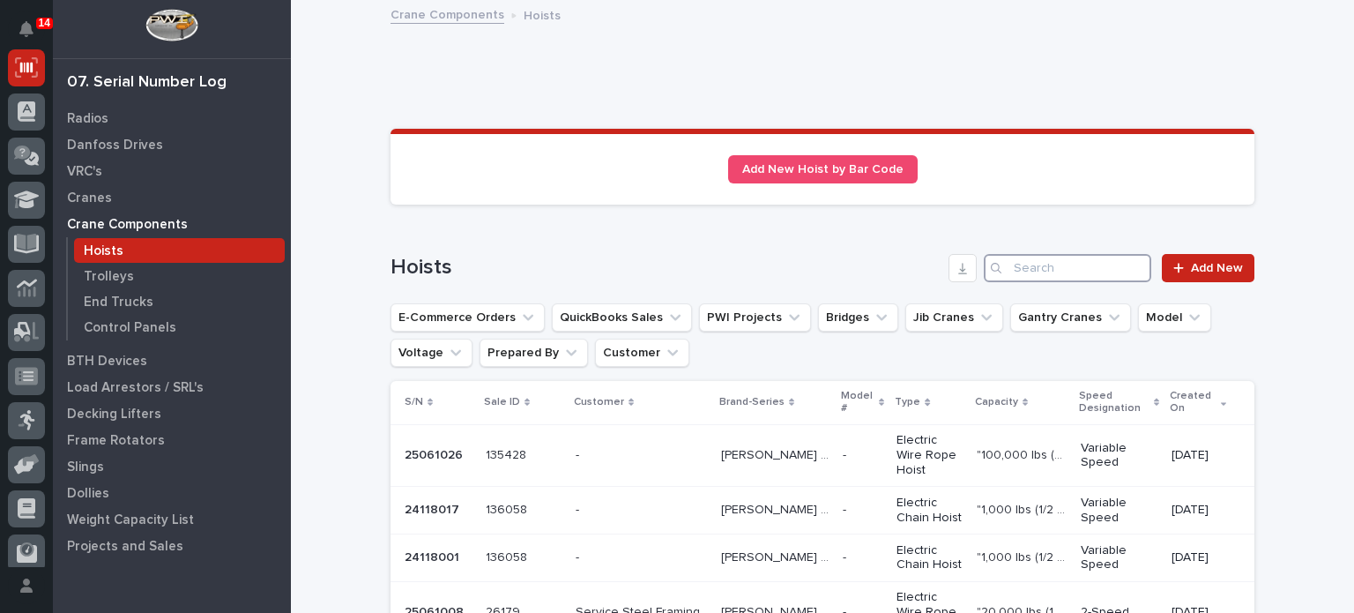
click at [1031, 264] on input "Search" at bounding box center [1068, 268] width 168 height 28
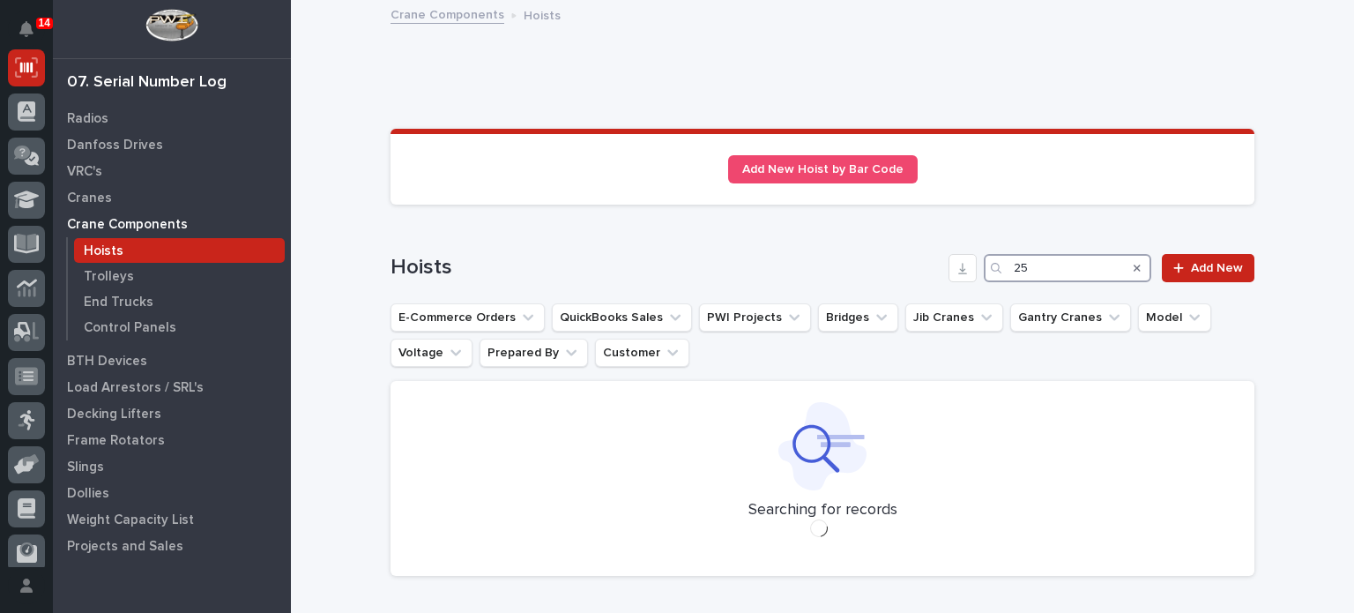
type input "2"
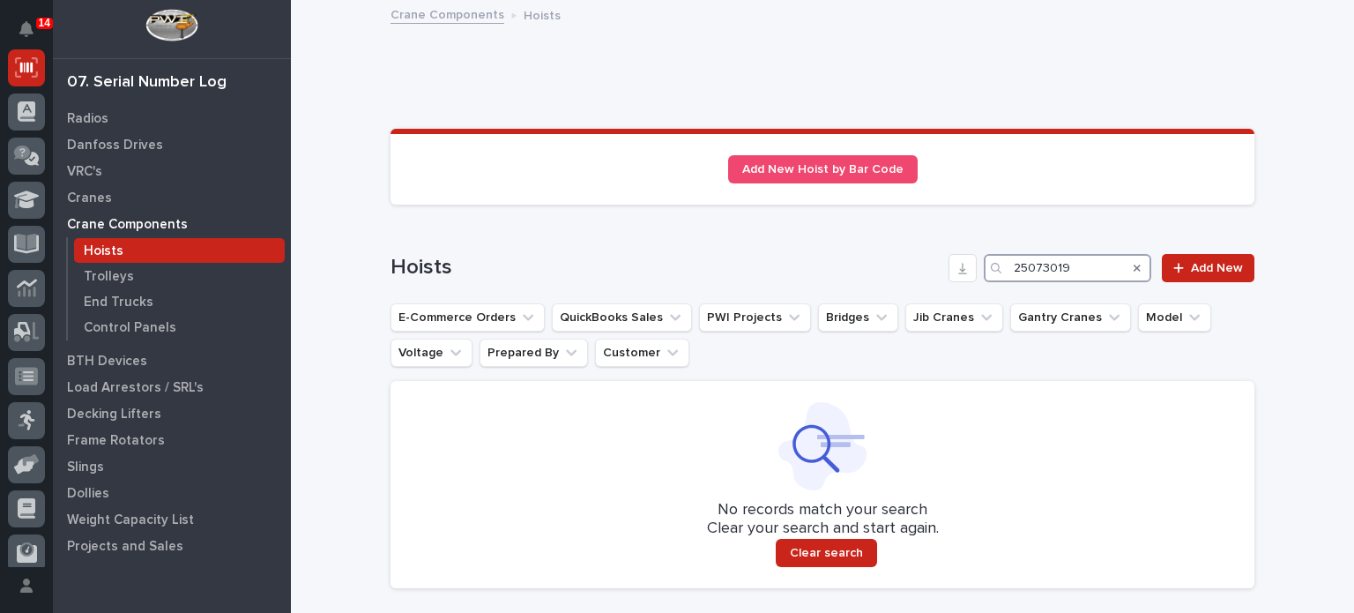
drag, startPoint x: 1081, startPoint y: 267, endPoint x: 769, endPoint y: 274, distance: 312.2
click at [769, 274] on div "Hoists 25073019 Add New" at bounding box center [823, 268] width 864 height 28
type input "25073019"
click at [1186, 257] on link "Add New" at bounding box center [1208, 268] width 93 height 28
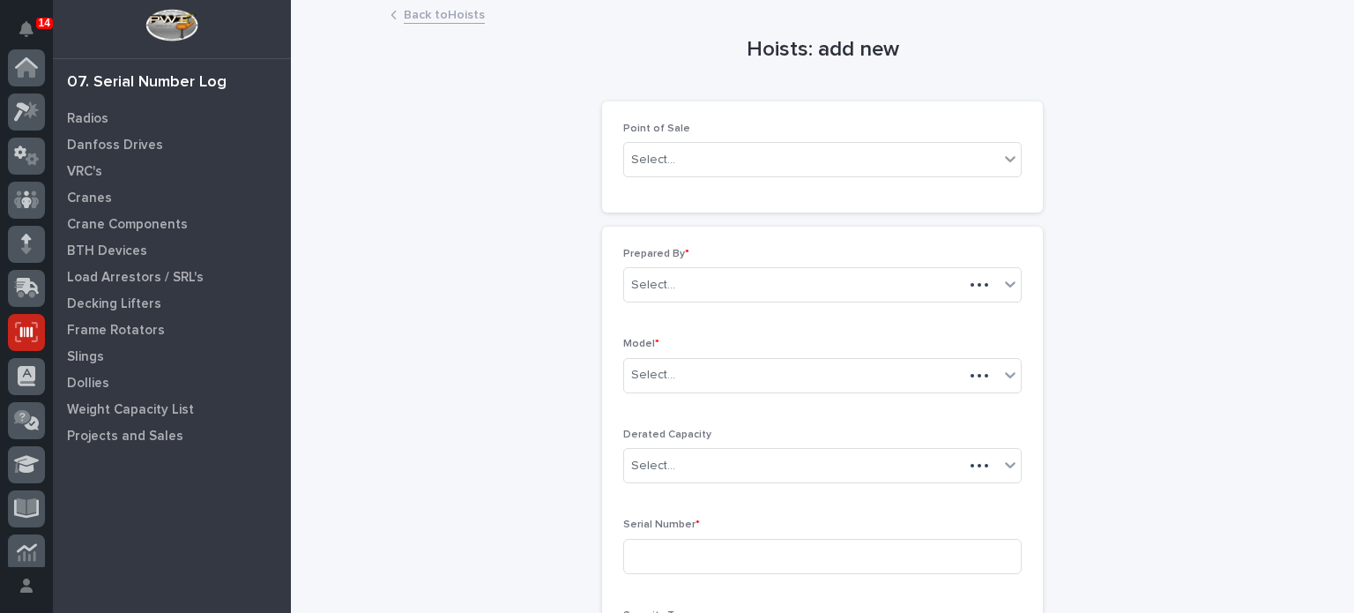
scroll to position [265, 0]
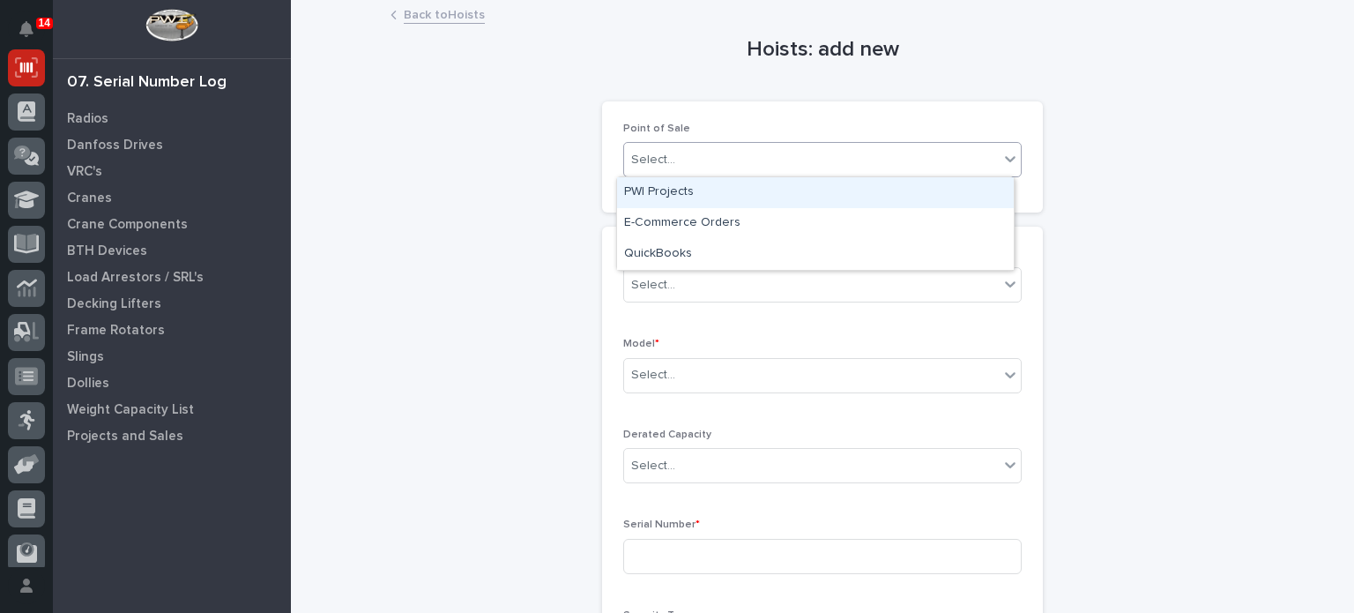
click at [839, 154] on div "Select..." at bounding box center [811, 159] width 375 height 29
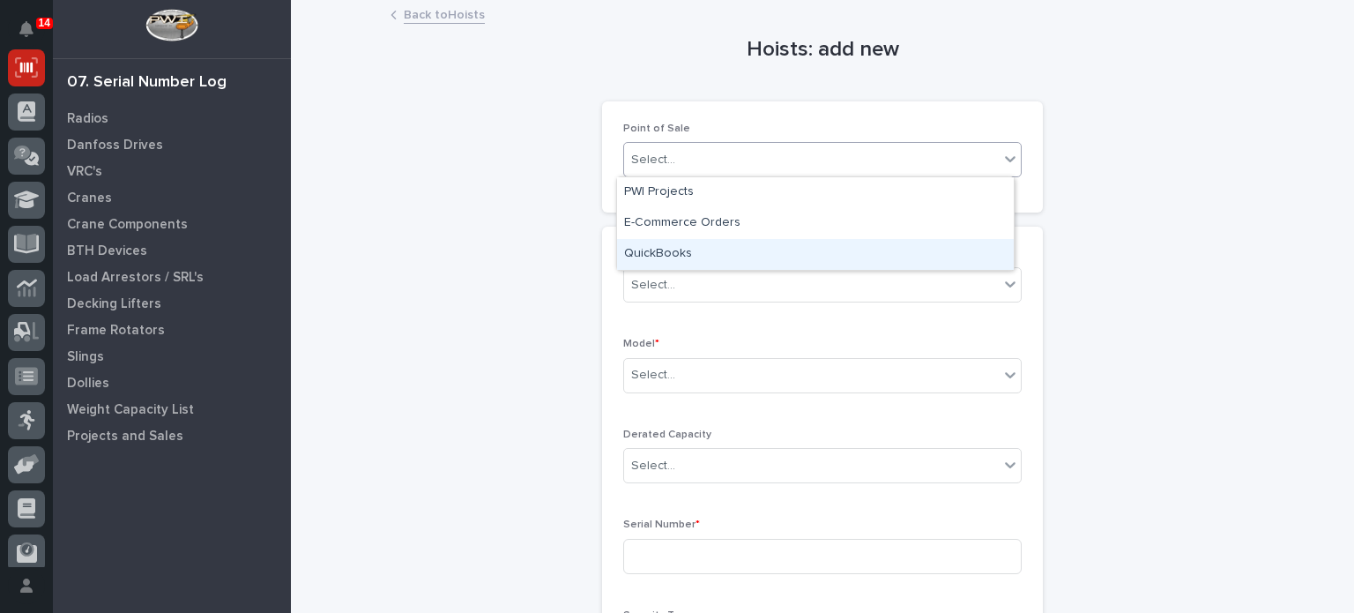
click at [743, 254] on div "QuickBooks" at bounding box center [815, 254] width 397 height 31
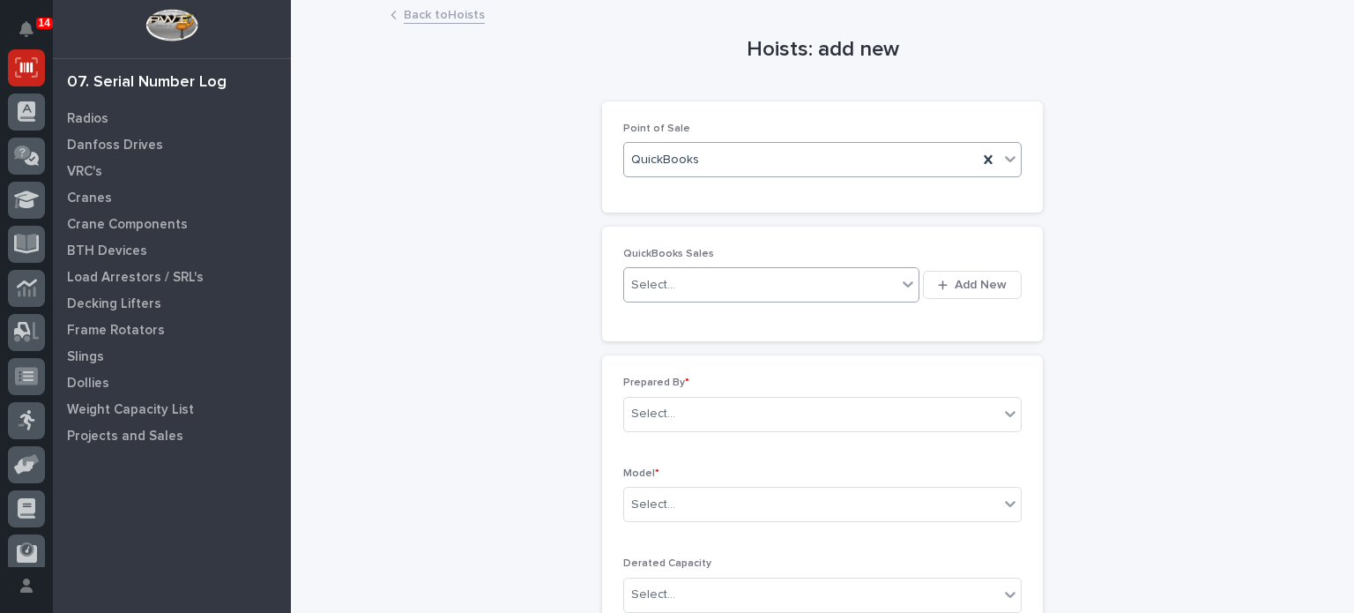
click at [742, 275] on div "Select..." at bounding box center [760, 285] width 272 height 29
type input "******"
click at [958, 288] on span "Add New" at bounding box center [981, 285] width 52 height 16
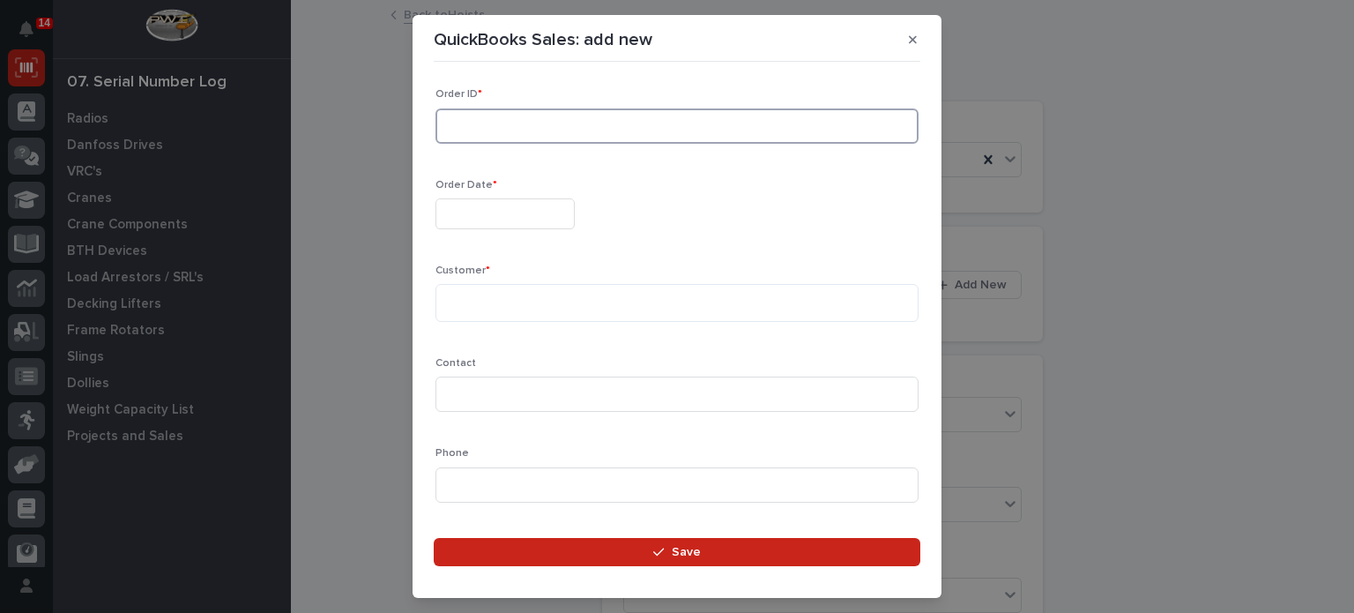
click at [617, 133] on input at bounding box center [677, 125] width 483 height 35
type input "136660"
click at [501, 223] on input "text" at bounding box center [505, 213] width 139 height 31
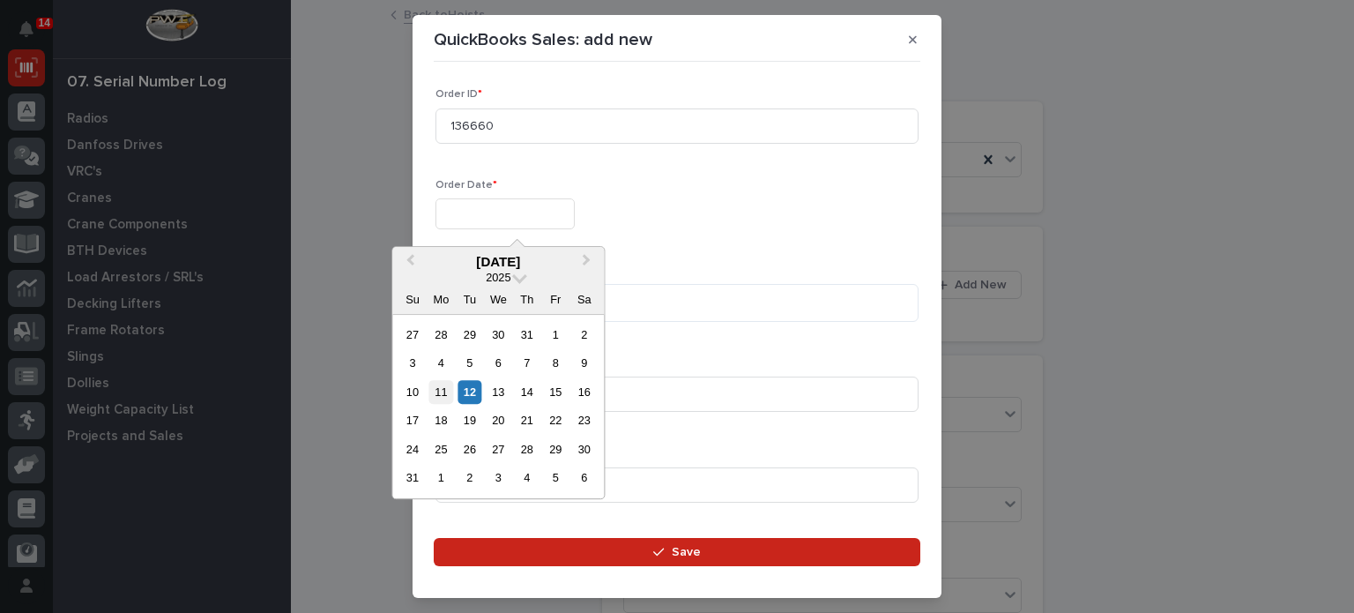
click at [447, 387] on div "11" at bounding box center [441, 392] width 24 height 24
type input "**********"
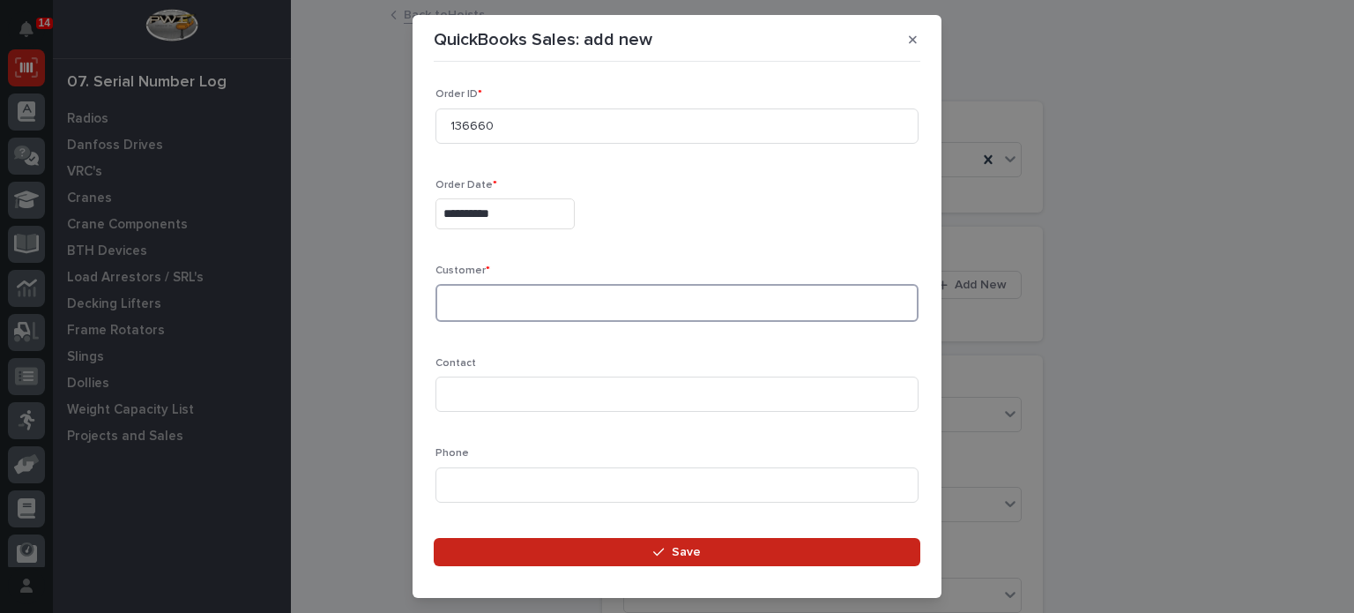
click at [529, 320] on textarea at bounding box center [677, 303] width 483 height 38
type textarea "**********"
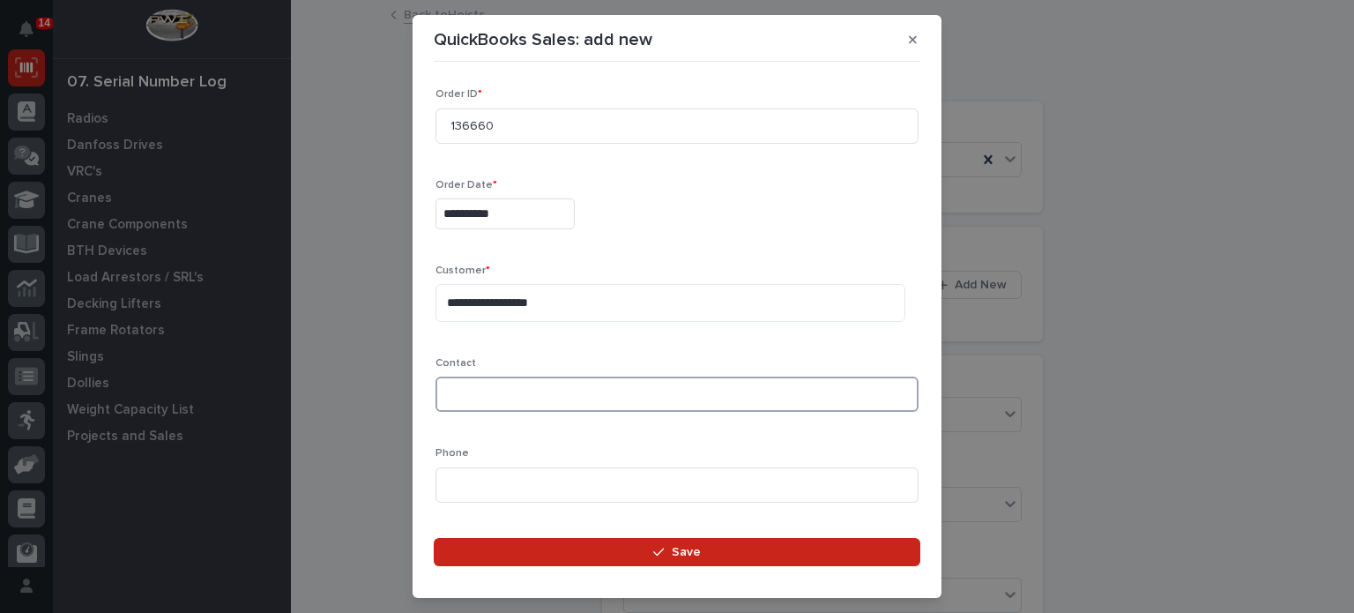
click at [551, 405] on input at bounding box center [677, 393] width 483 height 35
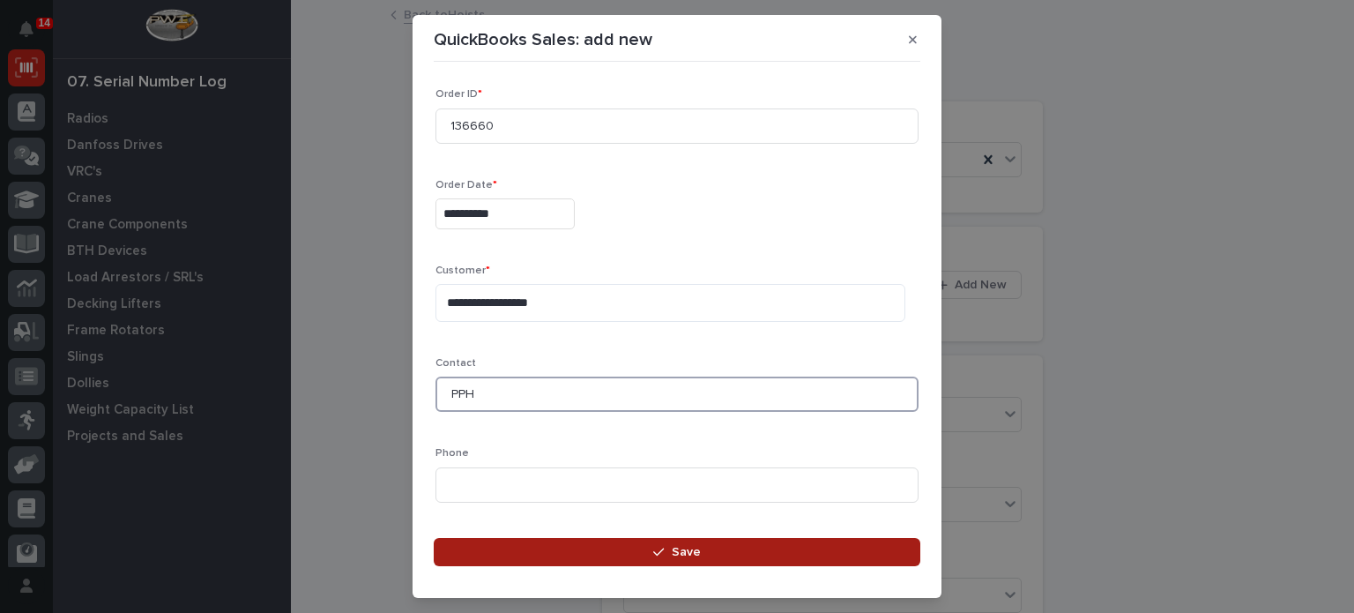
type input "PPH"
click at [580, 541] on button "Save" at bounding box center [677, 552] width 487 height 28
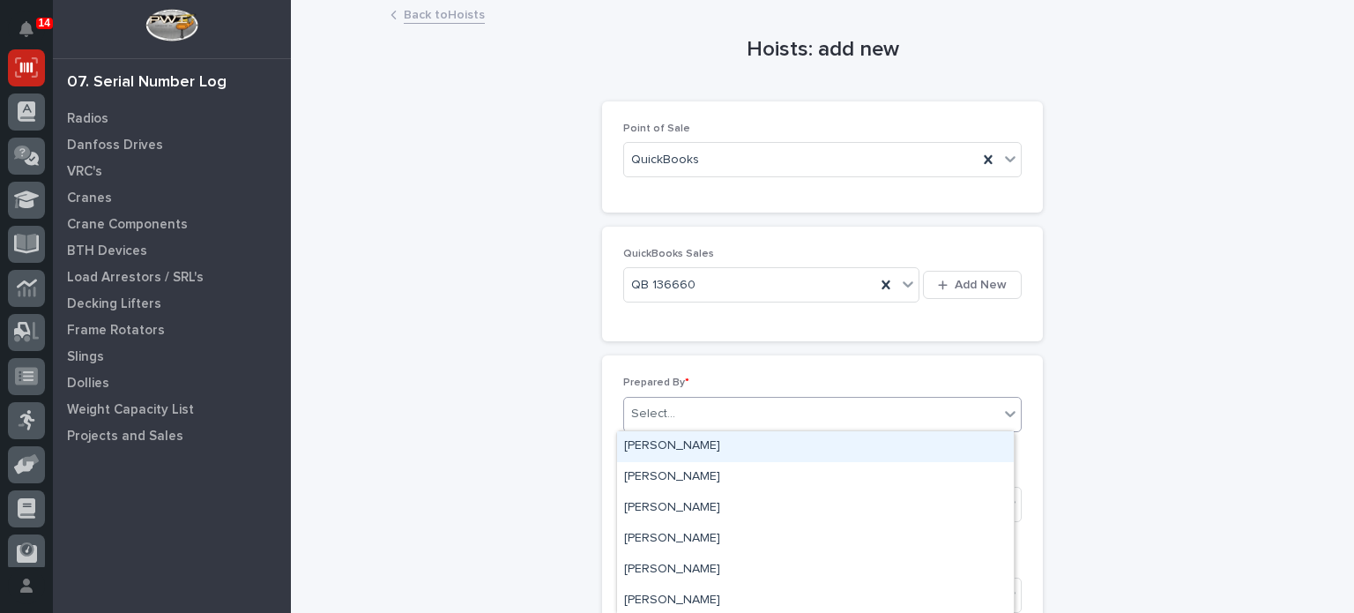
click at [713, 421] on div "Select..." at bounding box center [811, 413] width 375 height 29
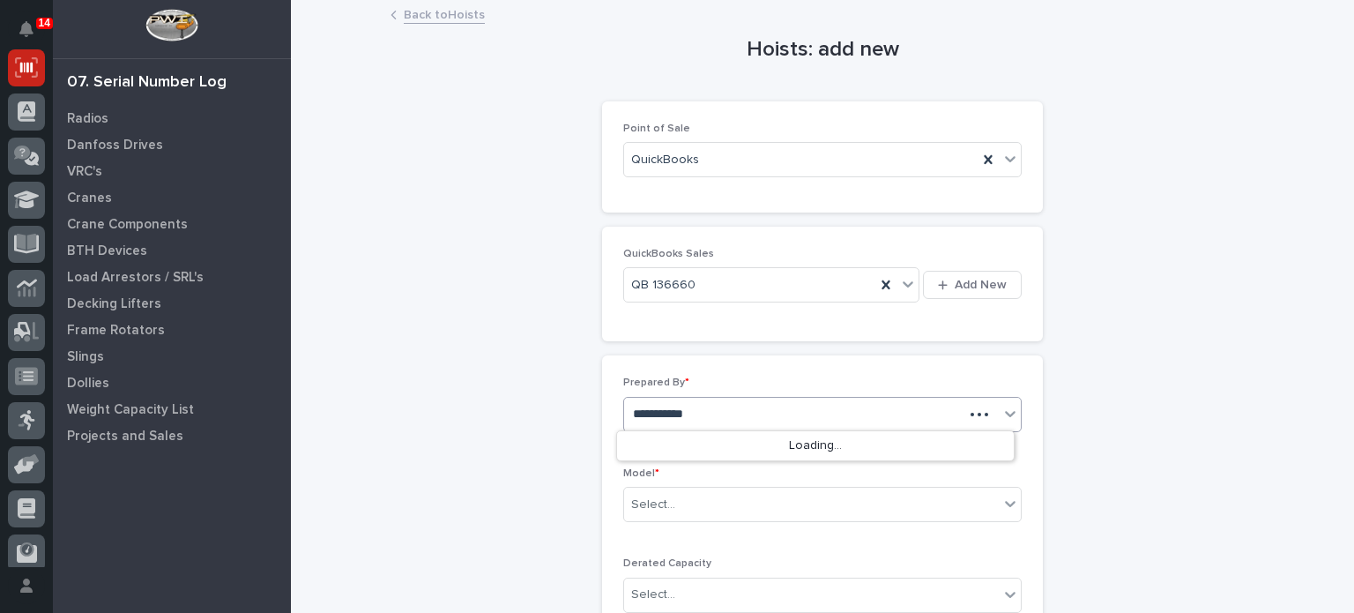
type input "**********"
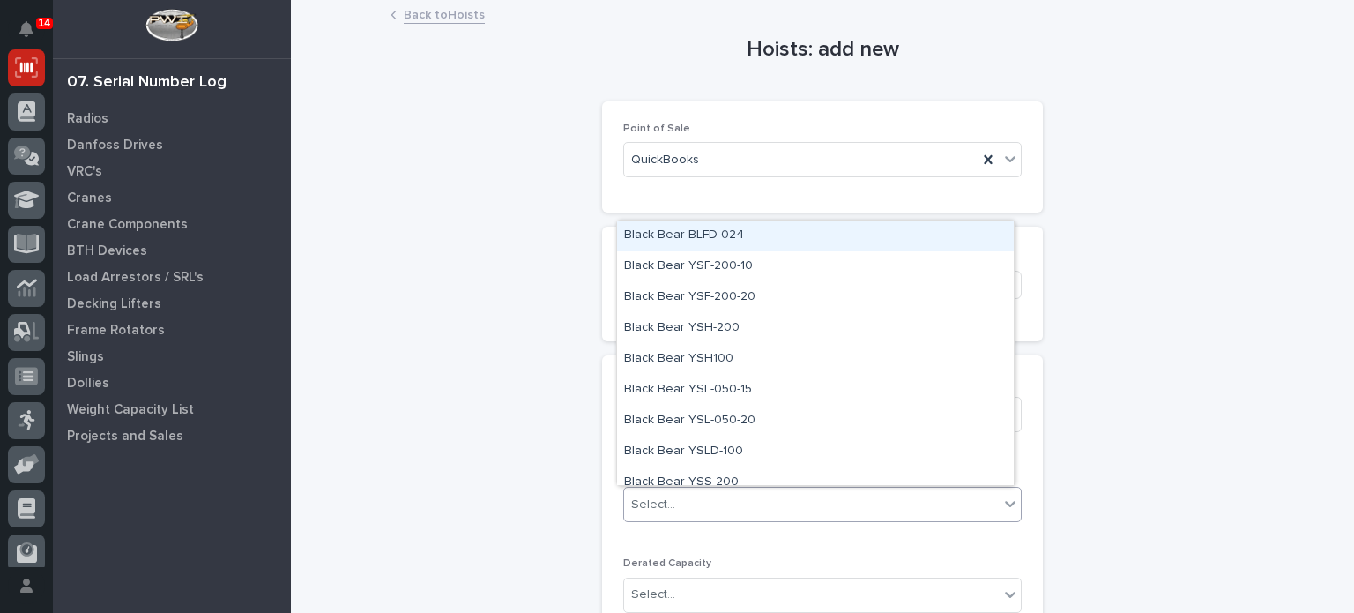
click at [697, 511] on div "Select..." at bounding box center [811, 504] width 375 height 29
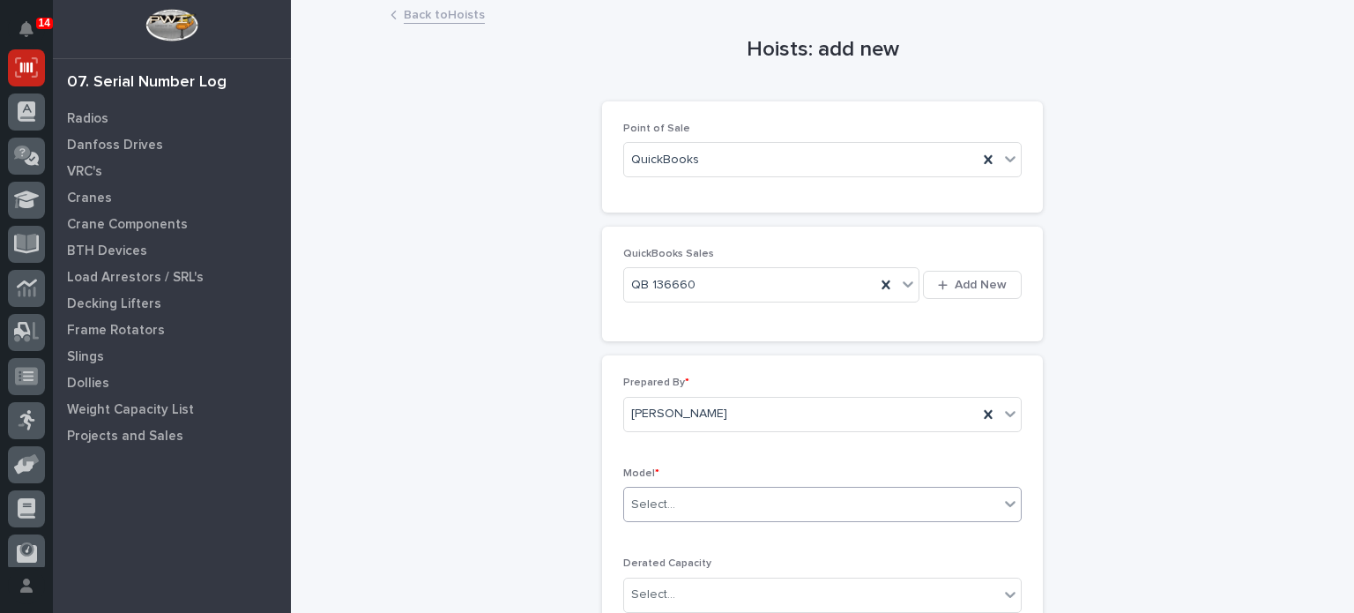
click at [697, 511] on div "Select..." at bounding box center [811, 504] width 375 height 29
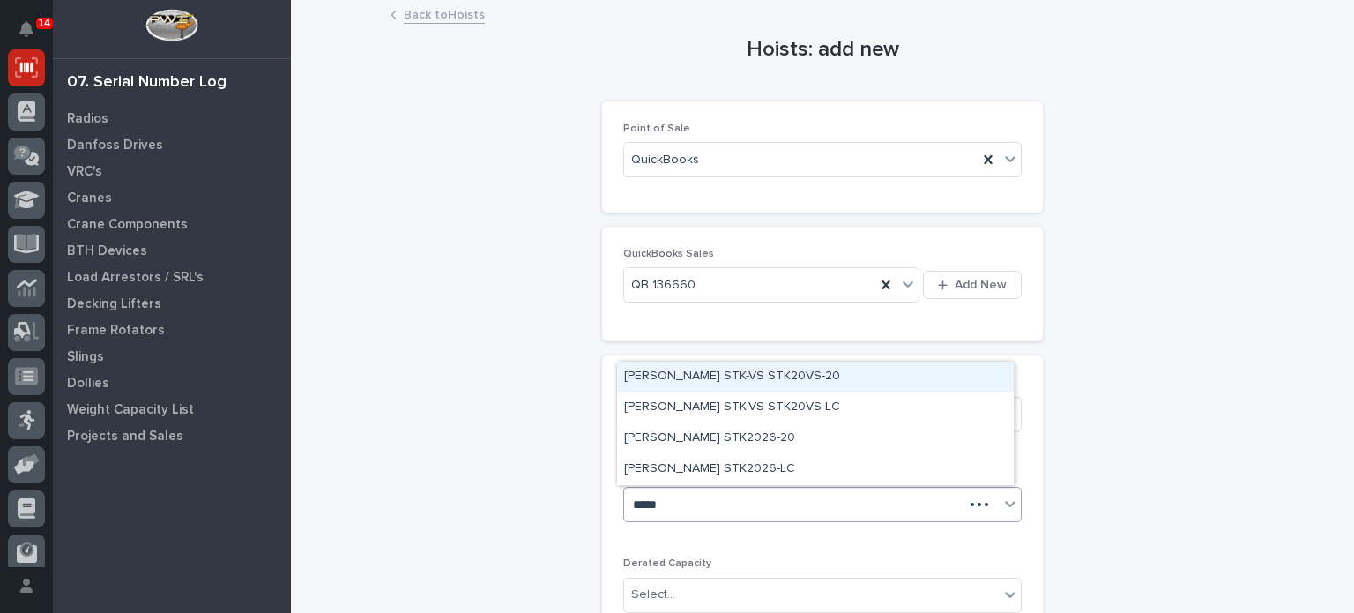
type input "******"
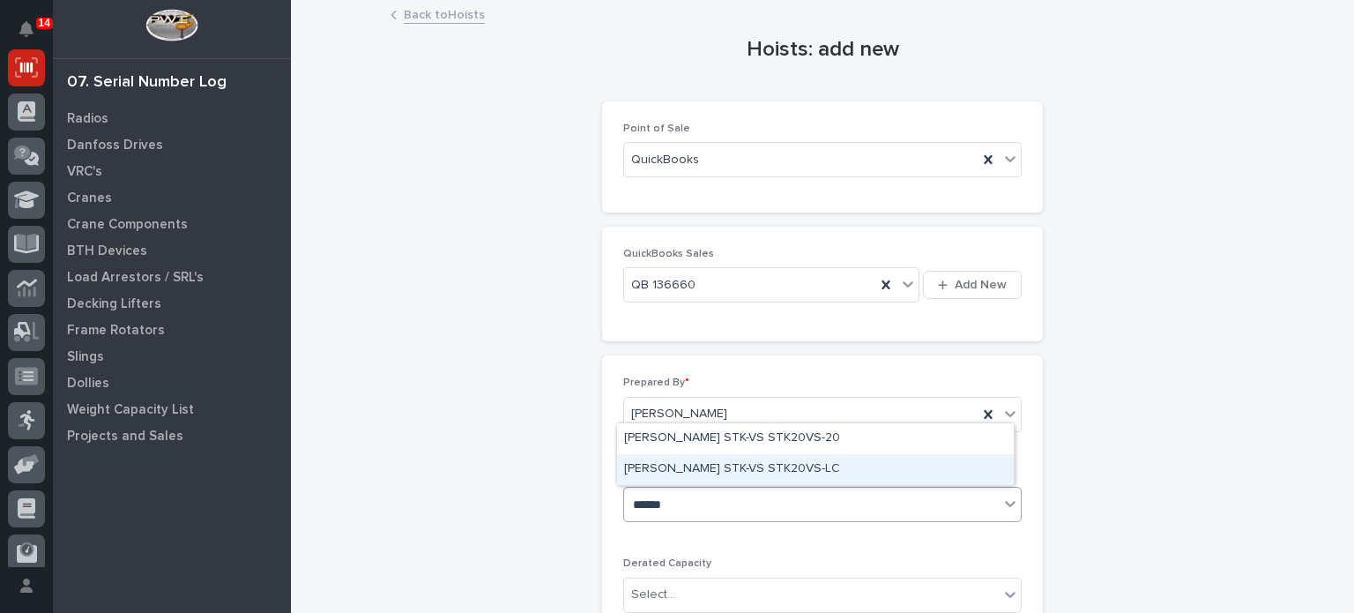
click at [762, 464] on div "[PERSON_NAME] STK-VS STK20VS-LC" at bounding box center [815, 469] width 397 height 31
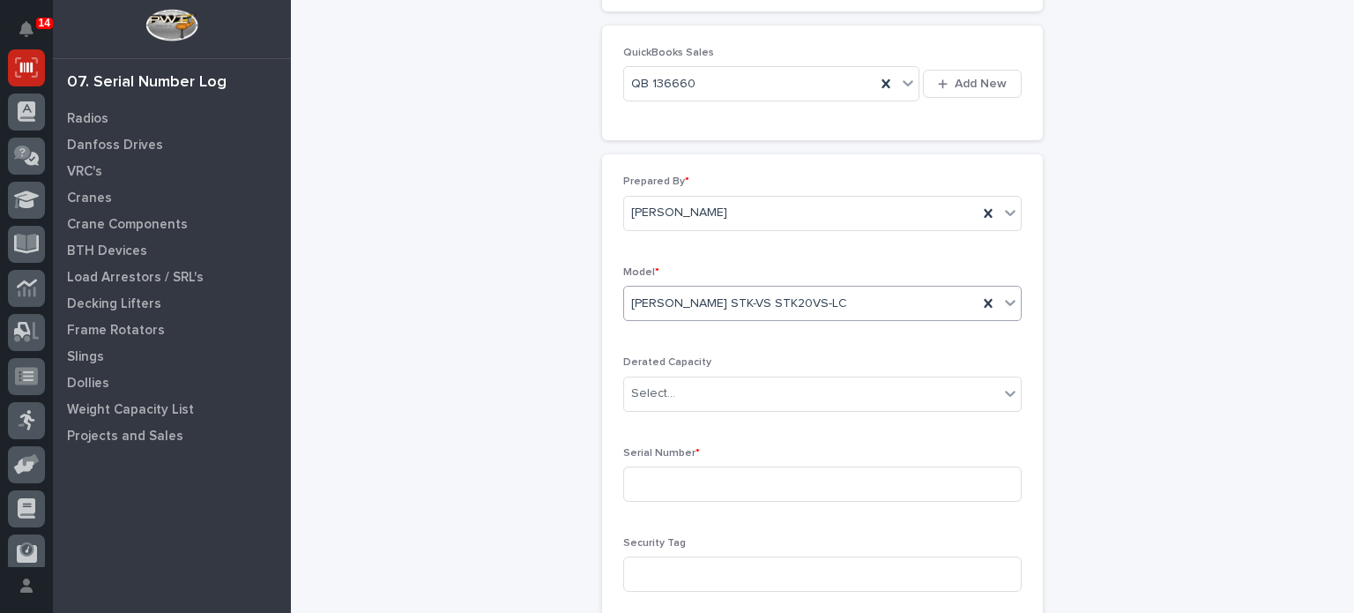
scroll to position [201, 0]
click at [762, 388] on div "Select..." at bounding box center [811, 393] width 375 height 29
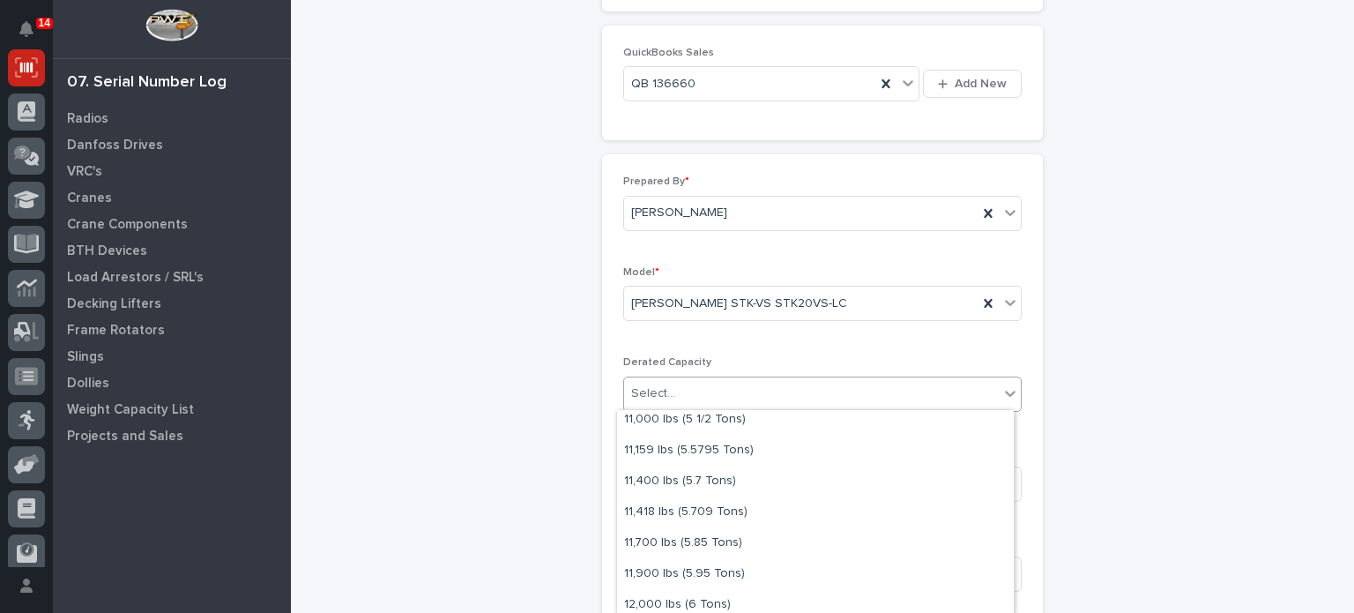
scroll to position [302, 0]
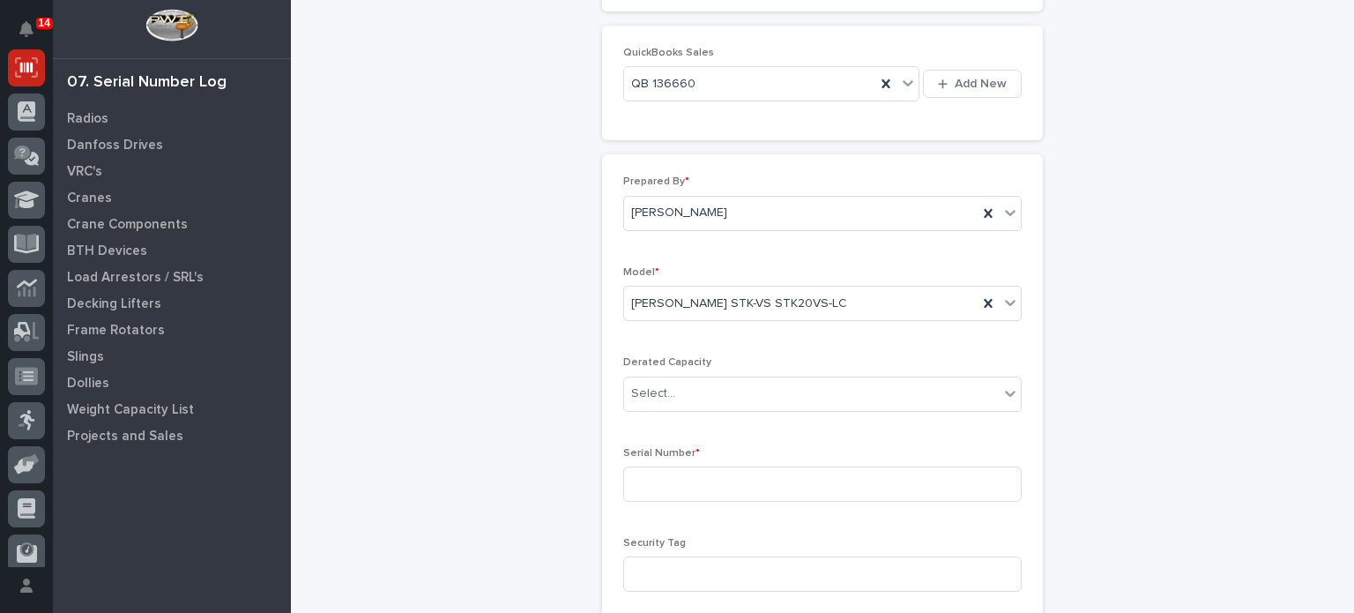
click at [382, 494] on div "Loading... Saving… Loading... Saving… Hoists: add new Loading... Saving… Loadin…" at bounding box center [823, 477] width 882 height 1352
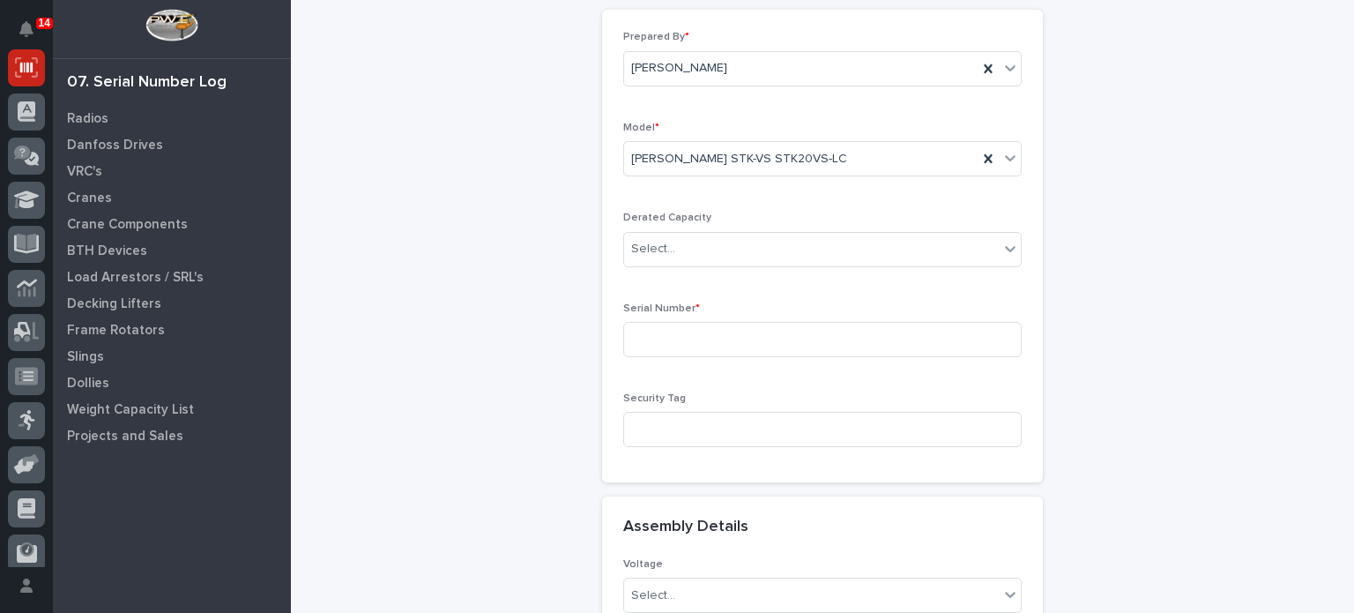
scroll to position [346, 0]
click at [702, 352] on input at bounding box center [822, 339] width 399 height 35
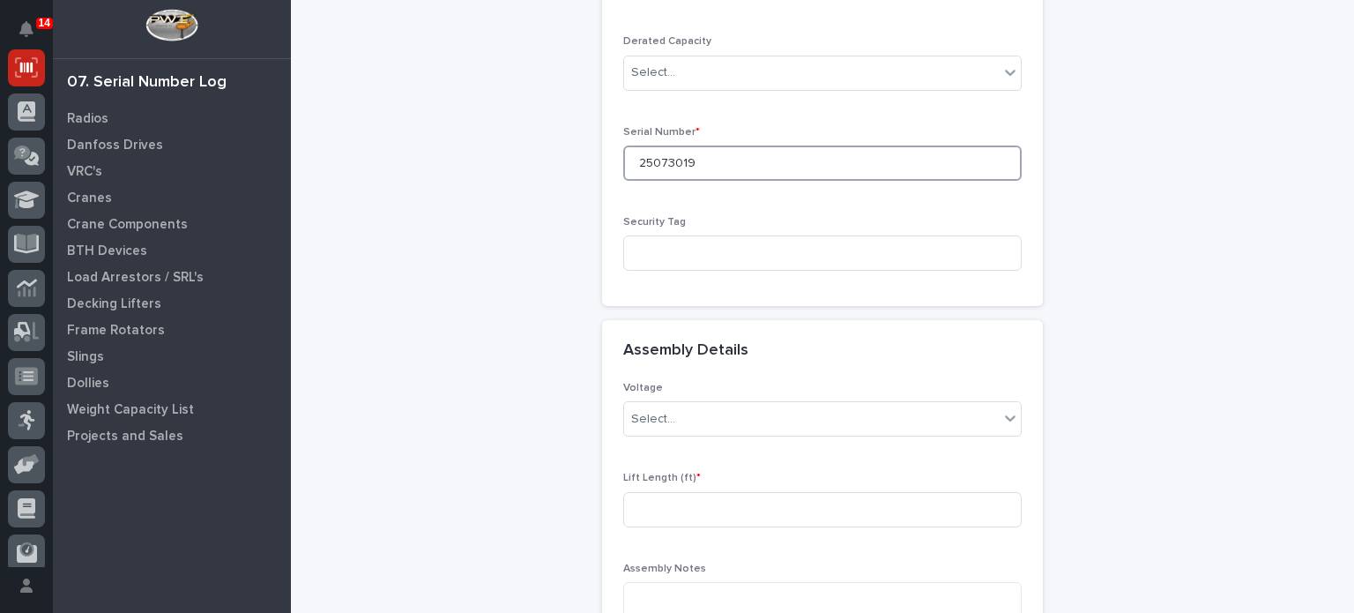
scroll to position [527, 0]
type input "25073019"
click at [716, 413] on div "Select..." at bounding box center [811, 413] width 375 height 29
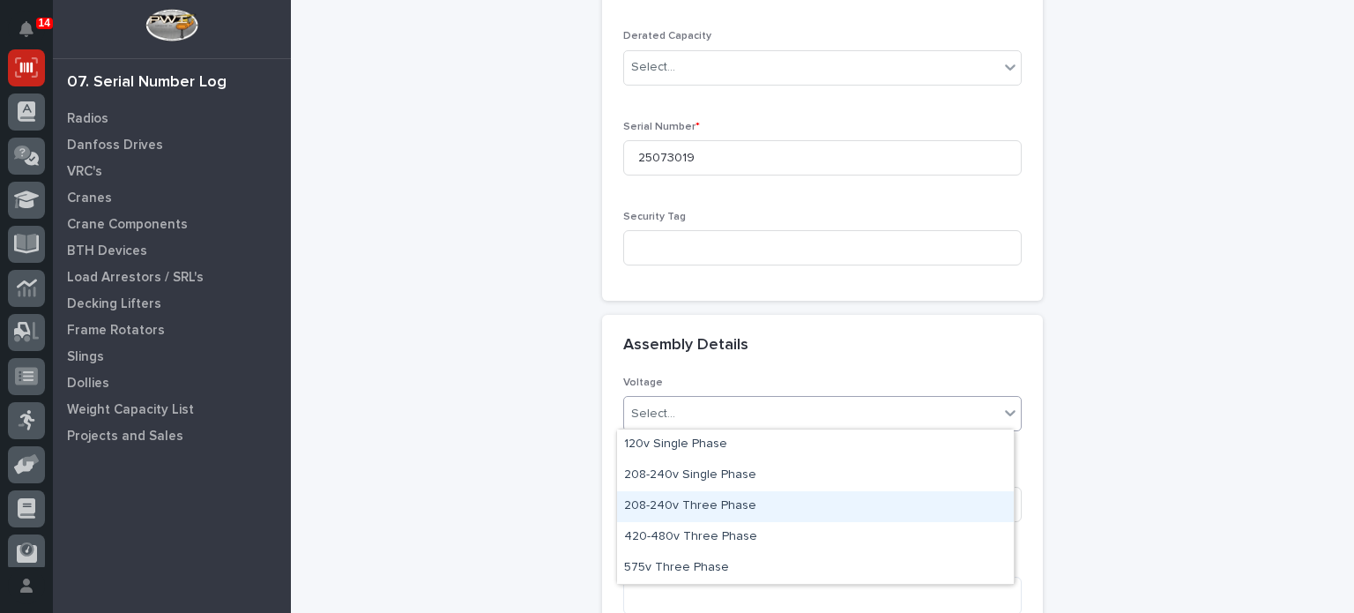
click at [687, 510] on div "208-240v Three Phase" at bounding box center [815, 506] width 397 height 31
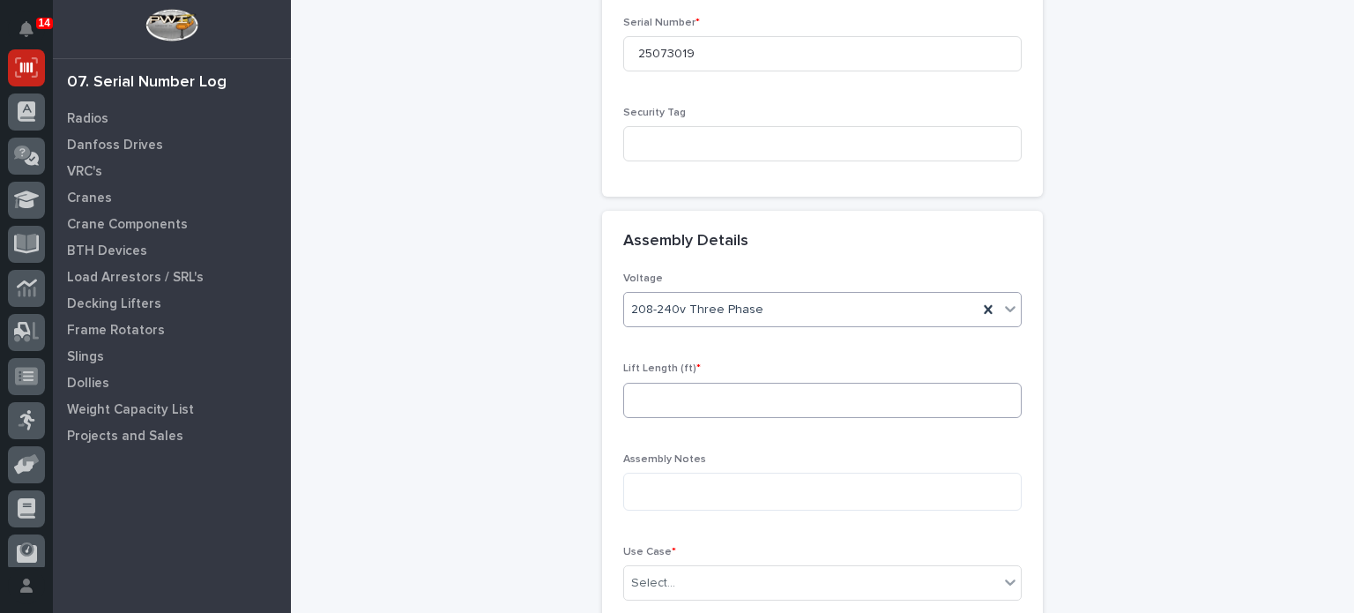
scroll to position [631, 0]
click at [707, 362] on p "Lift Length (ft) *" at bounding box center [822, 368] width 399 height 12
click at [702, 396] on input at bounding box center [822, 400] width 399 height 35
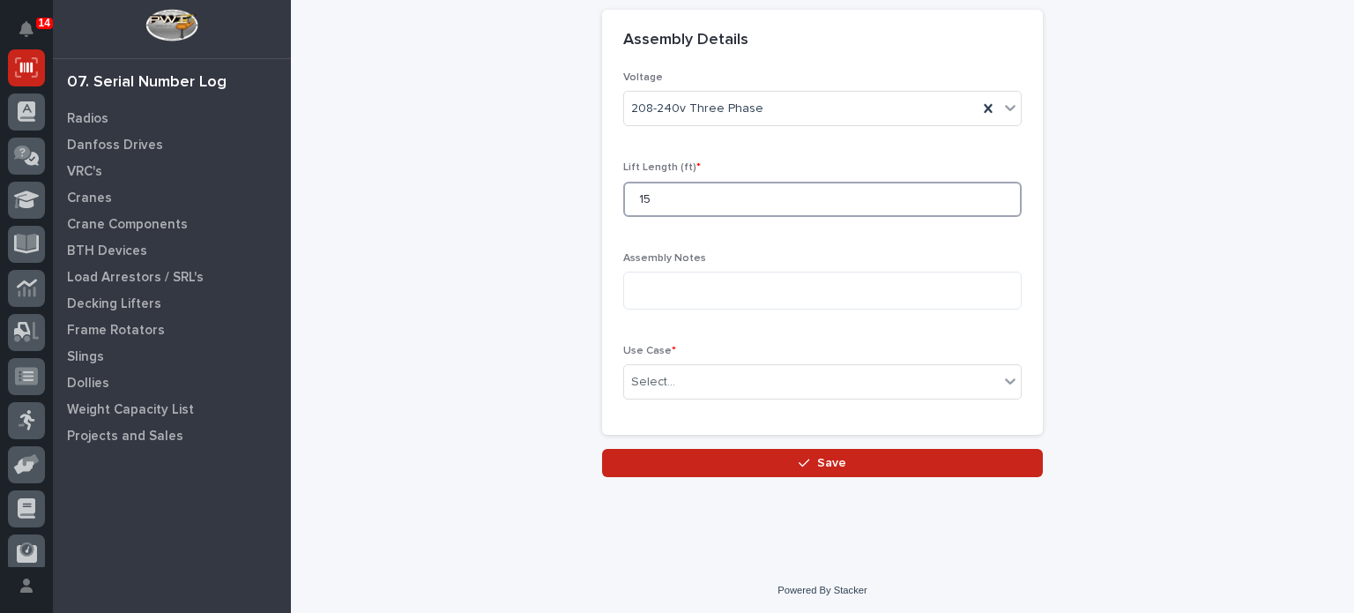
type input "15"
click at [708, 252] on p "Assembly Notes" at bounding box center [822, 258] width 399 height 12
click at [706, 278] on textarea at bounding box center [822, 291] width 399 height 38
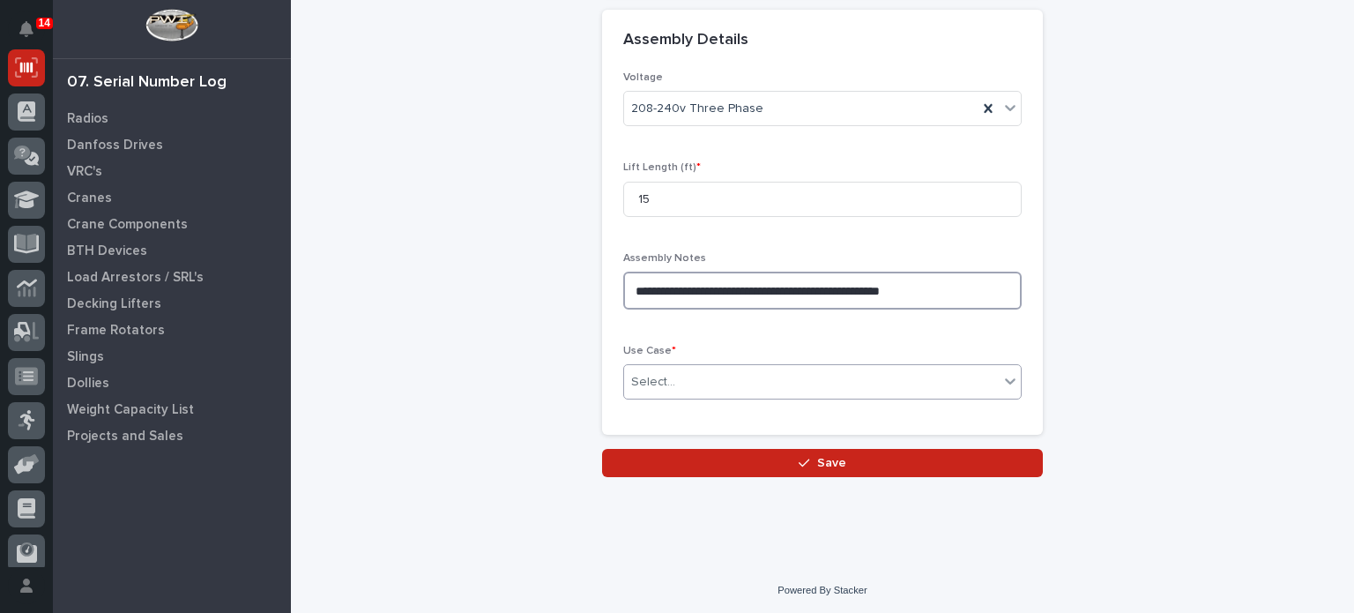
type textarea "**********"
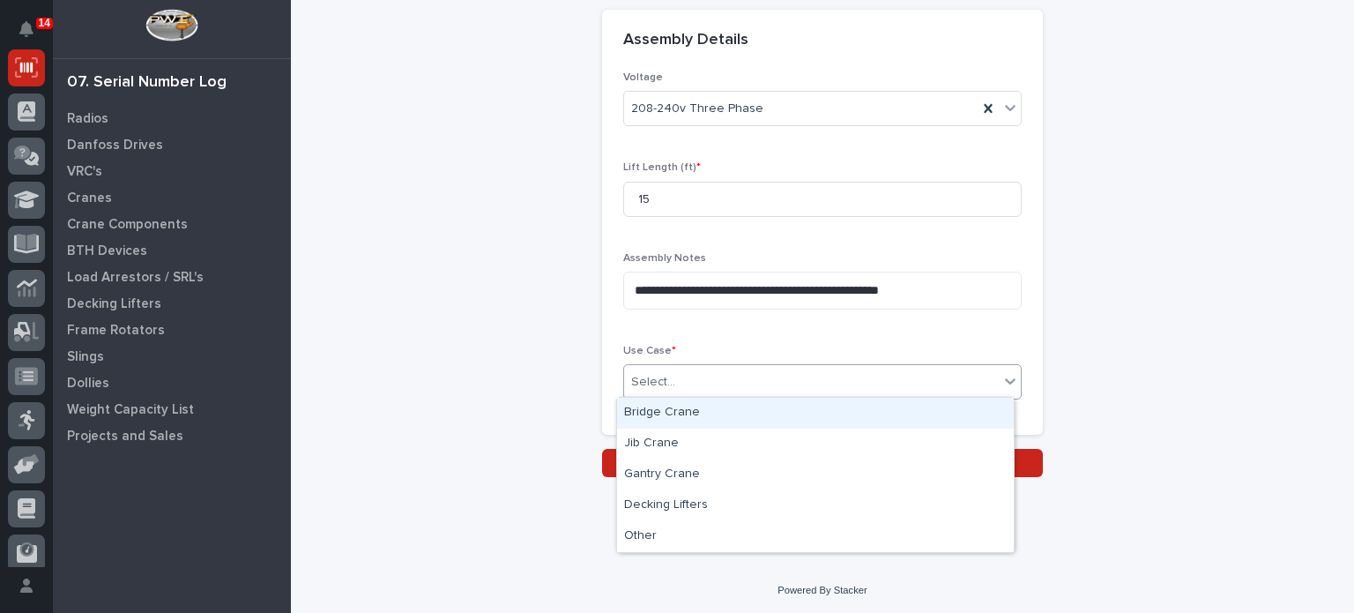
click at [650, 373] on div "Select..." at bounding box center [653, 382] width 44 height 19
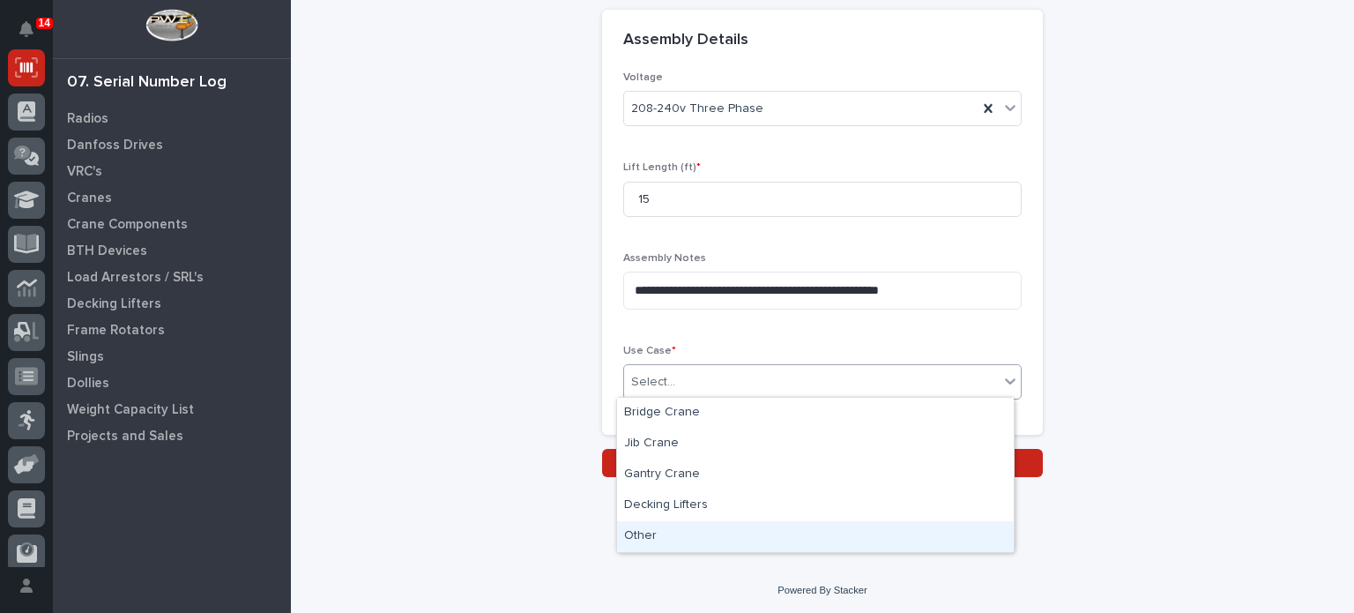
click at [663, 534] on div "Other" at bounding box center [815, 536] width 397 height 31
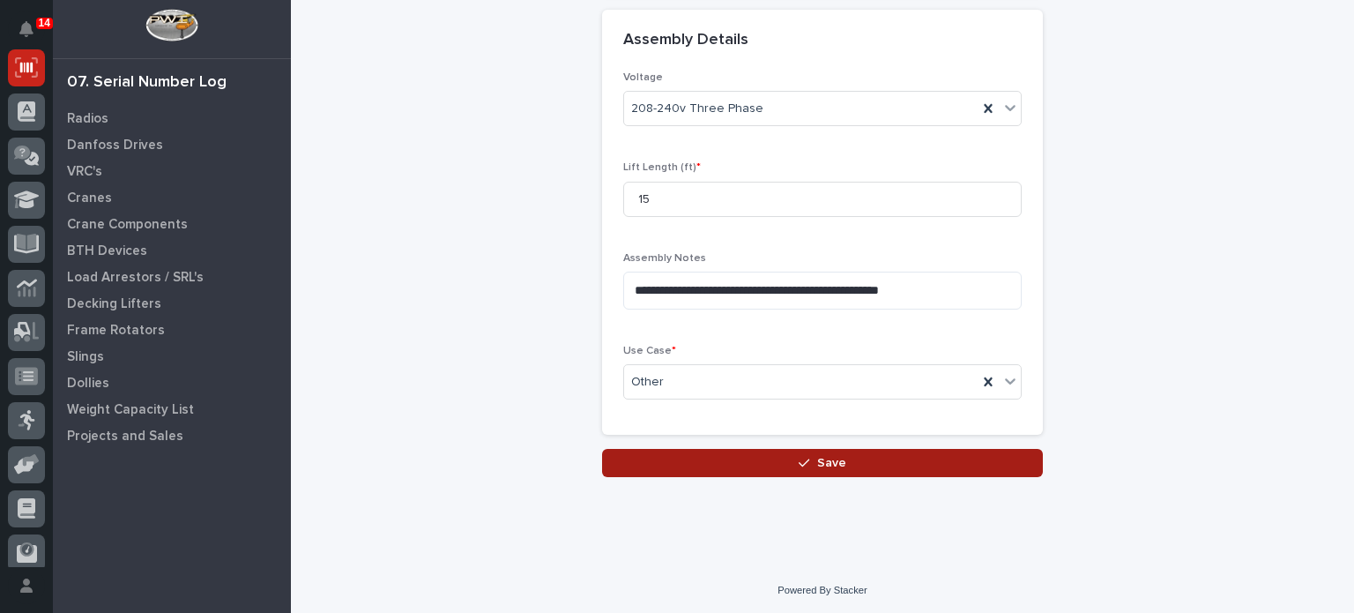
click at [688, 456] on button "Save" at bounding box center [822, 463] width 441 height 28
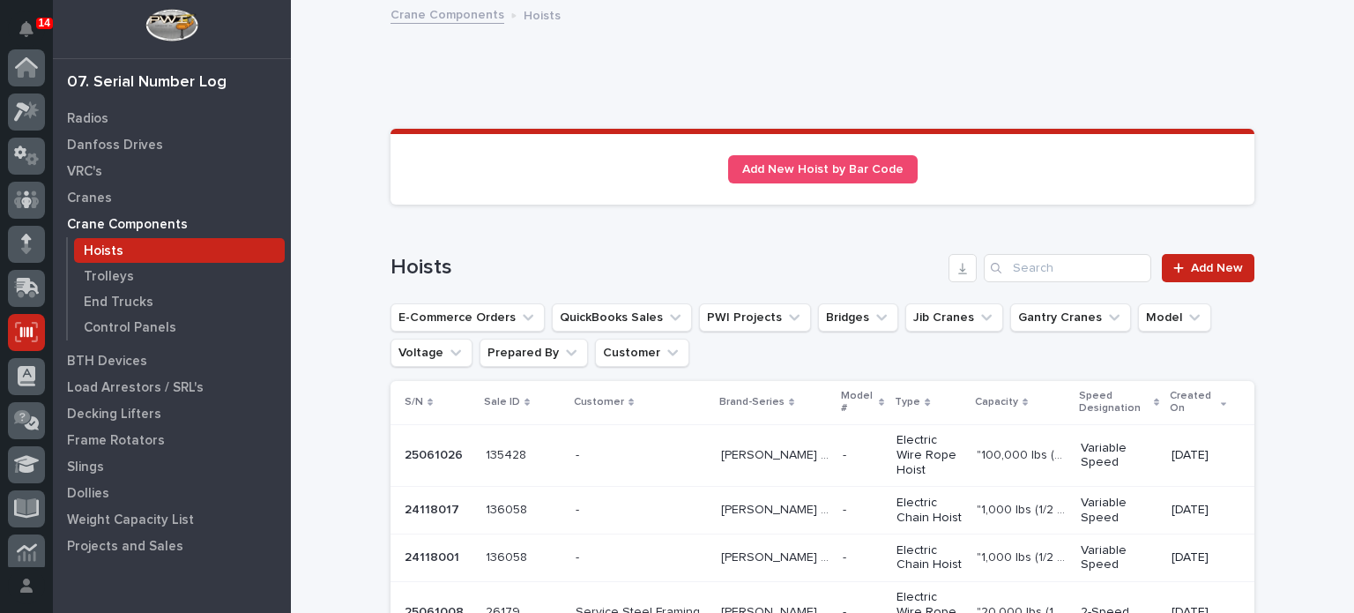
scroll to position [265, 0]
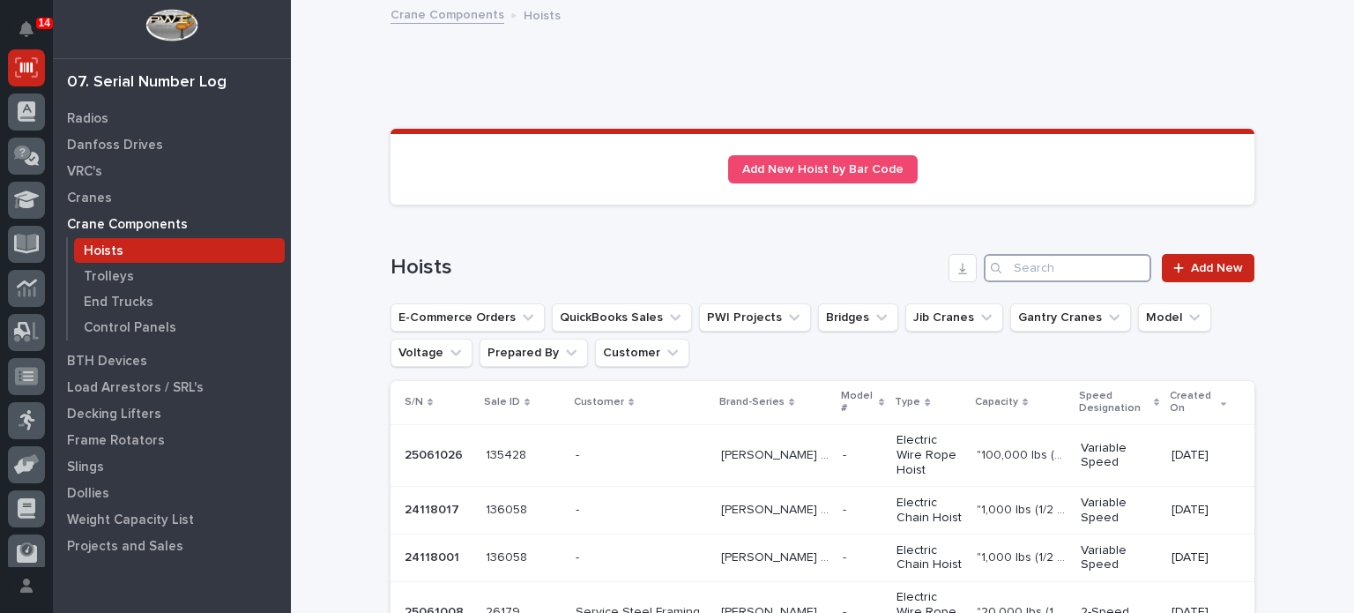
click at [1065, 268] on input "Search" at bounding box center [1068, 268] width 168 height 28
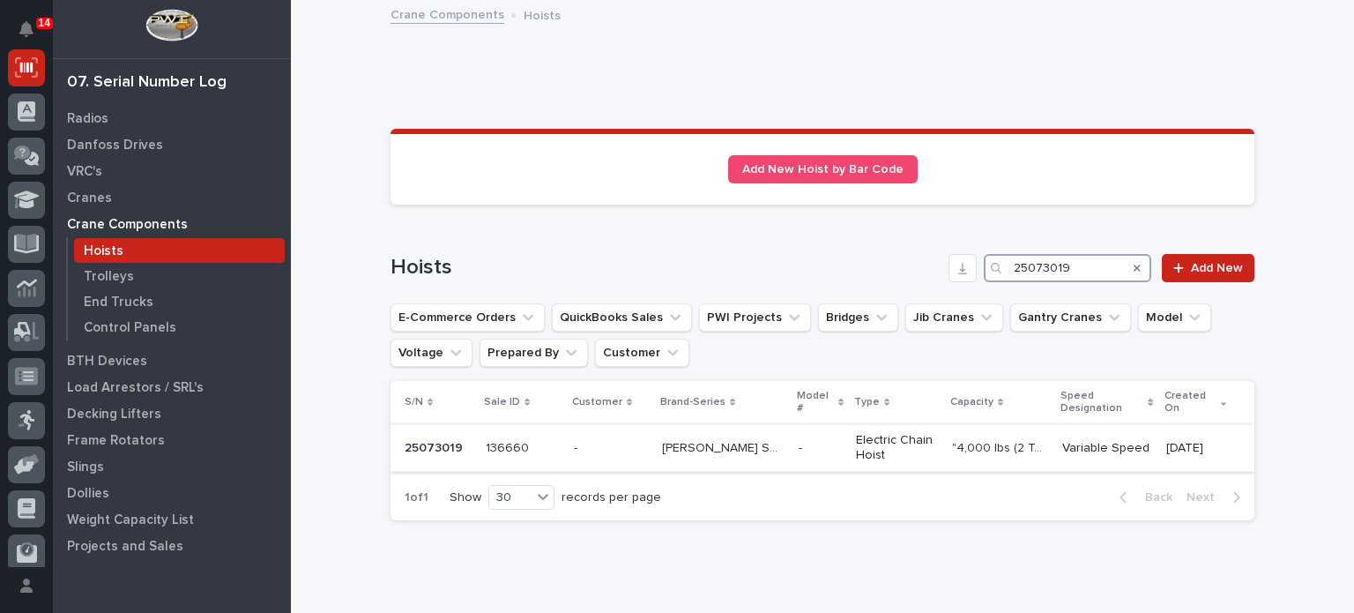
type input "25073019"
click at [543, 441] on p at bounding box center [523, 448] width 74 height 15
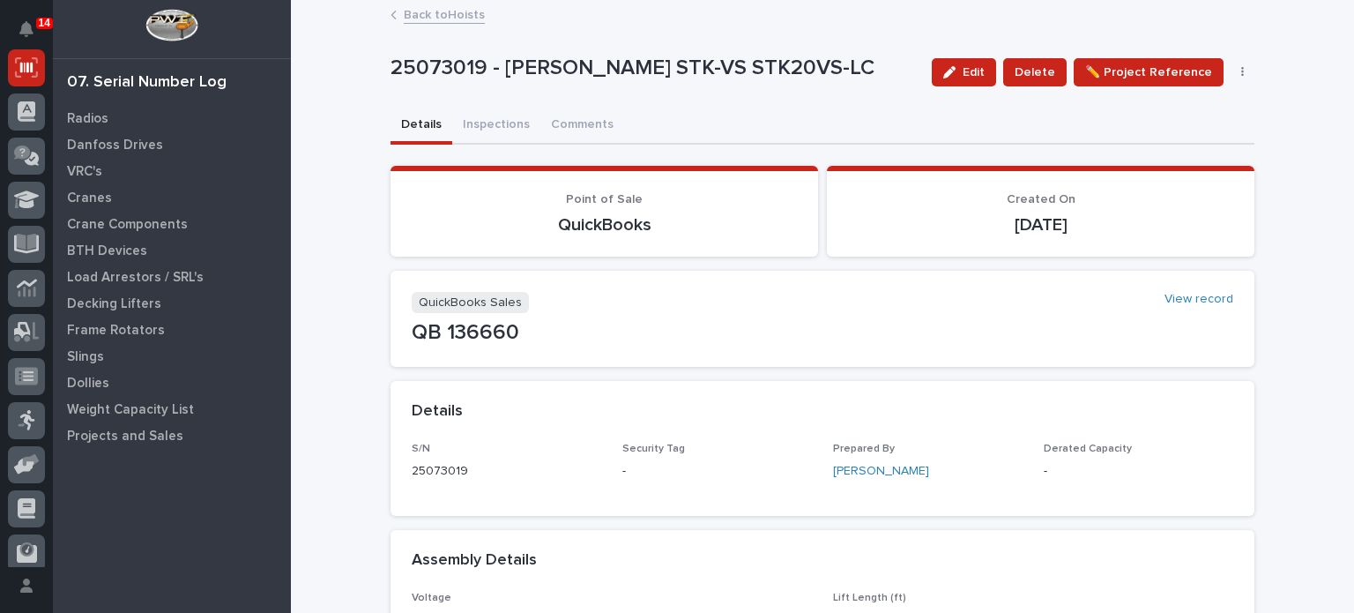
scroll to position [63, 0]
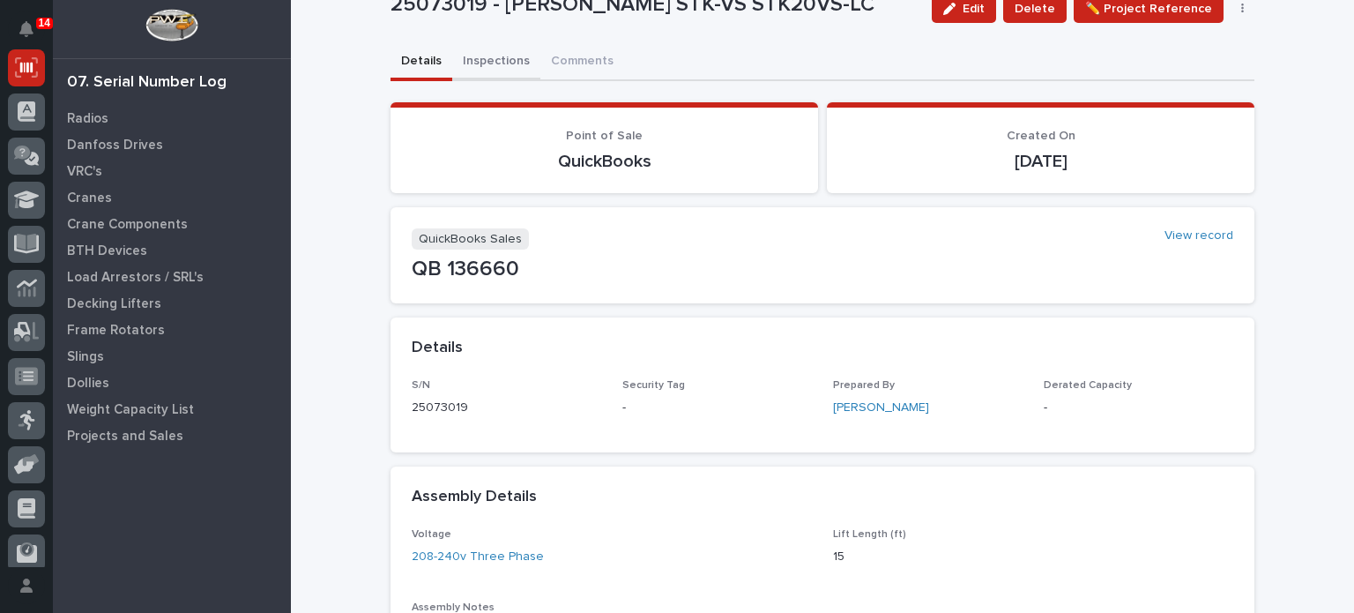
click at [480, 51] on div "**********" at bounding box center [823, 590] width 864 height 1305
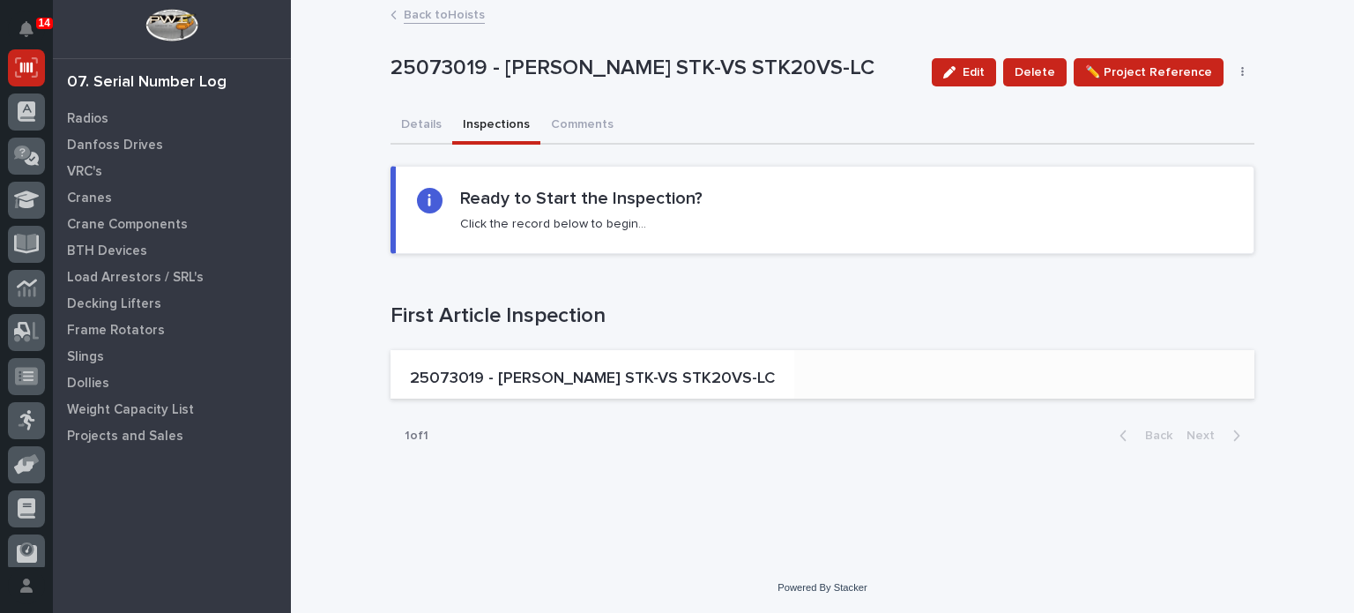
click at [489, 395] on div "25073019 - [PERSON_NAME] STK-VS STK20VS-LC" at bounding box center [592, 380] width 379 height 37
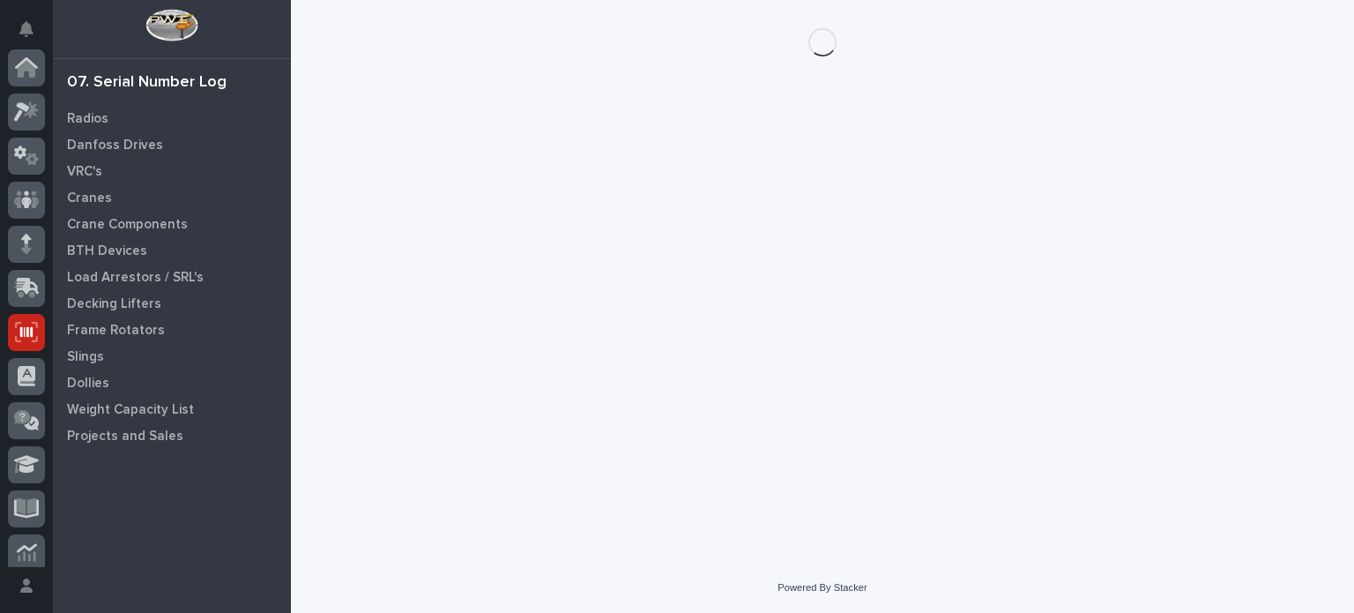
scroll to position [265, 0]
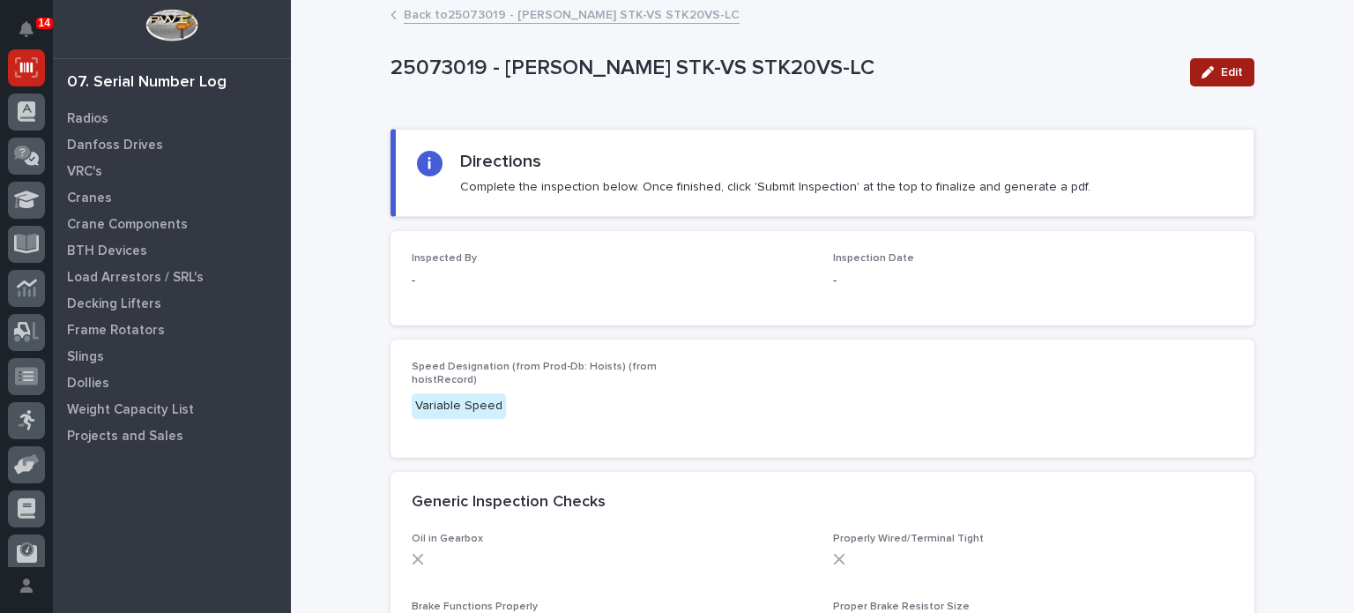
click at [1210, 62] on button "Edit" at bounding box center [1222, 72] width 64 height 28
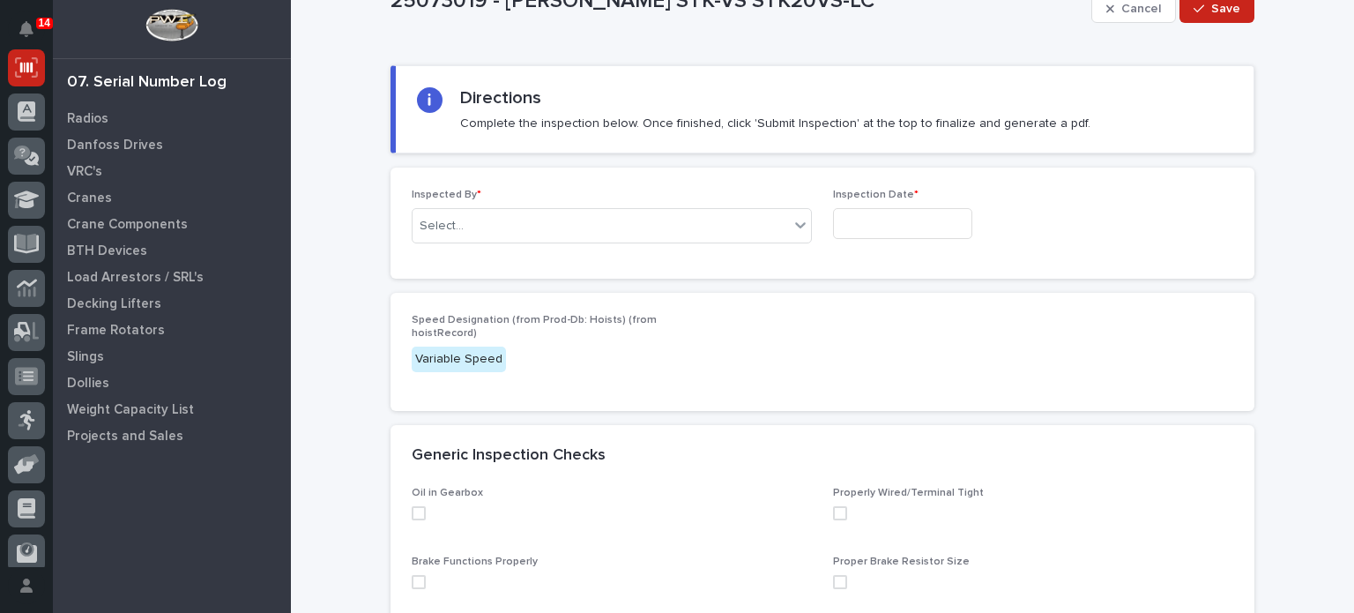
scroll to position [65, 0]
click at [764, 250] on div "Inspected By * Select..." at bounding box center [612, 221] width 400 height 69
click at [772, 229] on div "Select..." at bounding box center [601, 224] width 376 height 29
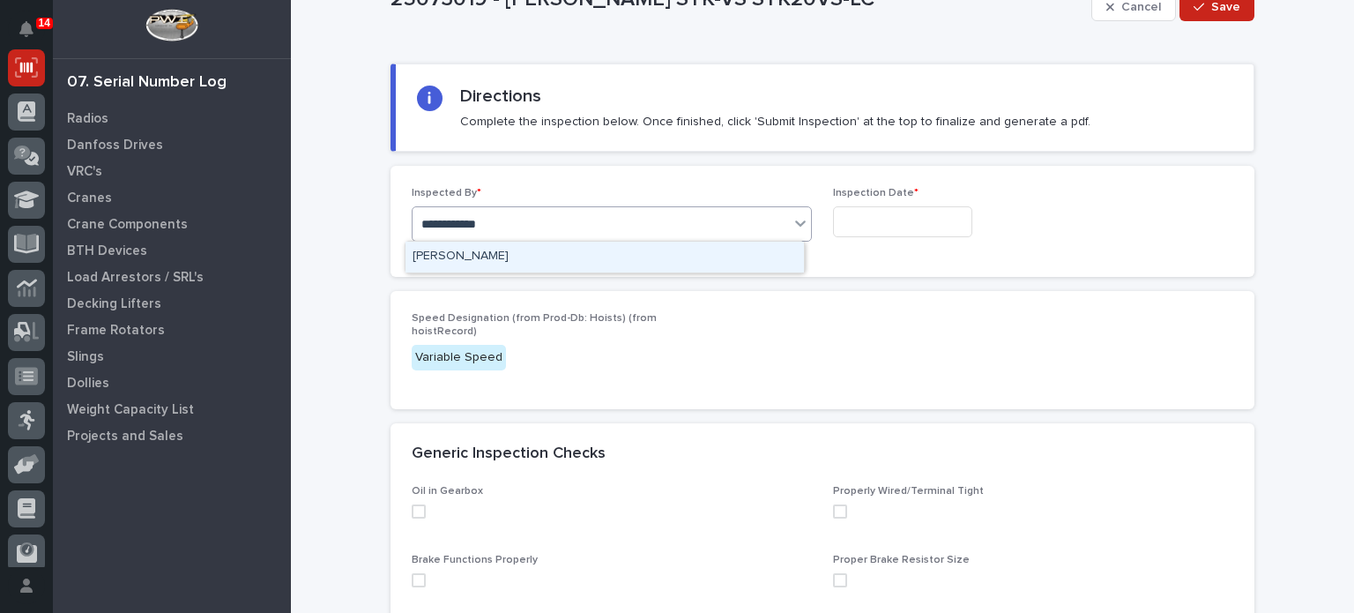
type input "**********"
click at [910, 214] on input "text" at bounding box center [902, 221] width 139 height 31
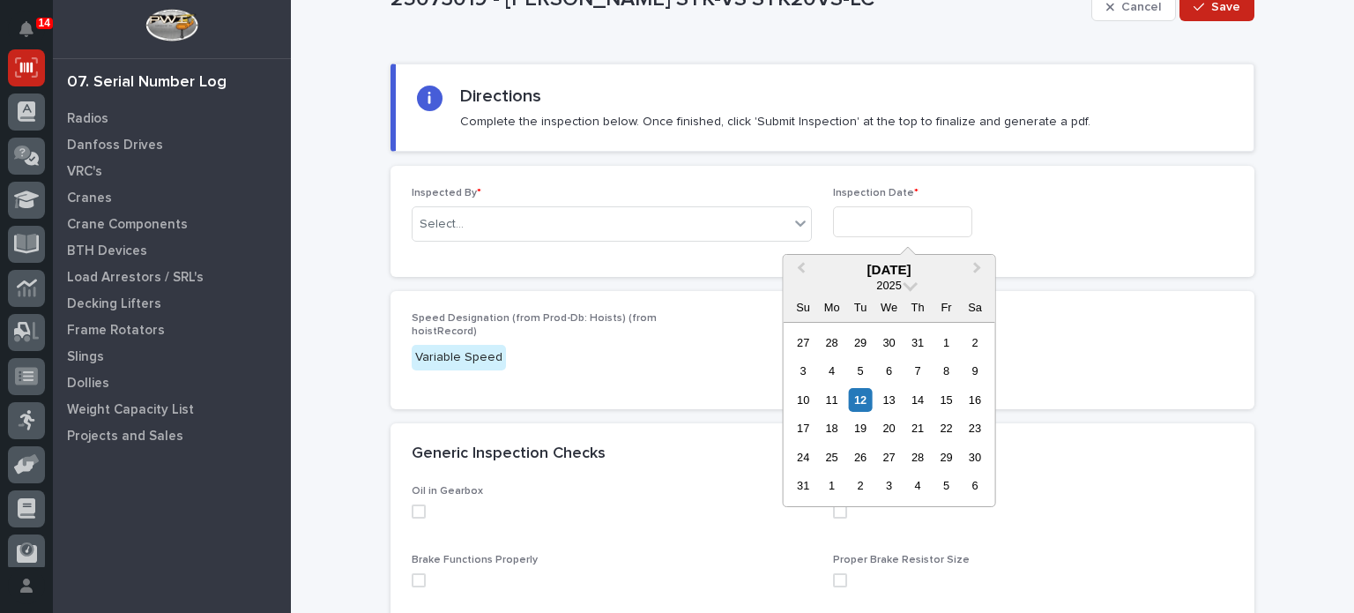
click at [873, 400] on div "10 11 12 13 14 15 16" at bounding box center [889, 399] width 200 height 28
click at [871, 400] on div "12" at bounding box center [861, 400] width 24 height 24
type input "**********"
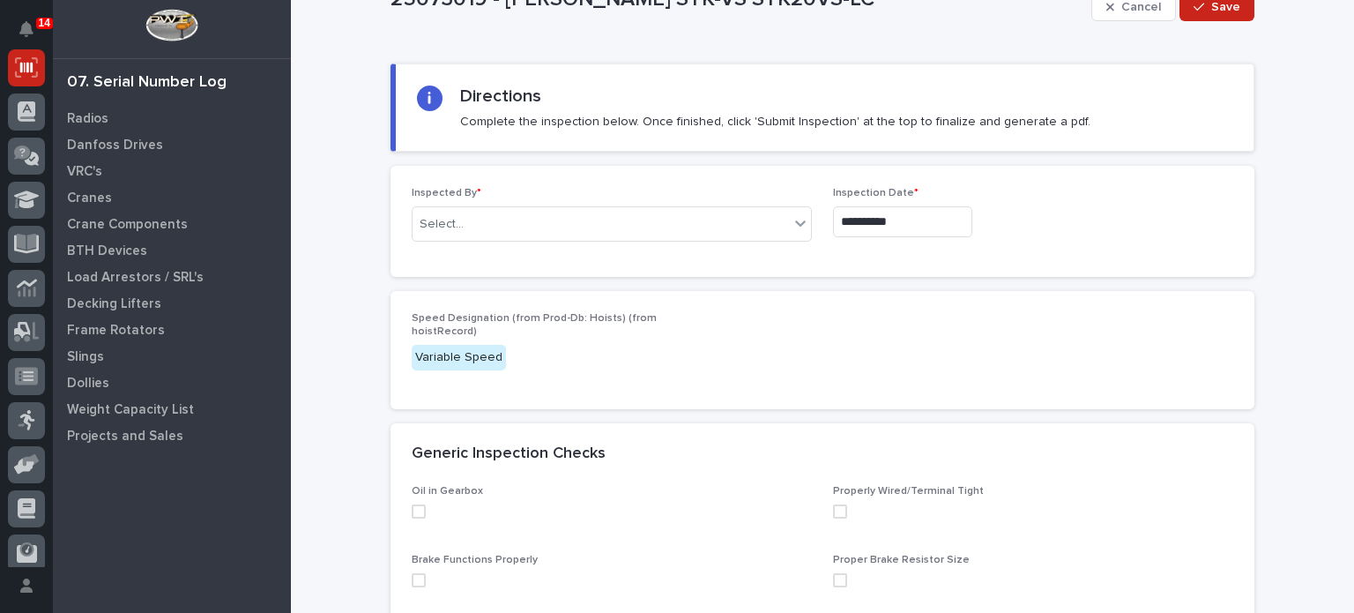
click at [412, 501] on div "Oil in Gearbox" at bounding box center [612, 509] width 400 height 48
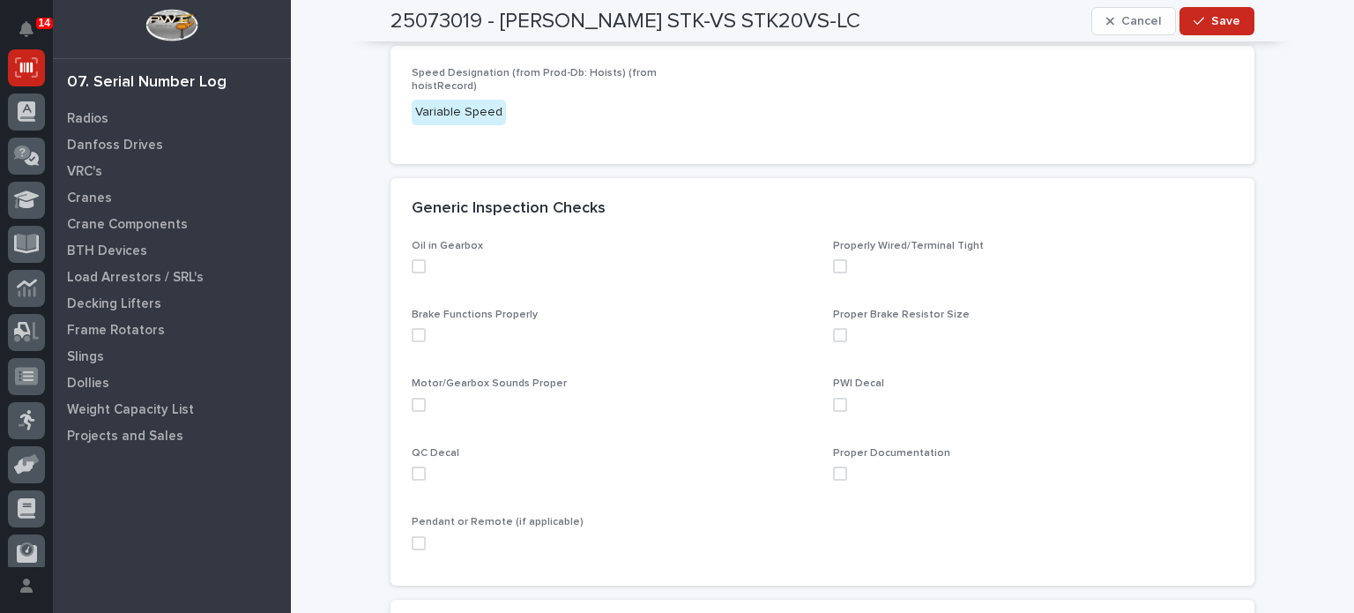
scroll to position [324, 0]
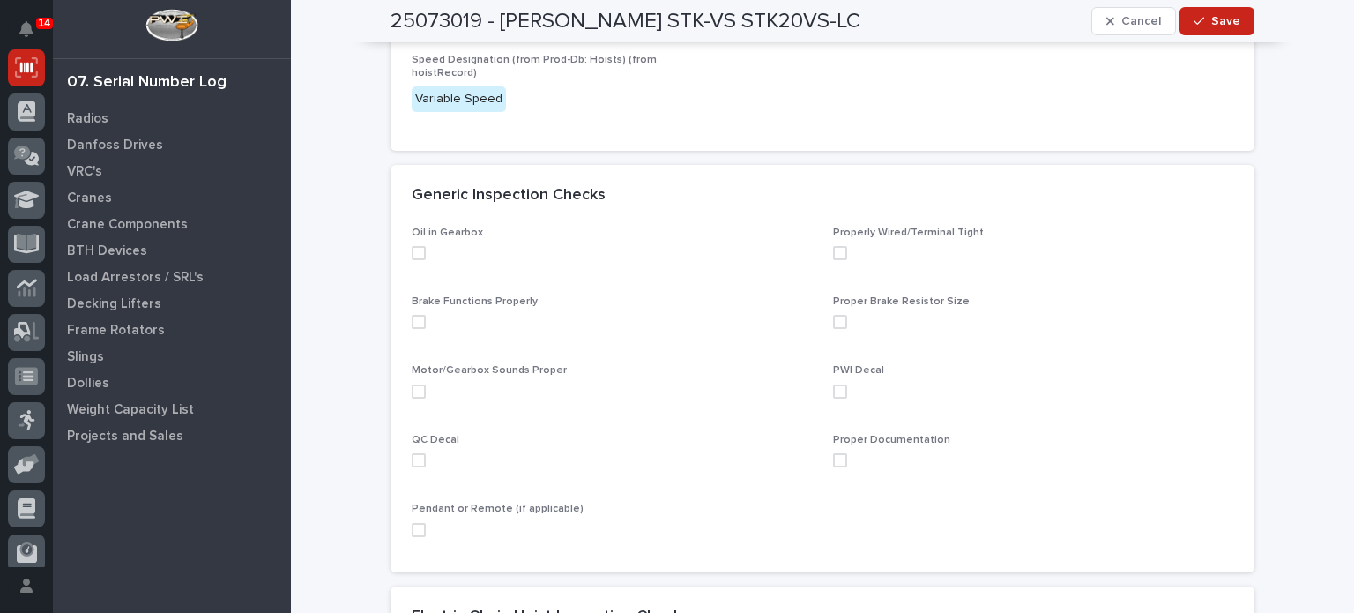
click at [418, 252] on span at bounding box center [419, 253] width 14 height 14
click at [414, 328] on div "Brake Functions Properly" at bounding box center [612, 319] width 400 height 48
click at [414, 315] on span at bounding box center [419, 322] width 14 height 14
click at [413, 373] on span "Motor/Gearbox Sounds Proper" at bounding box center [489, 370] width 155 height 11
click at [413, 384] on span at bounding box center [419, 391] width 14 height 14
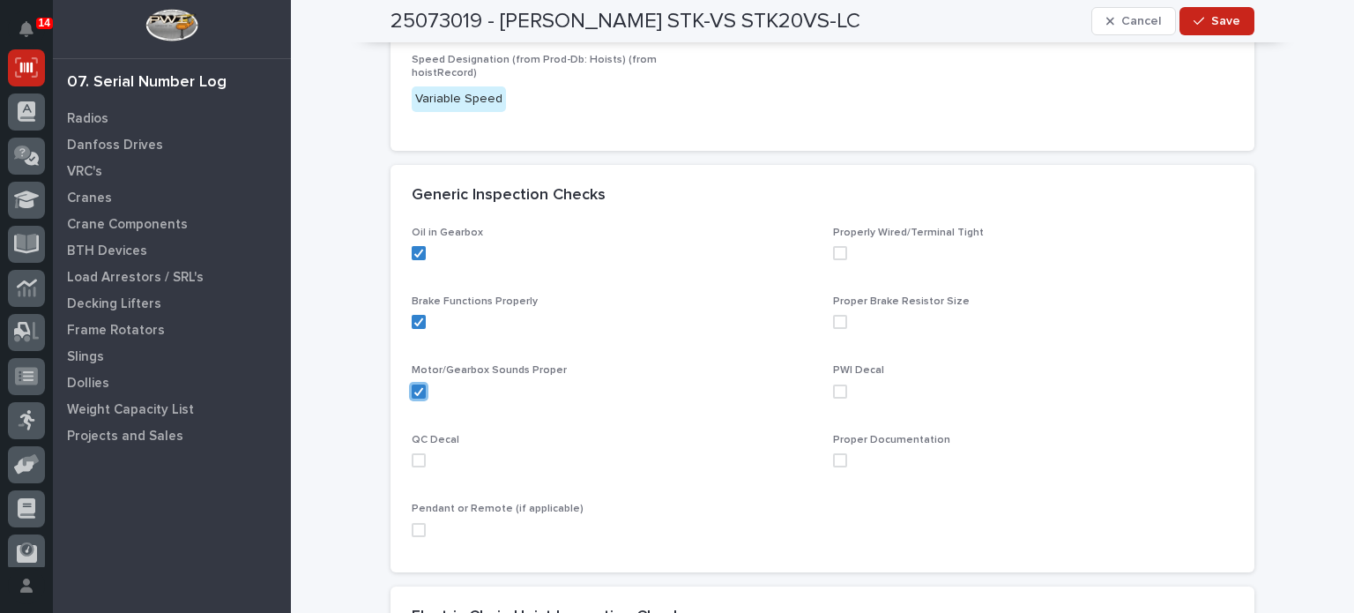
click at [413, 463] on span at bounding box center [419, 460] width 14 height 14
click at [414, 532] on span at bounding box center [419, 530] width 14 height 14
click at [833, 453] on span at bounding box center [840, 460] width 14 height 14
click at [833, 389] on span at bounding box center [840, 391] width 14 height 14
click at [838, 251] on span at bounding box center [840, 253] width 14 height 14
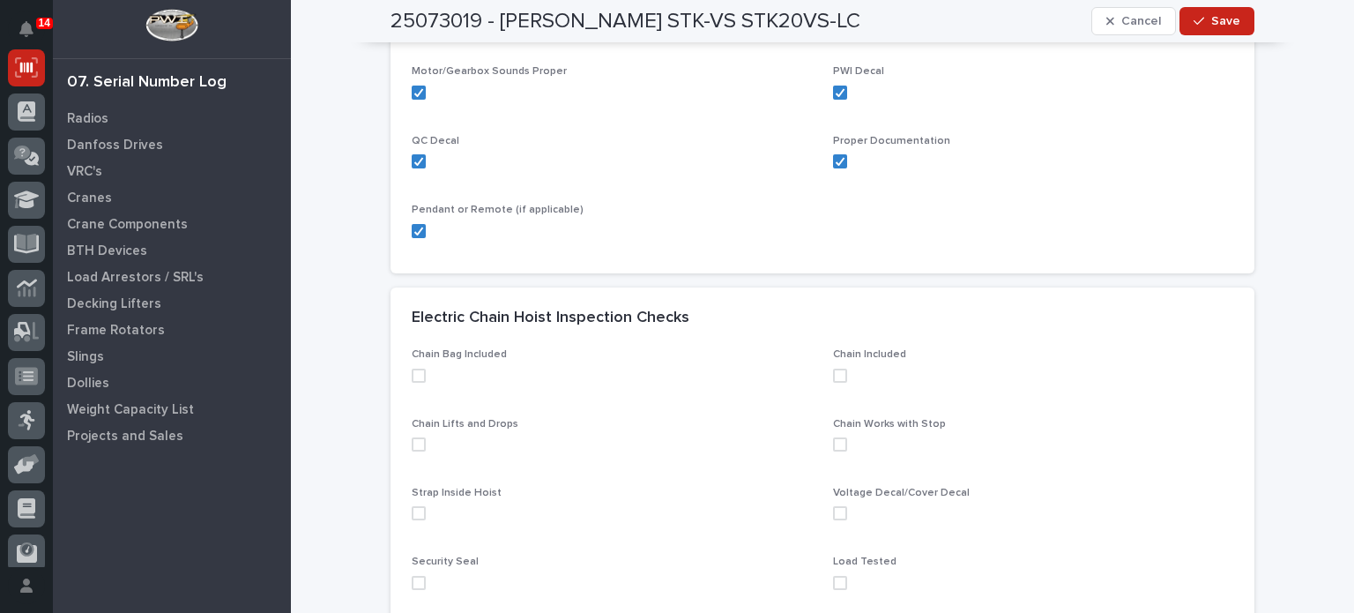
scroll to position [638, 0]
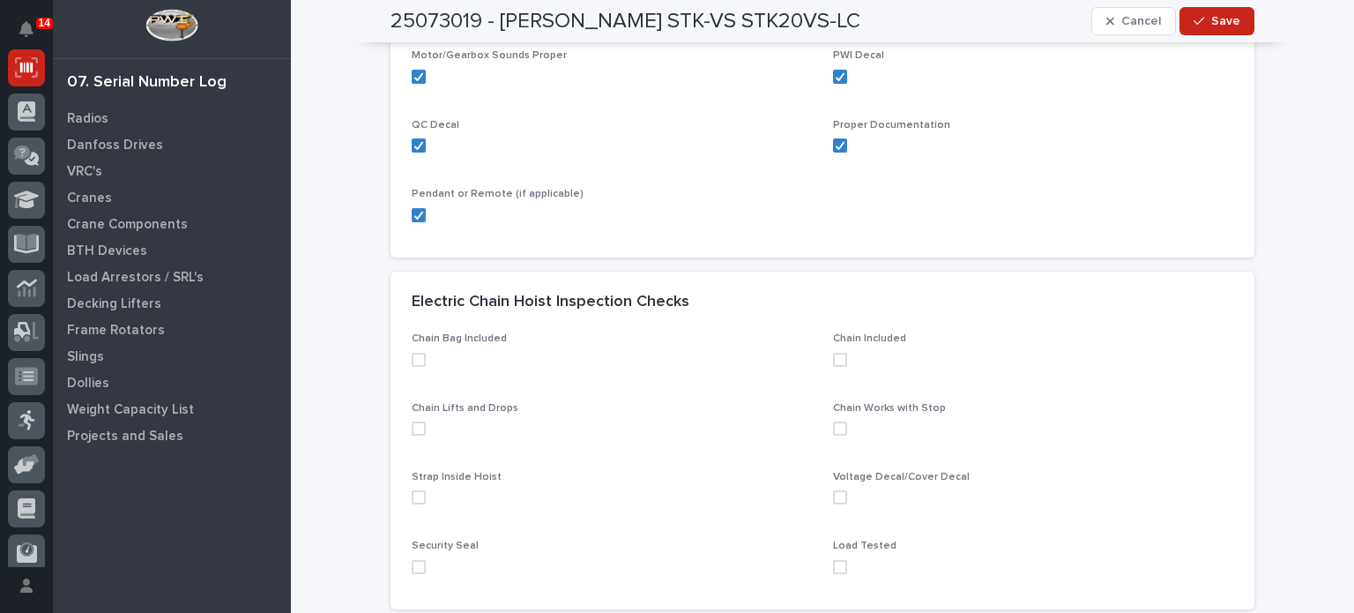
click at [839, 357] on span at bounding box center [840, 360] width 14 height 14
click at [835, 428] on span at bounding box center [840, 428] width 14 height 14
click at [833, 503] on span at bounding box center [840, 497] width 14 height 14
click at [838, 499] on polyline at bounding box center [841, 497] width 6 height 5
click at [836, 560] on span at bounding box center [840, 567] width 14 height 14
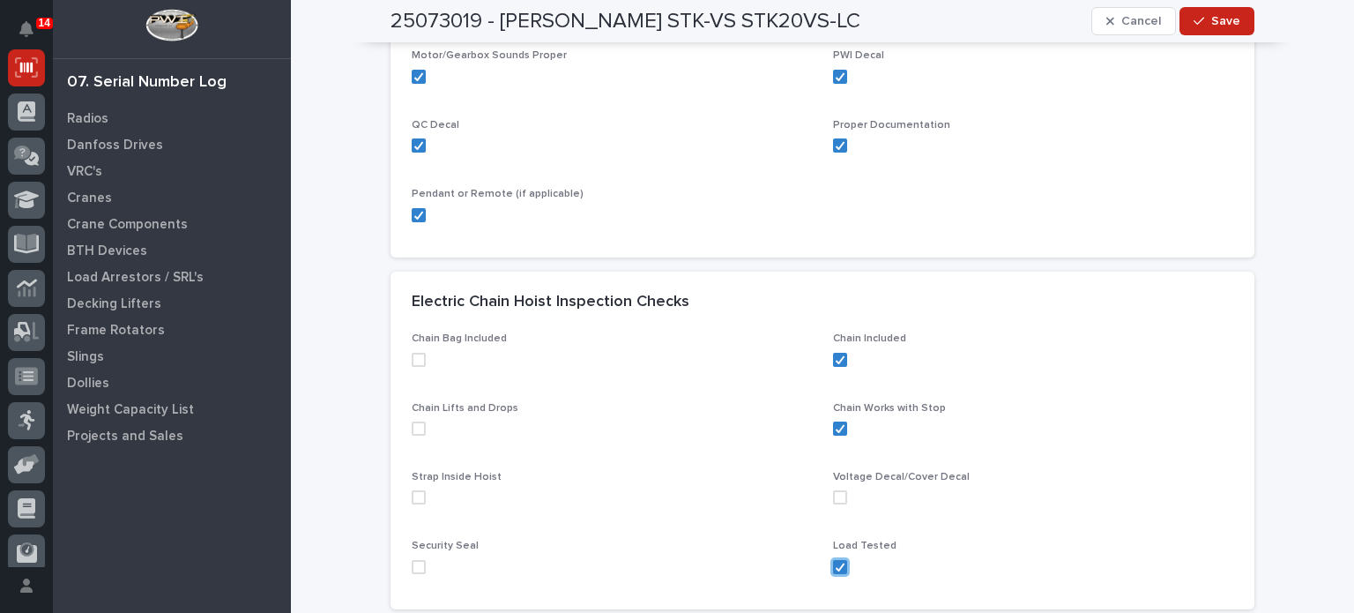
click at [838, 503] on span at bounding box center [840, 497] width 14 height 14
click at [413, 572] on span at bounding box center [419, 567] width 14 height 14
click at [412, 503] on span at bounding box center [419, 497] width 14 height 14
click at [414, 429] on span at bounding box center [419, 428] width 14 height 14
click at [415, 363] on span at bounding box center [419, 360] width 14 height 14
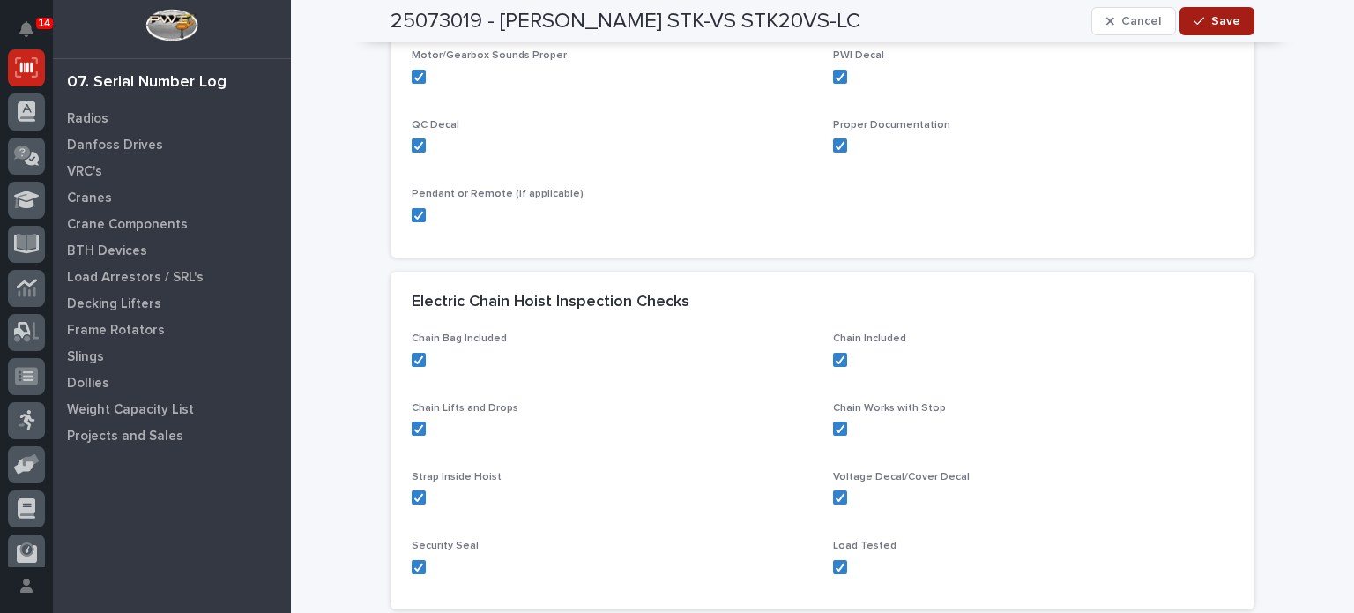
click at [1204, 22] on div "button" at bounding box center [1203, 21] width 18 height 12
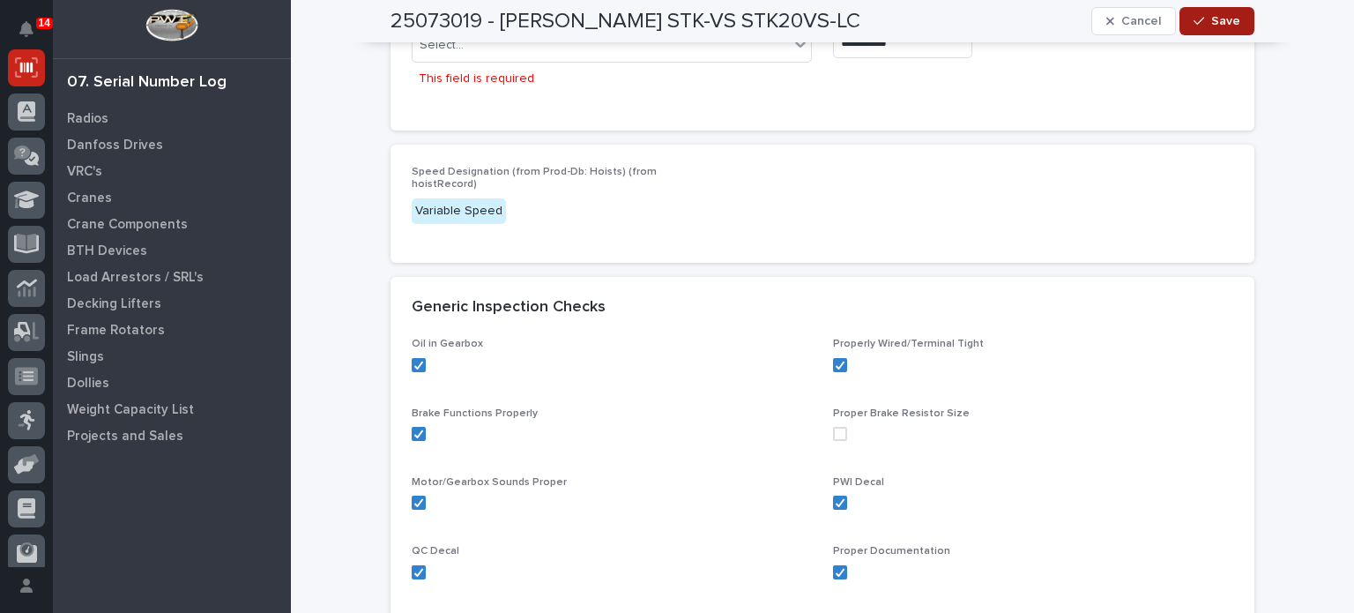
scroll to position [0, 0]
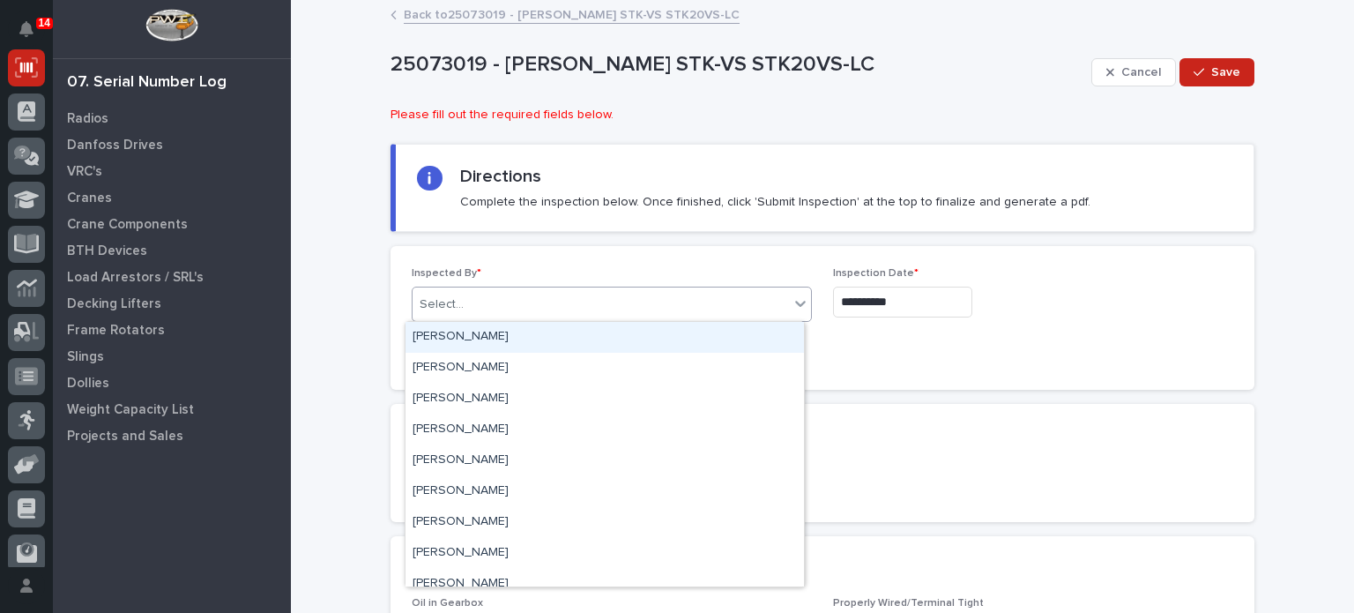
click at [733, 296] on div "Select..." at bounding box center [601, 304] width 376 height 29
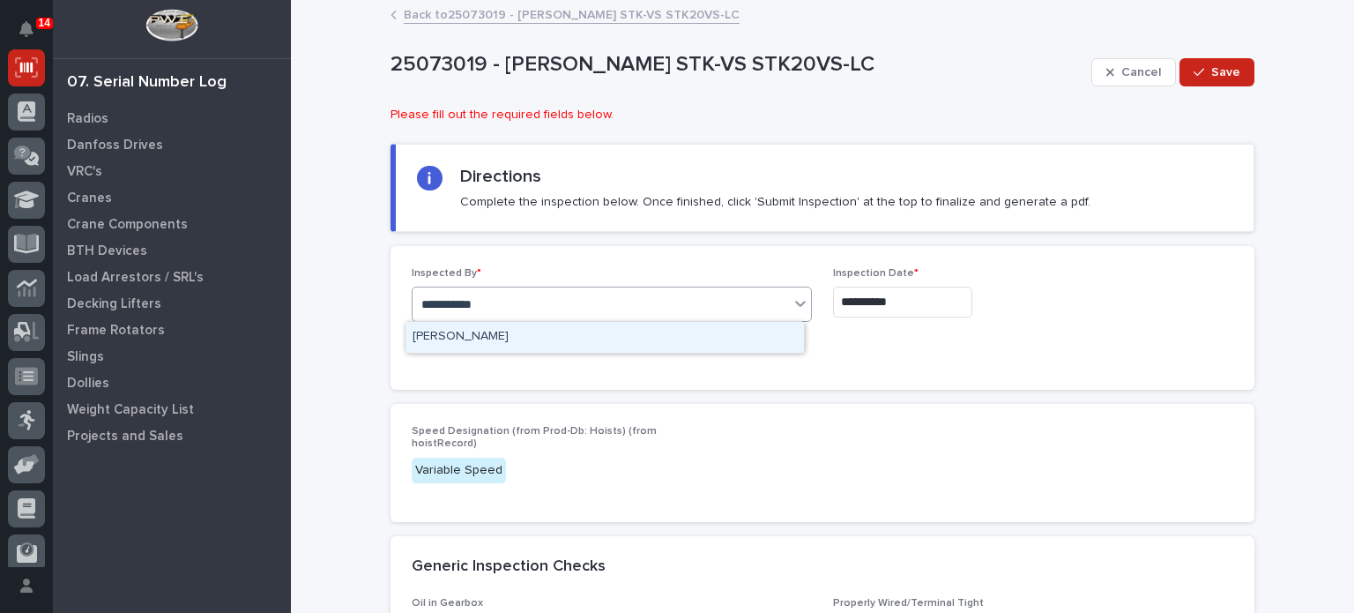
type input "**********"
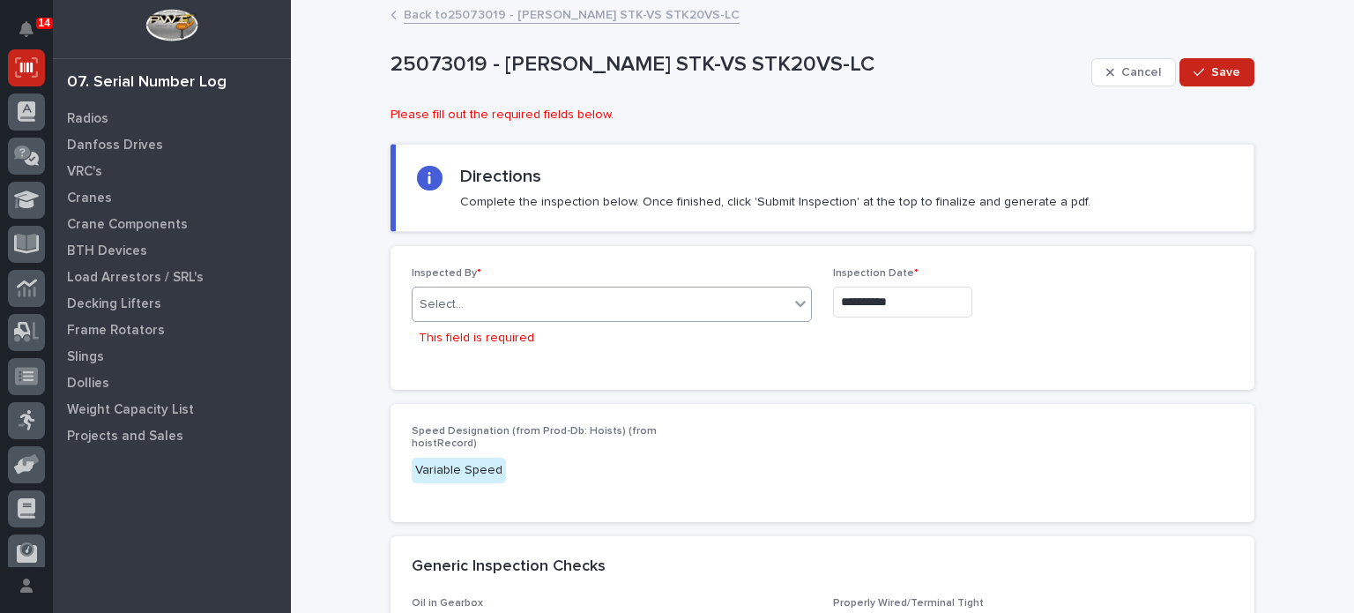
click at [710, 314] on div "Select..." at bounding box center [601, 304] width 376 height 29
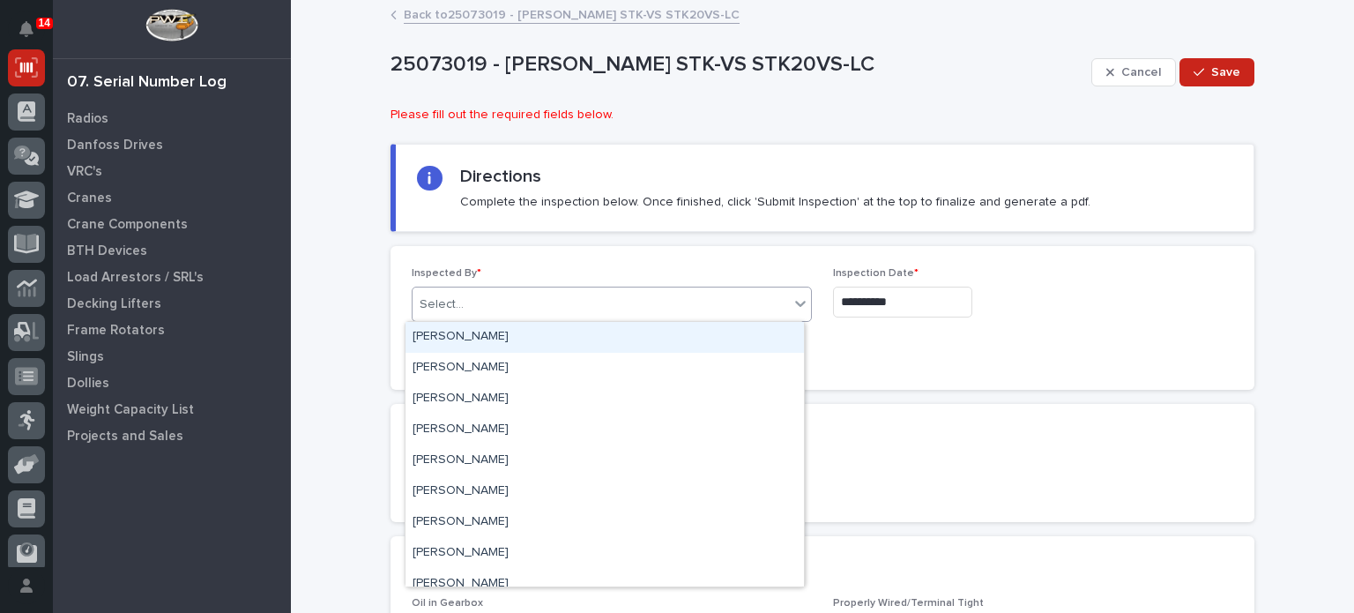
click at [649, 308] on div "Select..." at bounding box center [601, 304] width 376 height 29
type input "***"
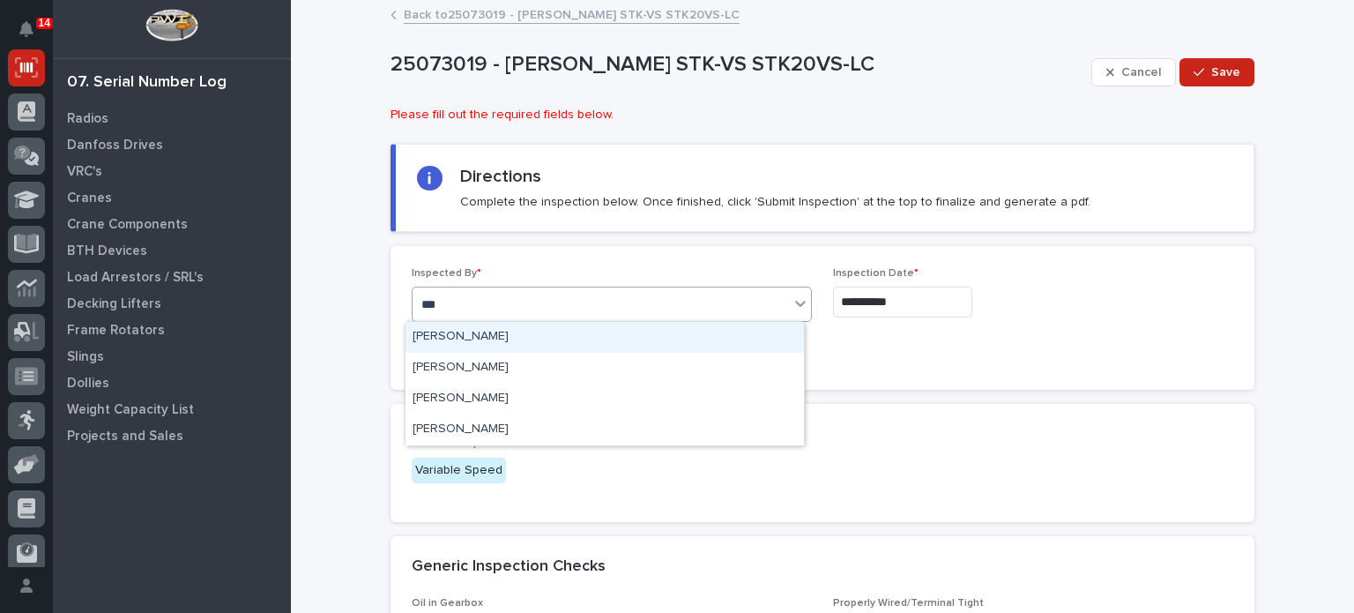
click at [616, 324] on div "[PERSON_NAME]" at bounding box center [605, 337] width 399 height 31
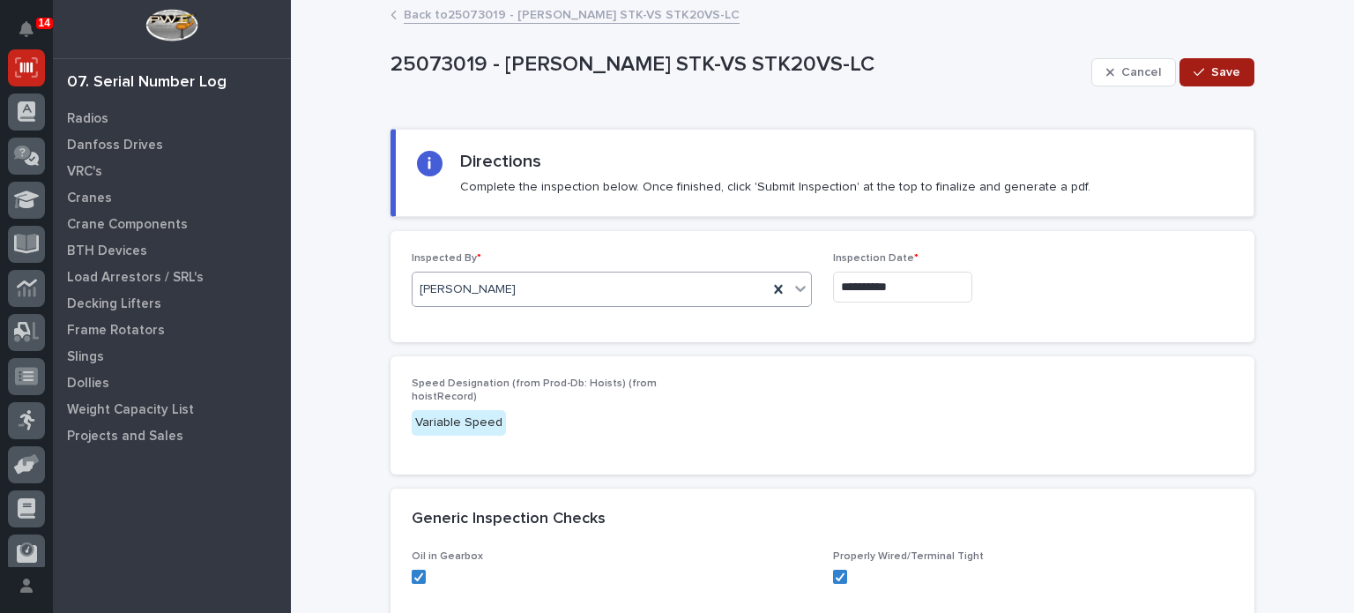
click at [1229, 63] on button "Save" at bounding box center [1217, 72] width 75 height 28
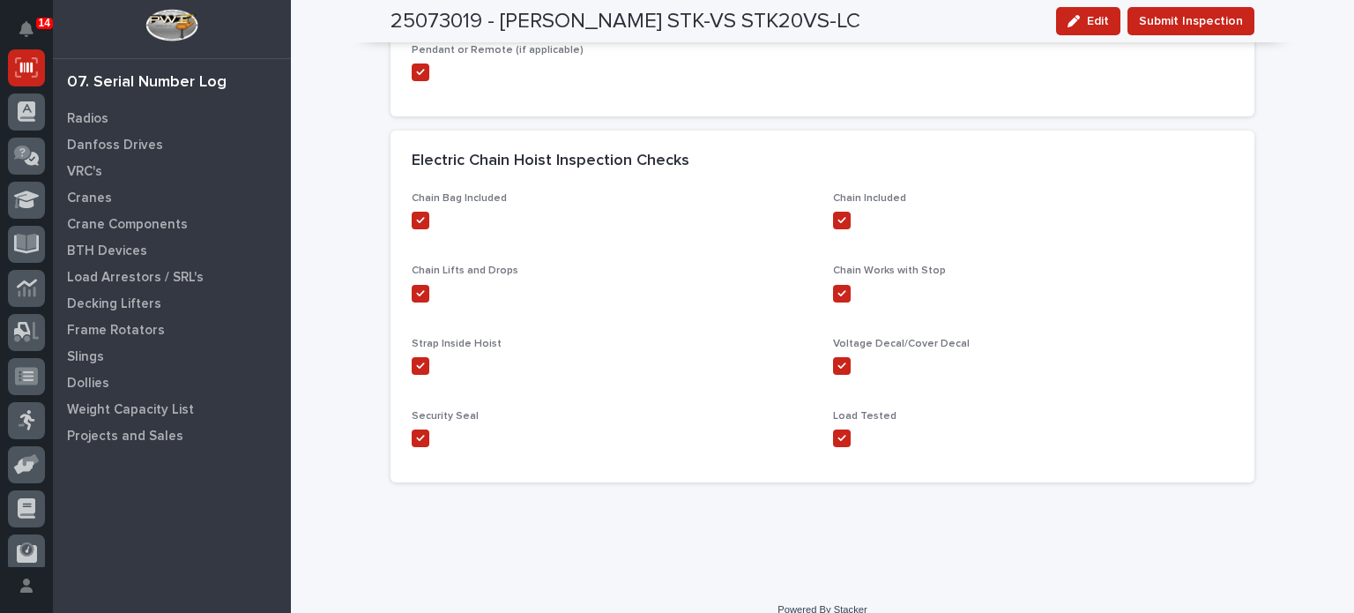
scroll to position [801, 0]
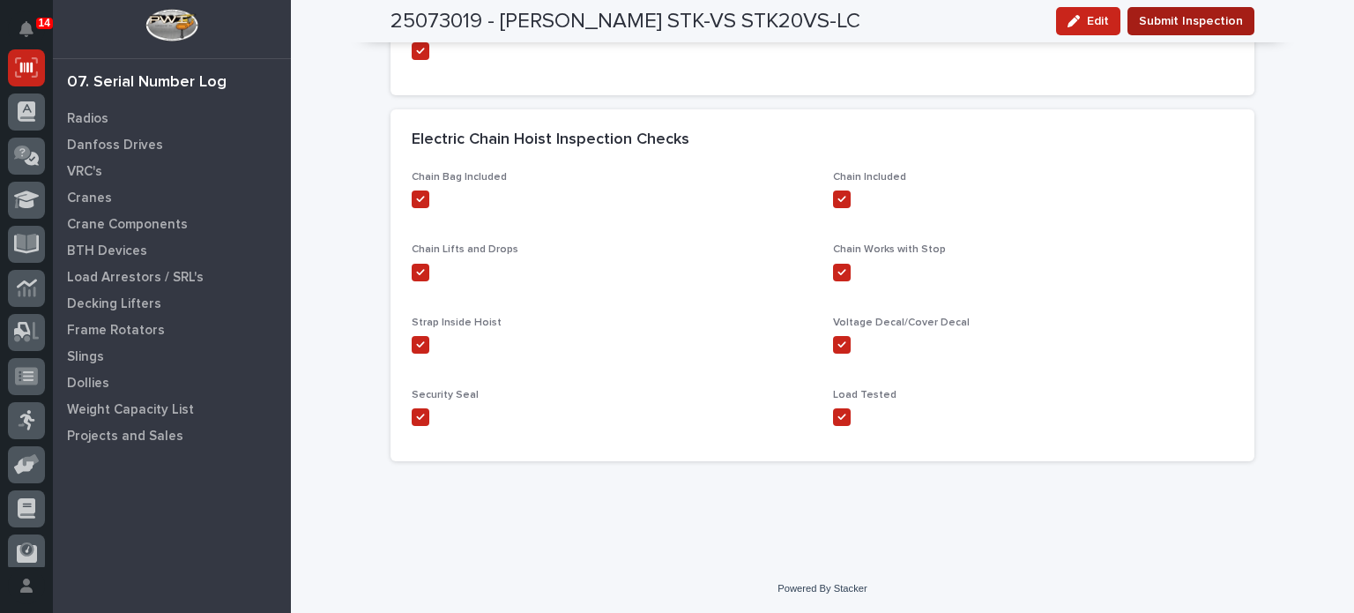
click at [1163, 24] on span "Submit Inspection" at bounding box center [1191, 21] width 104 height 21
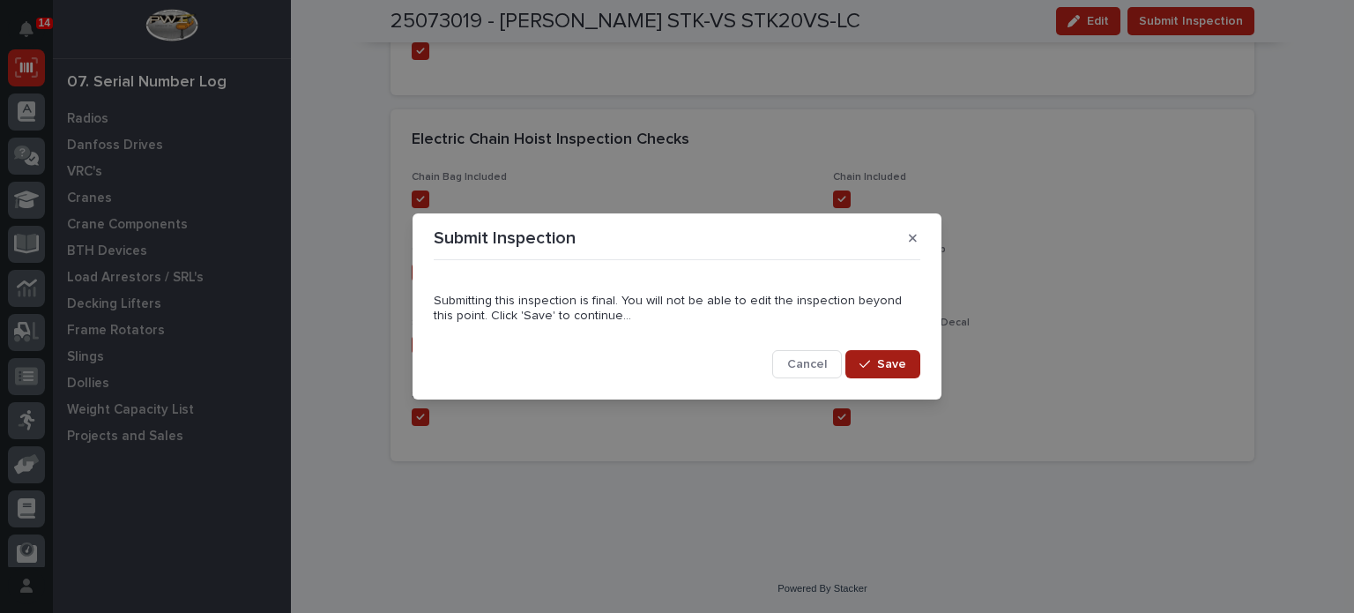
click at [903, 355] on button "Save" at bounding box center [883, 364] width 75 height 28
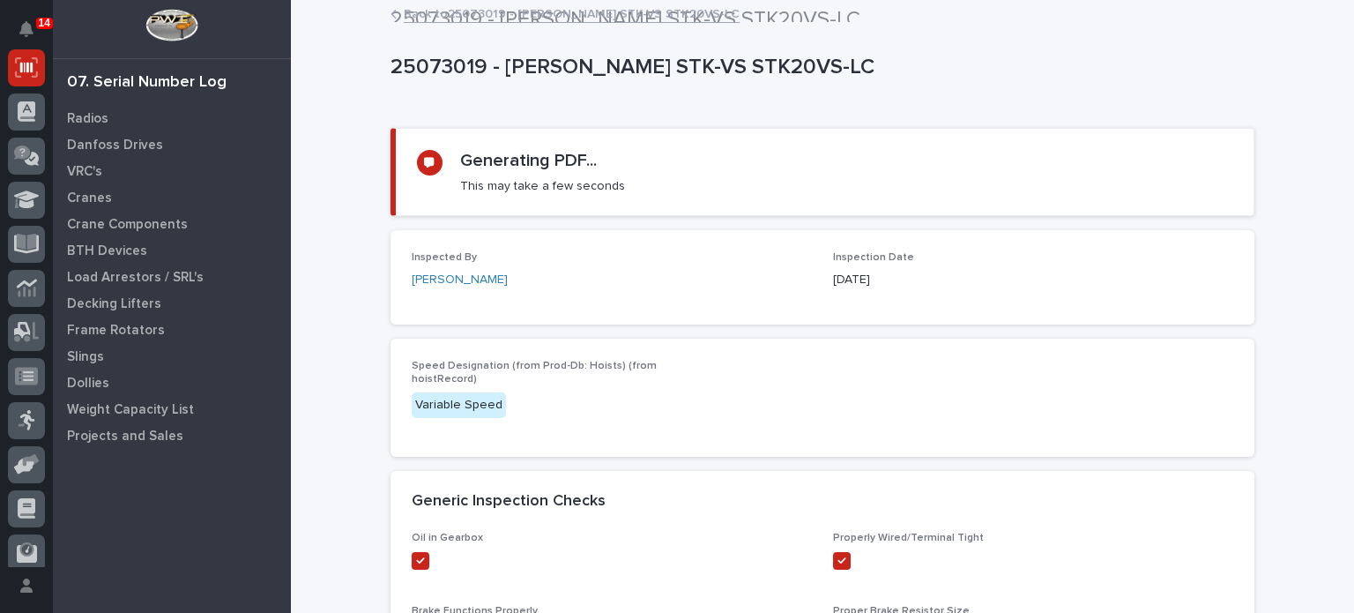
scroll to position [0, 0]
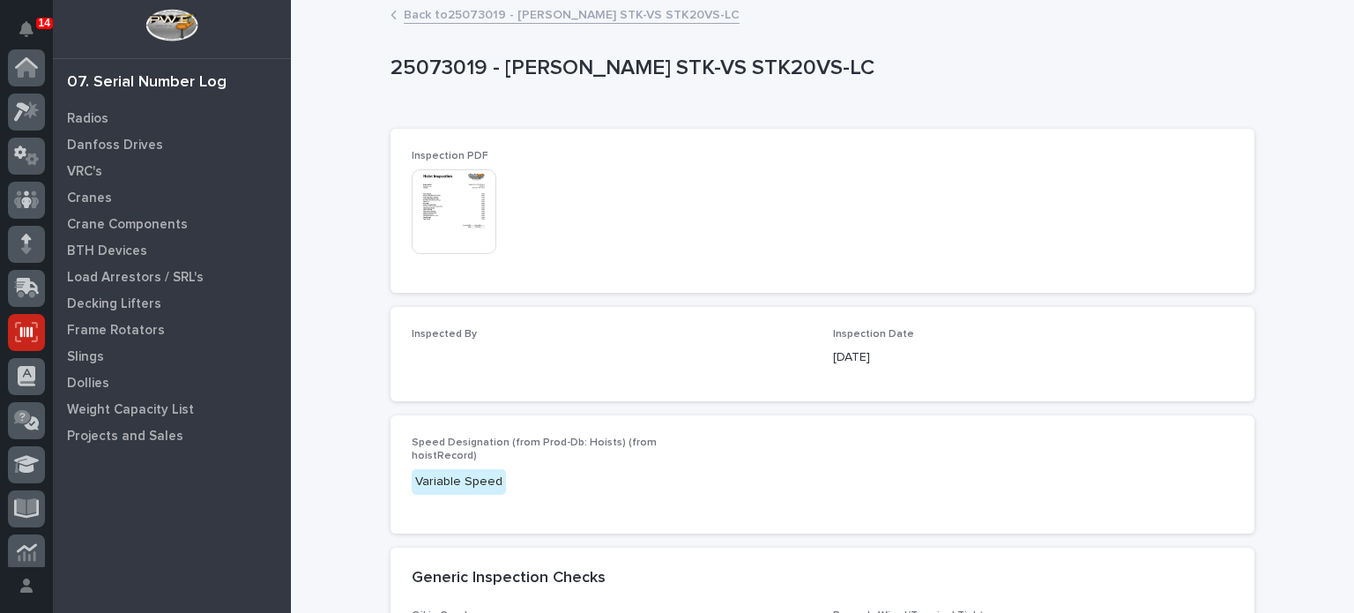
scroll to position [265, 0]
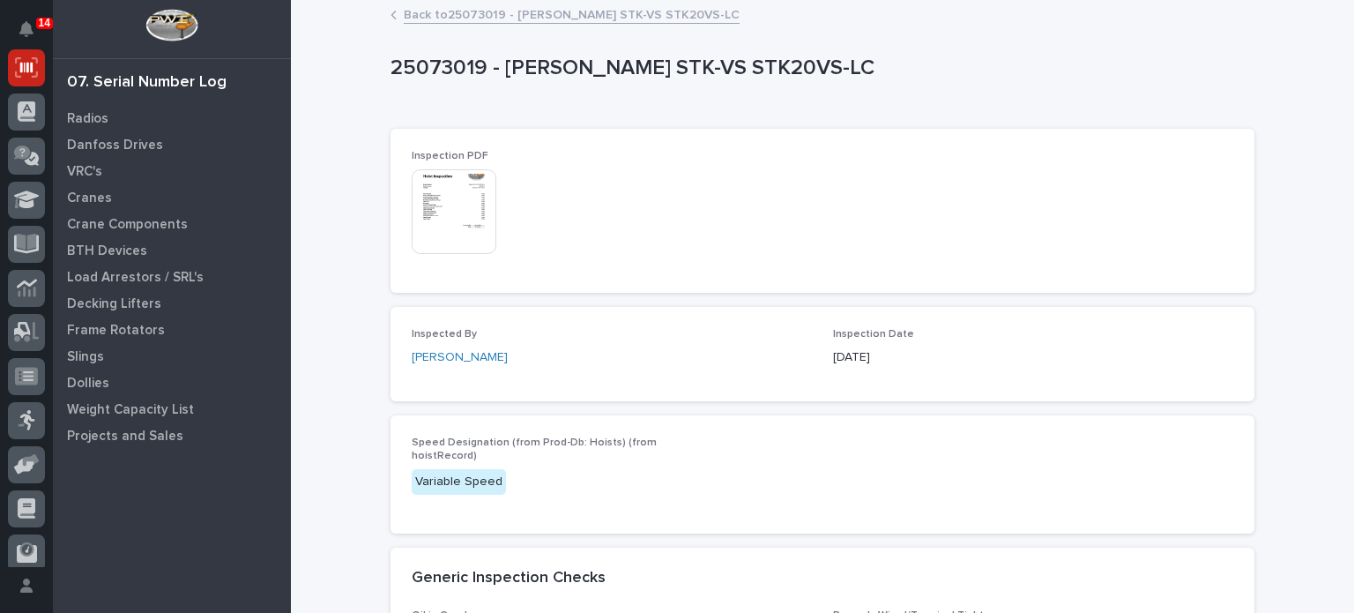
click at [454, 230] on img at bounding box center [454, 211] width 85 height 85
